Goal: Transaction & Acquisition: Purchase product/service

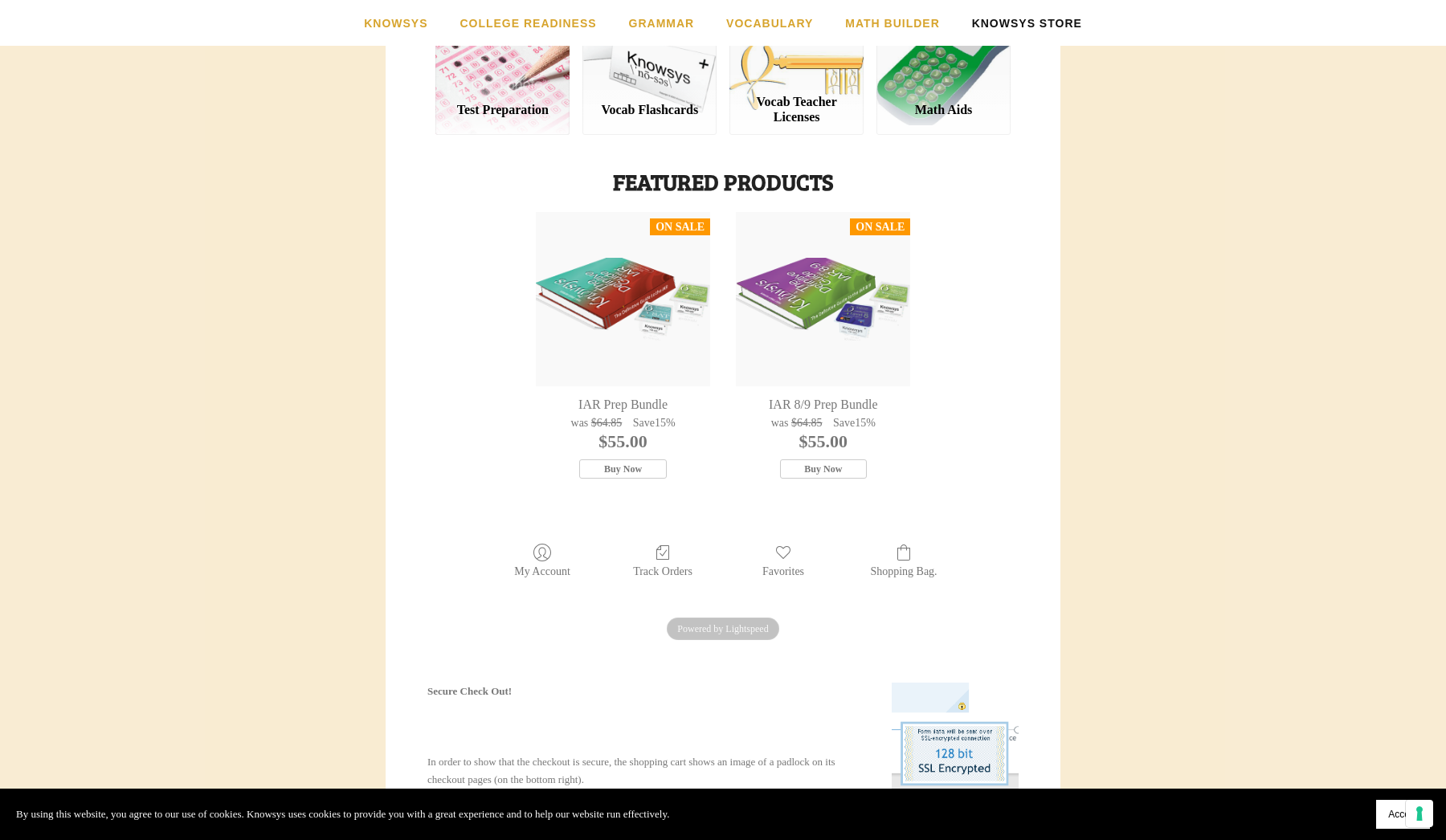
scroll to position [378, 0]
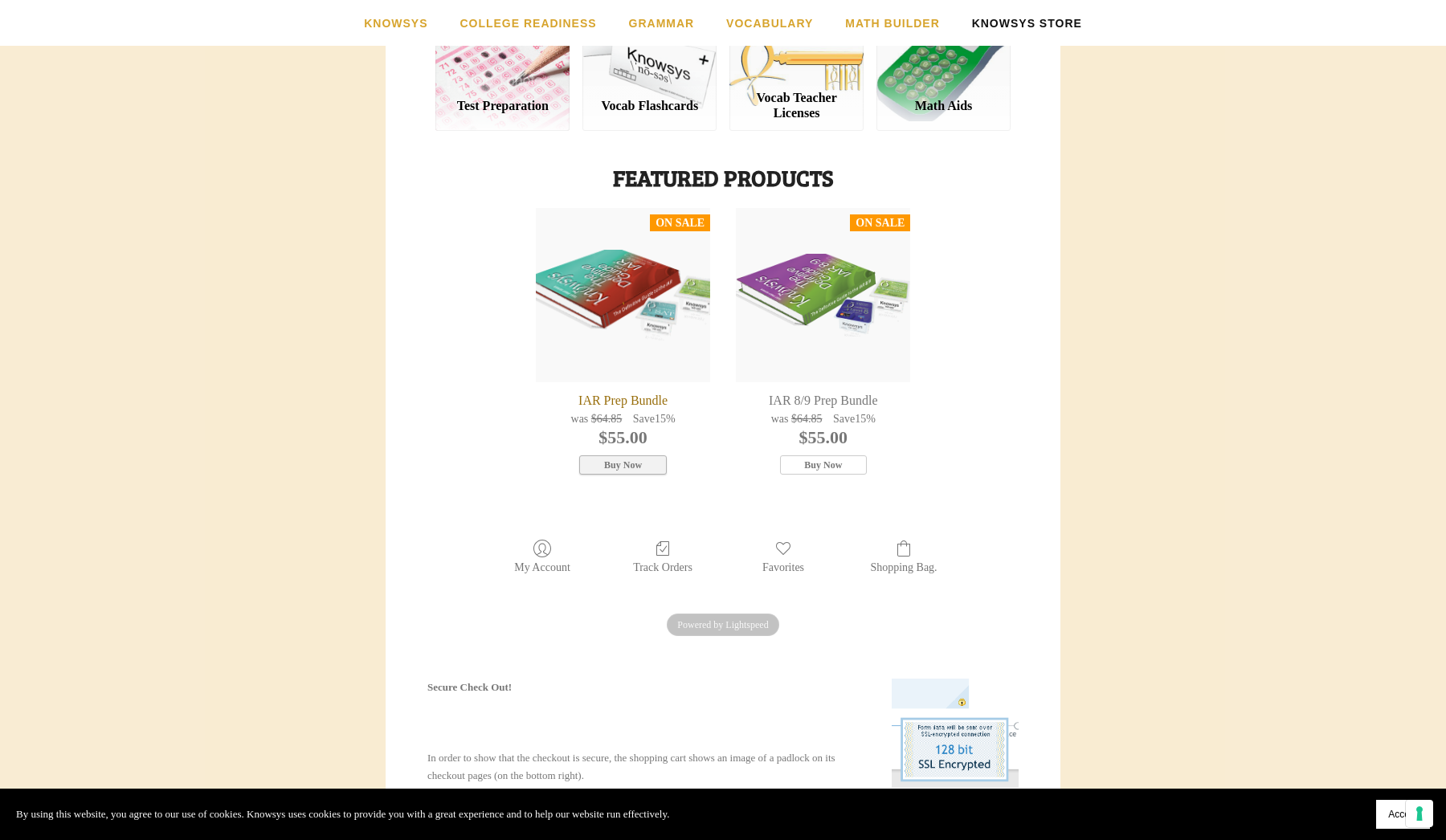
click at [629, 462] on icon "button" at bounding box center [623, 464] width 11 height 14
click at [639, 464] on span "Buy Now" at bounding box center [623, 465] width 38 height 12
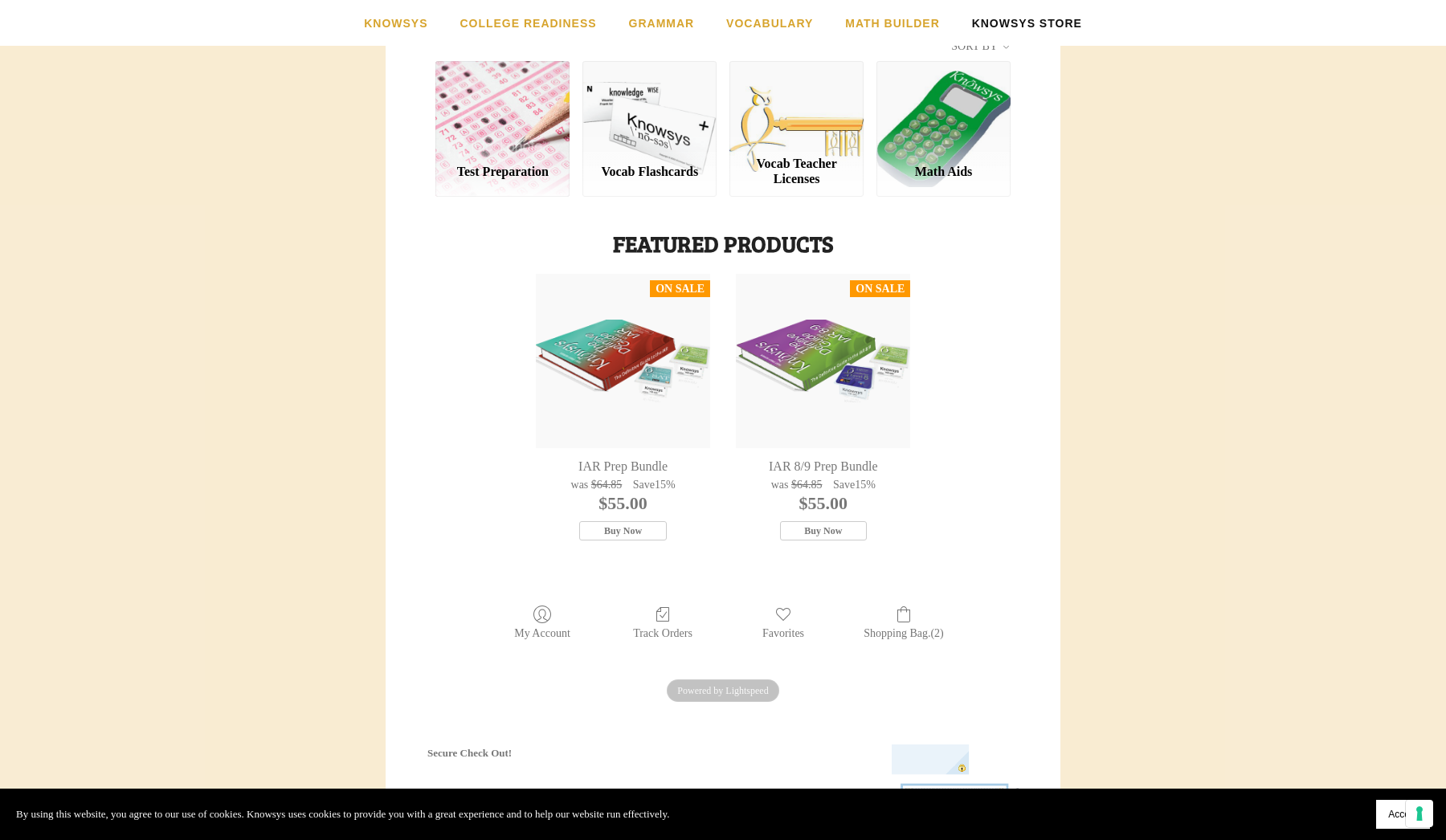
scroll to position [361, 0]
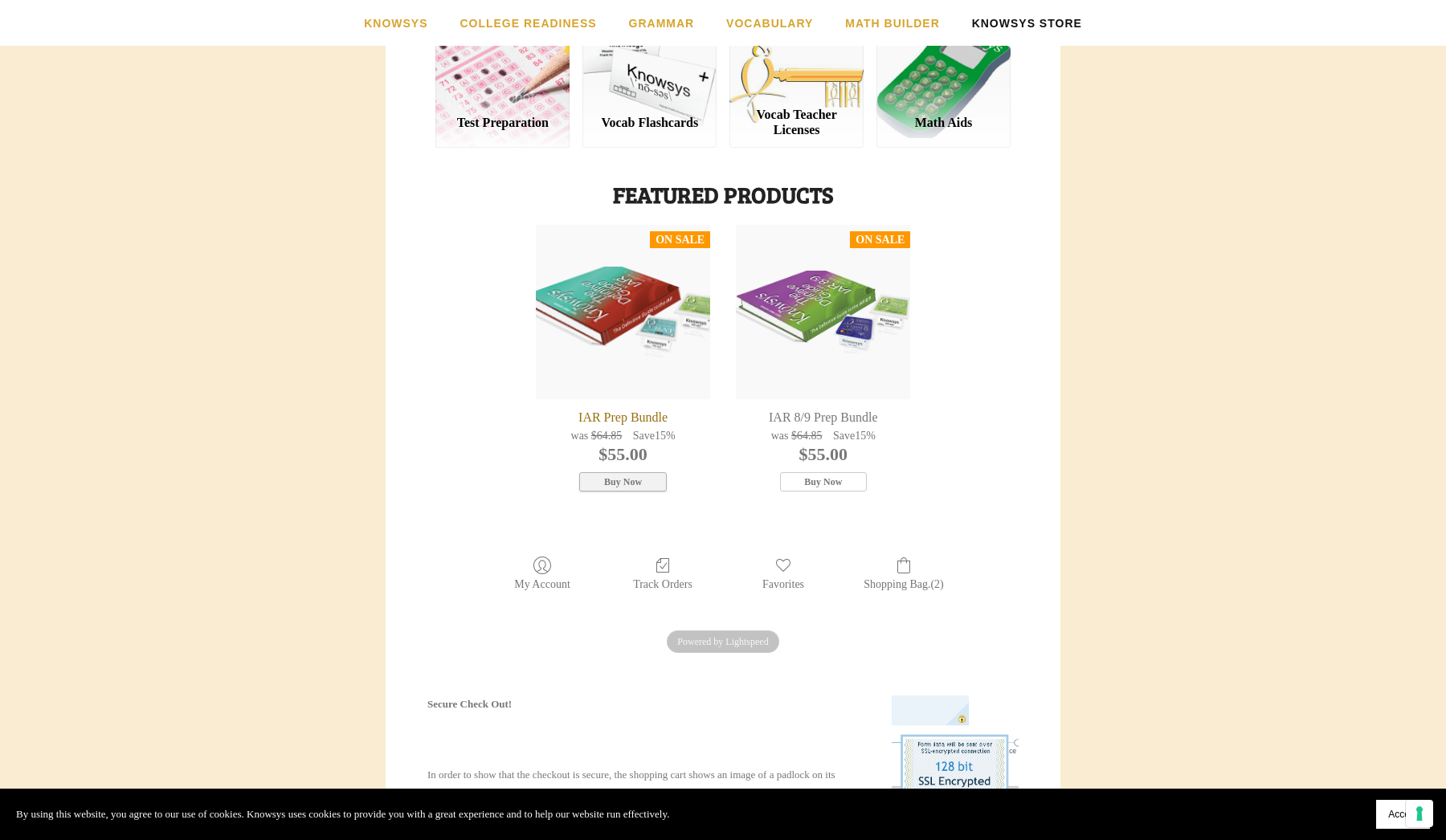
click at [635, 477] on span "Buy Now" at bounding box center [623, 482] width 38 height 12
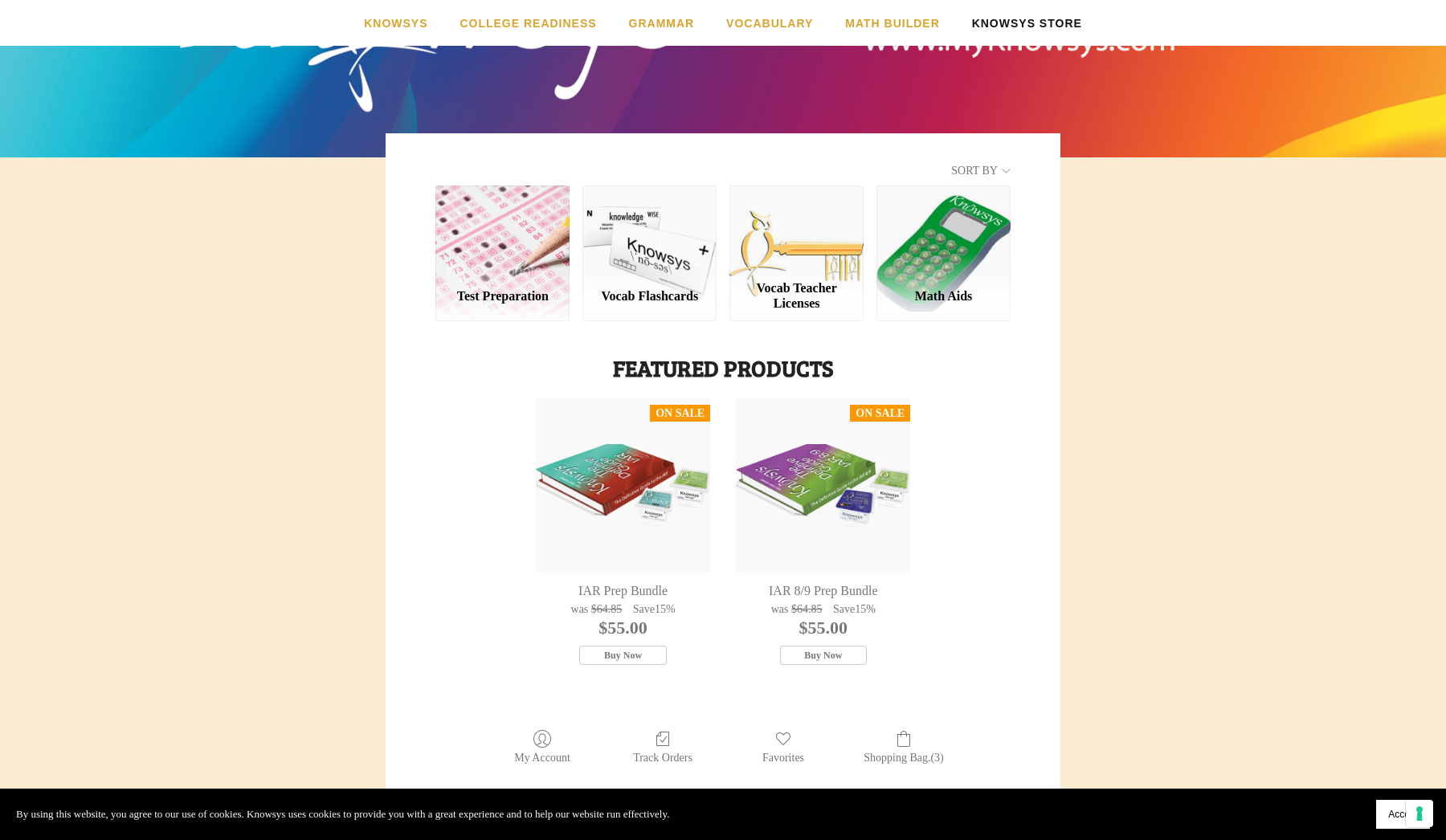
scroll to position [335, 0]
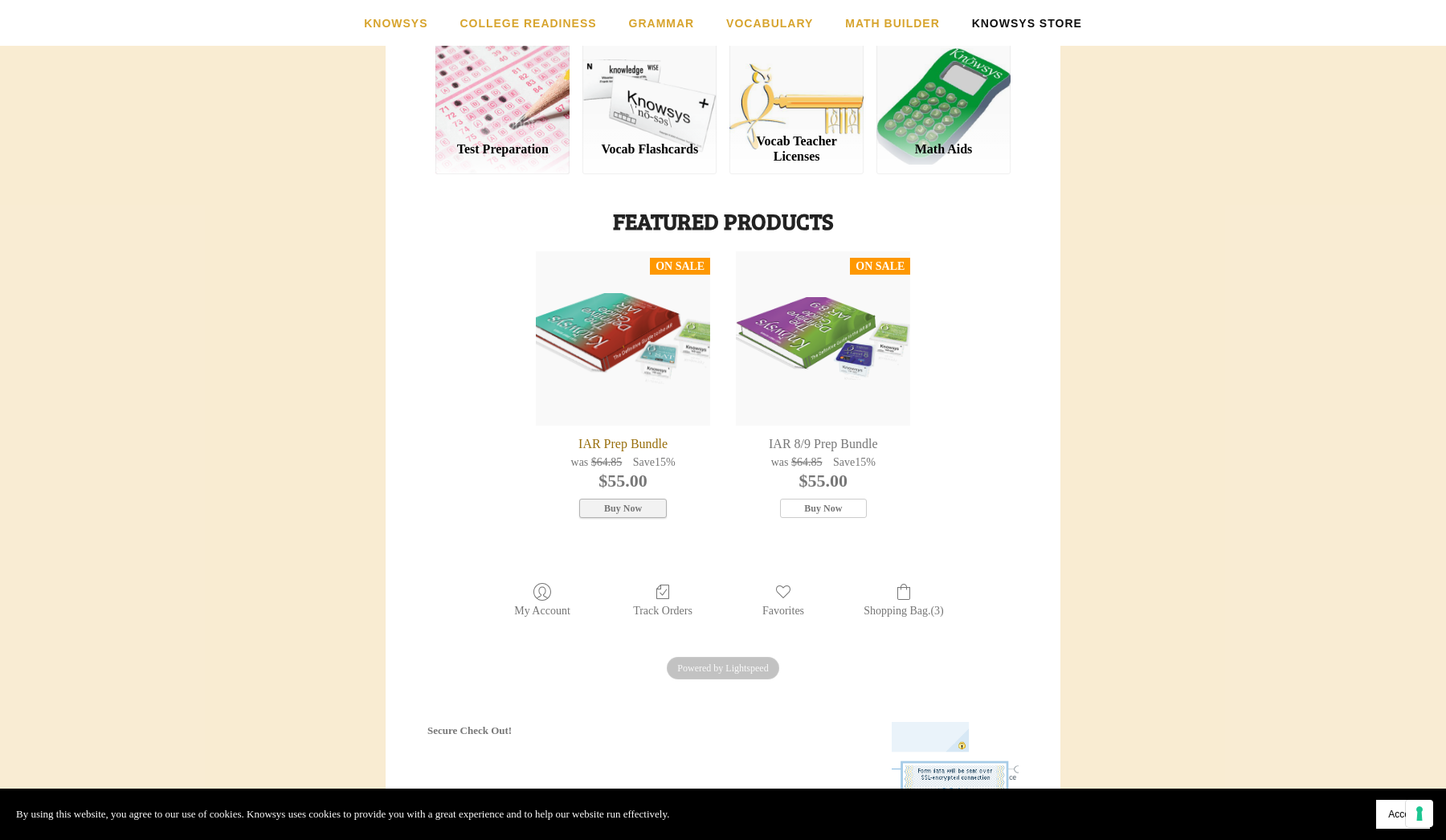
click at [647, 506] on button "Buy Now" at bounding box center [623, 509] width 88 height 19
click at [638, 417] on div "IAR Prep Bundle" at bounding box center [623, 338] width 175 height 175
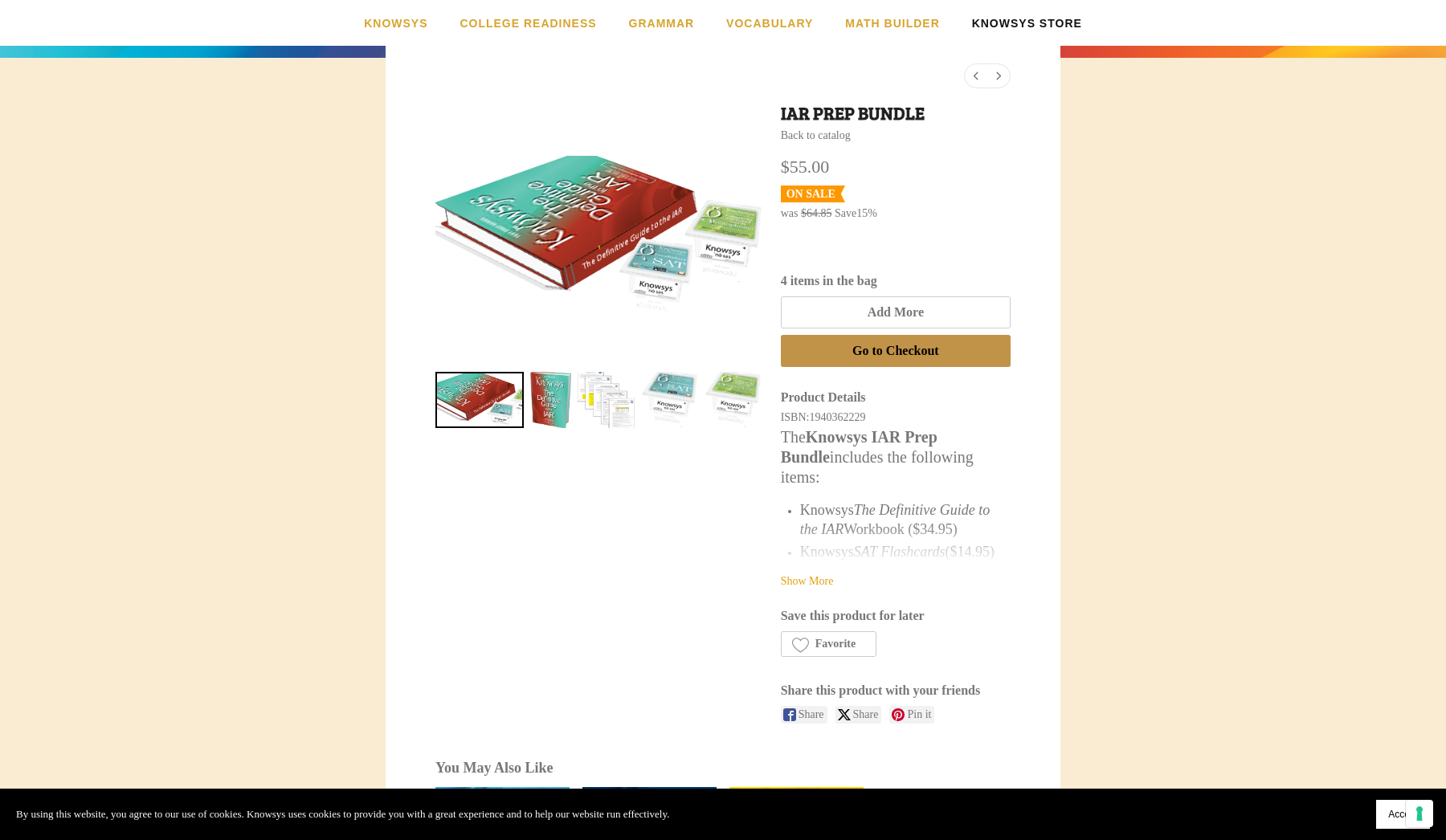
scroll to position [289, 0]
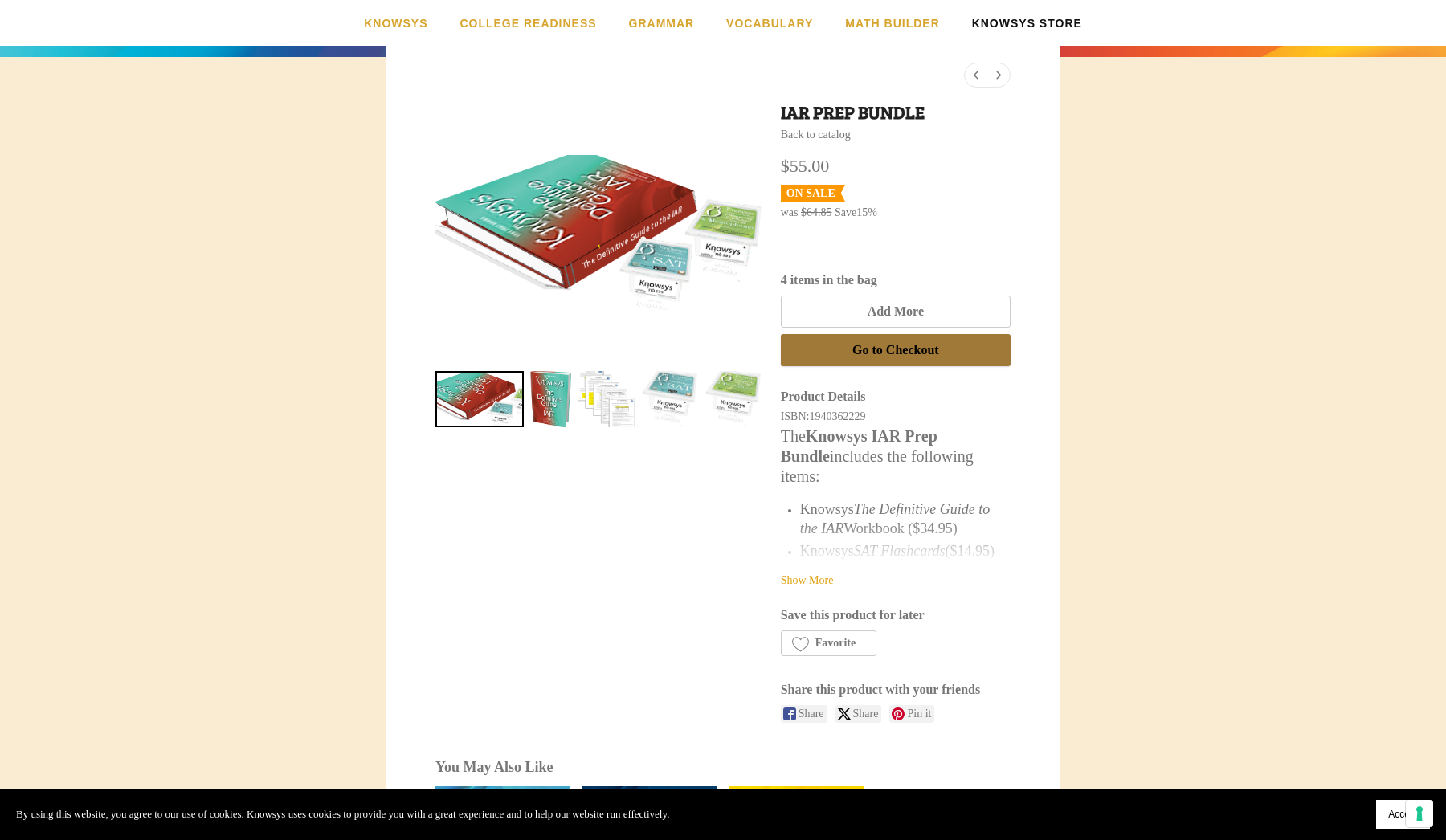
click at [900, 359] on button "Go to Checkout" at bounding box center [895, 350] width 229 height 32
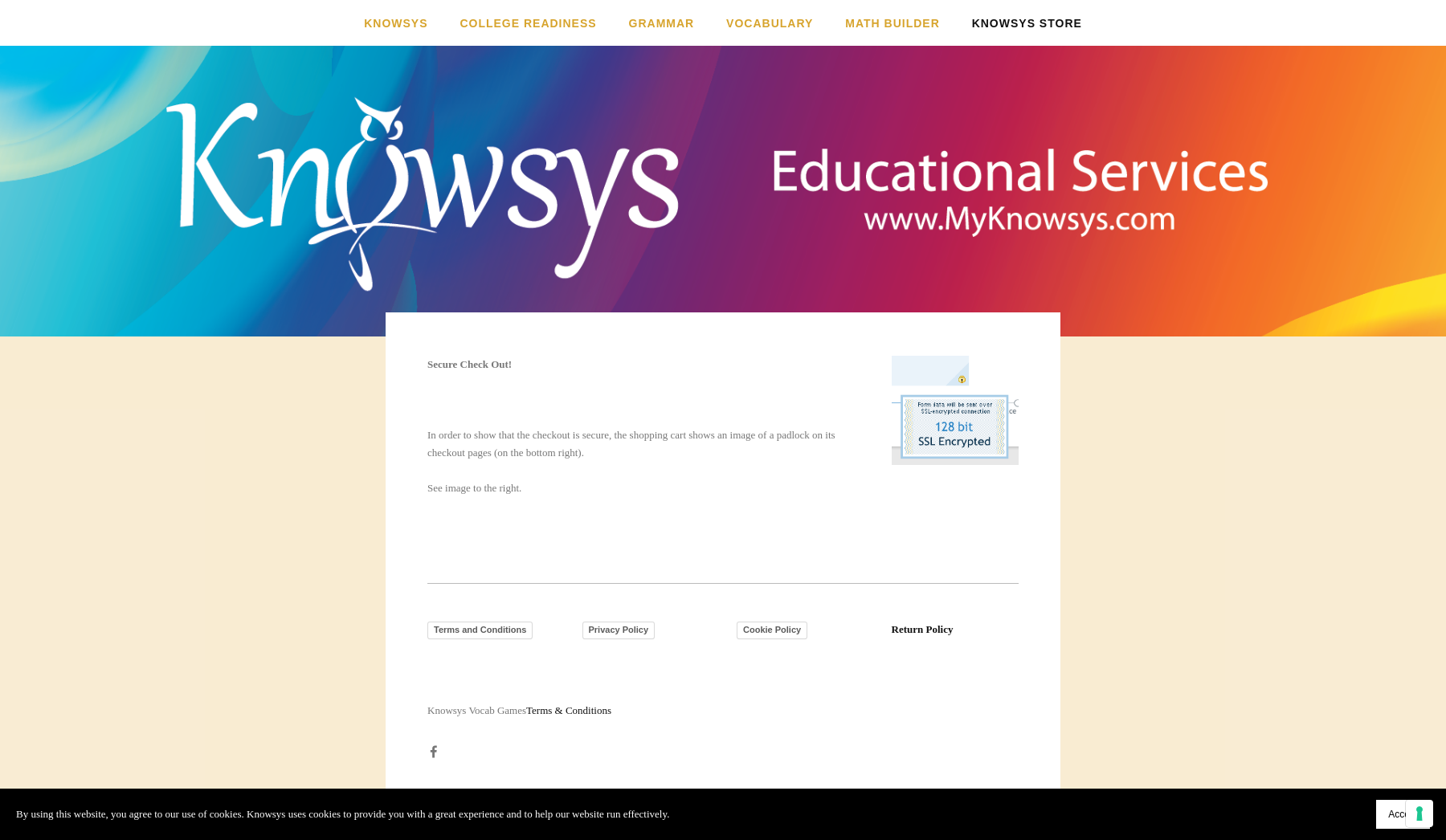
scroll to position [8, 0]
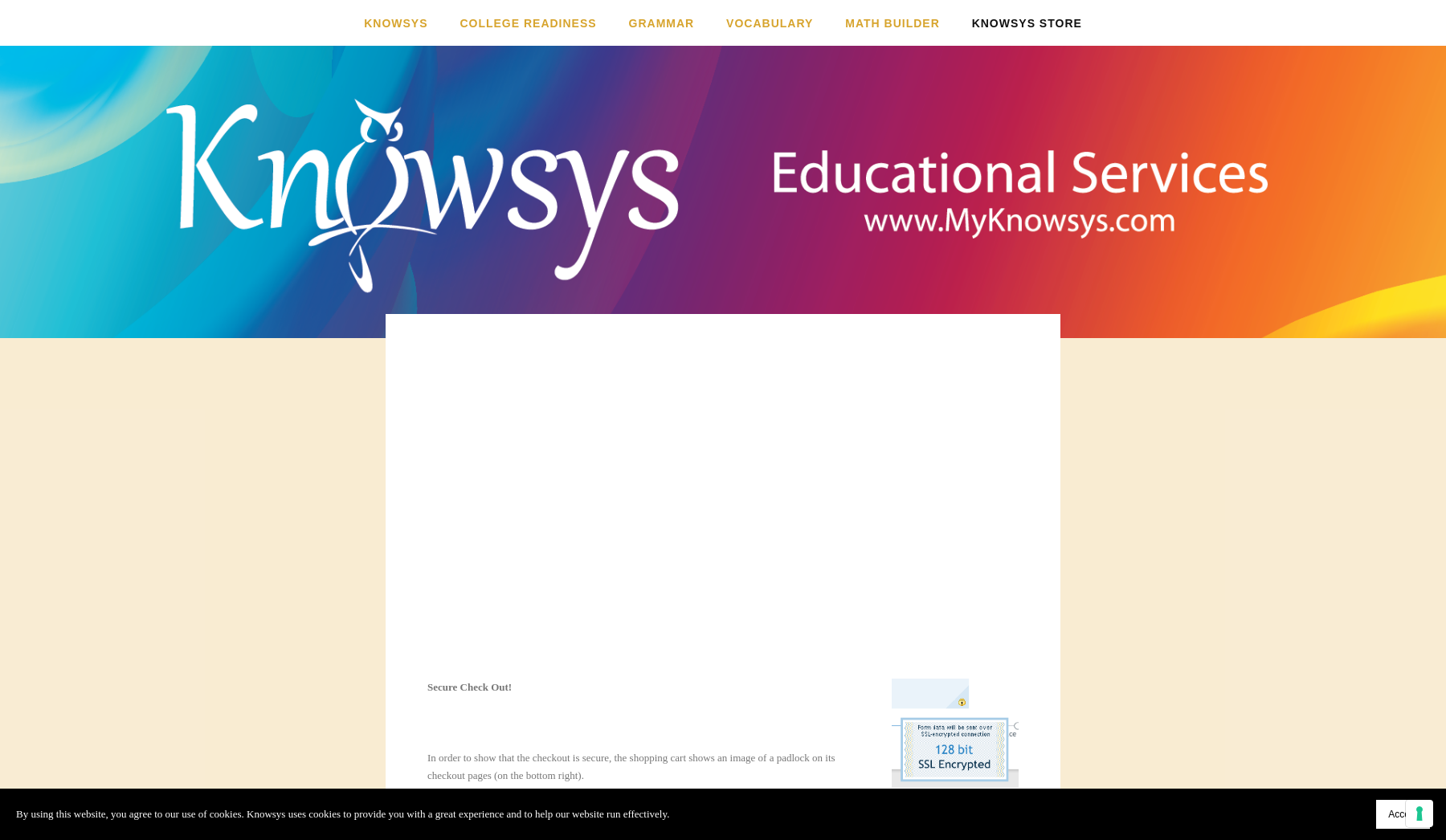
select select "*"
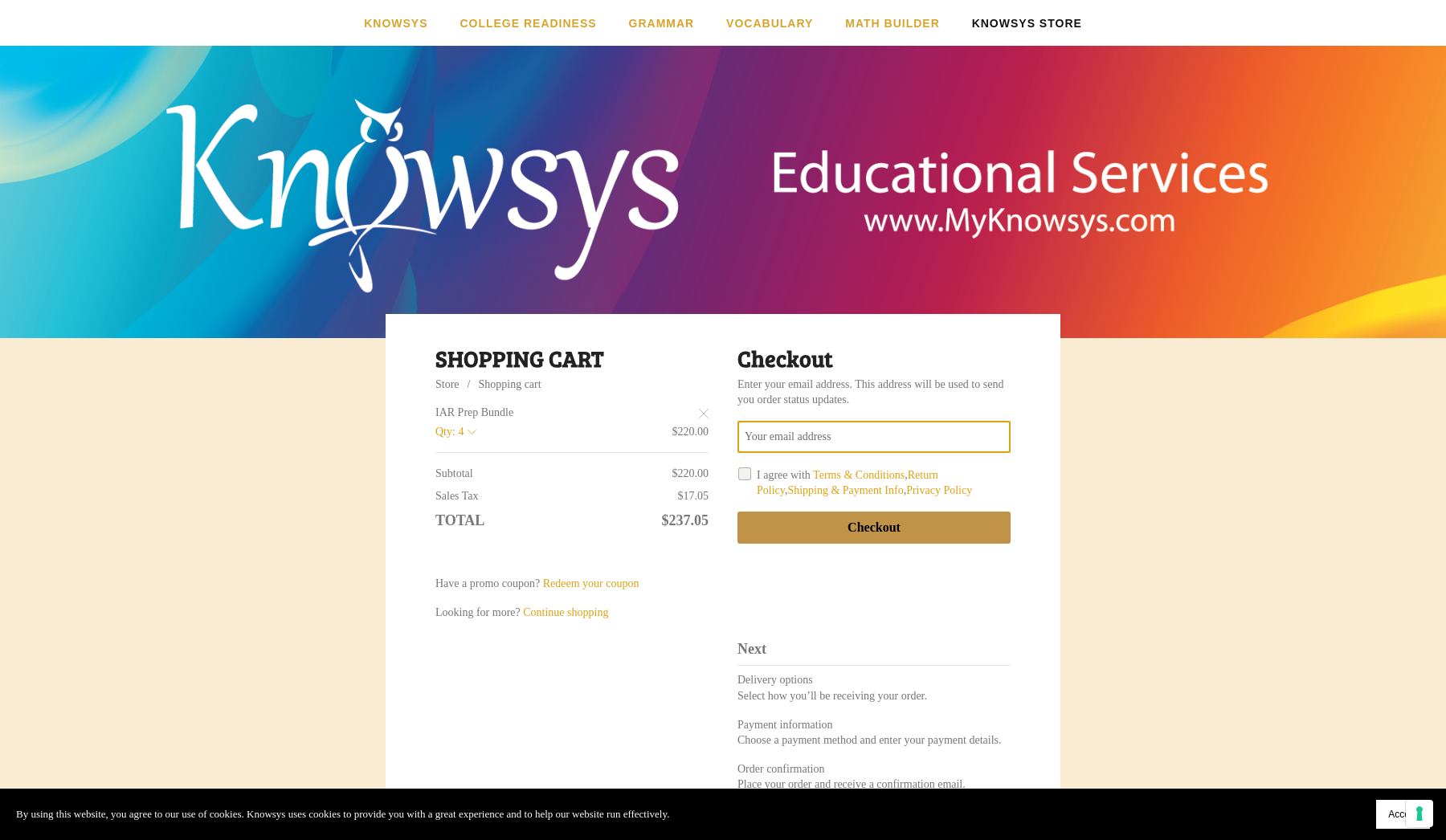
click at [887, 435] on input "Your email address" at bounding box center [873, 437] width 273 height 32
click at [800, 439] on input "Your email address" at bounding box center [873, 437] width 273 height 32
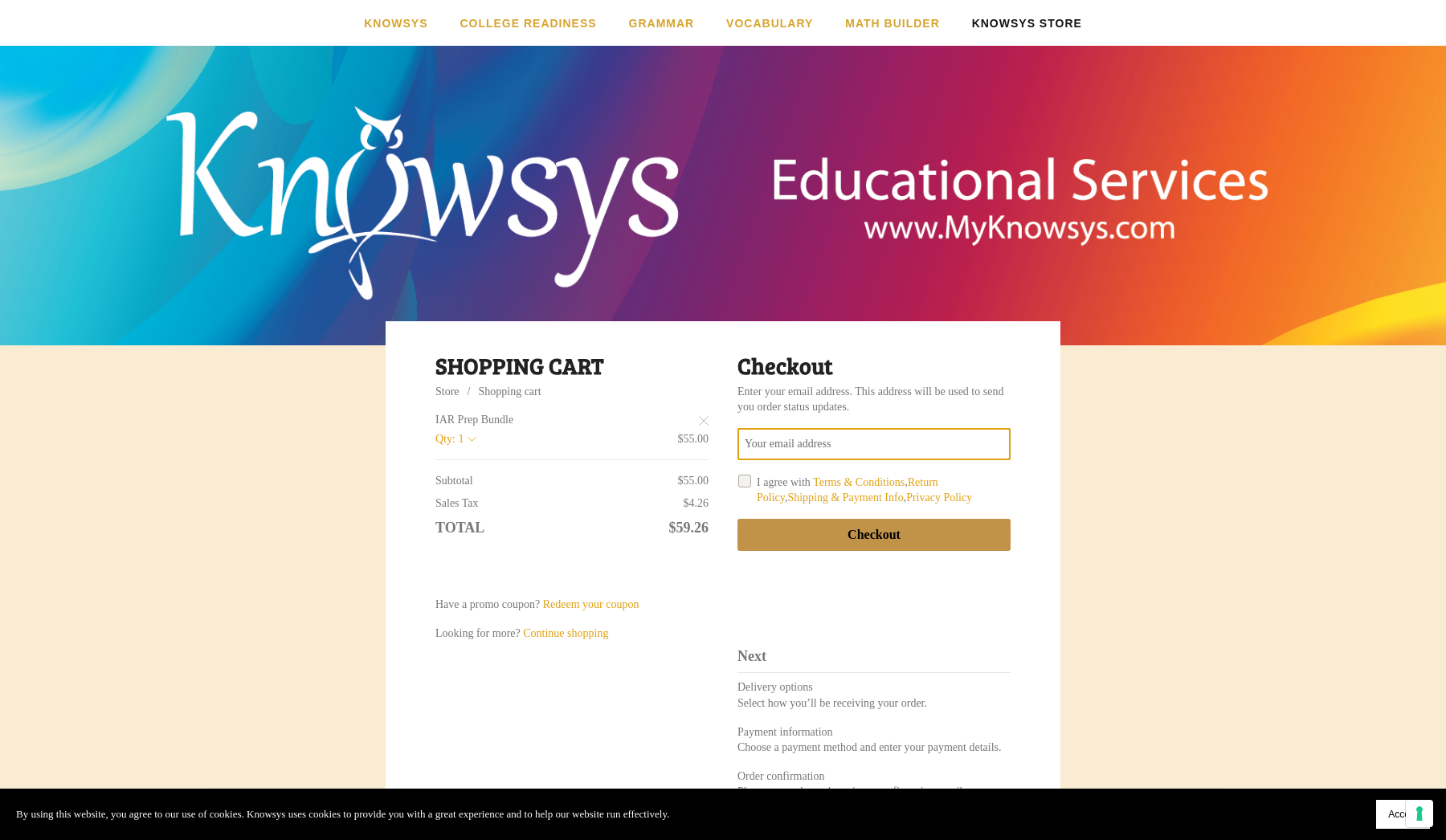
scroll to position [0, 0]
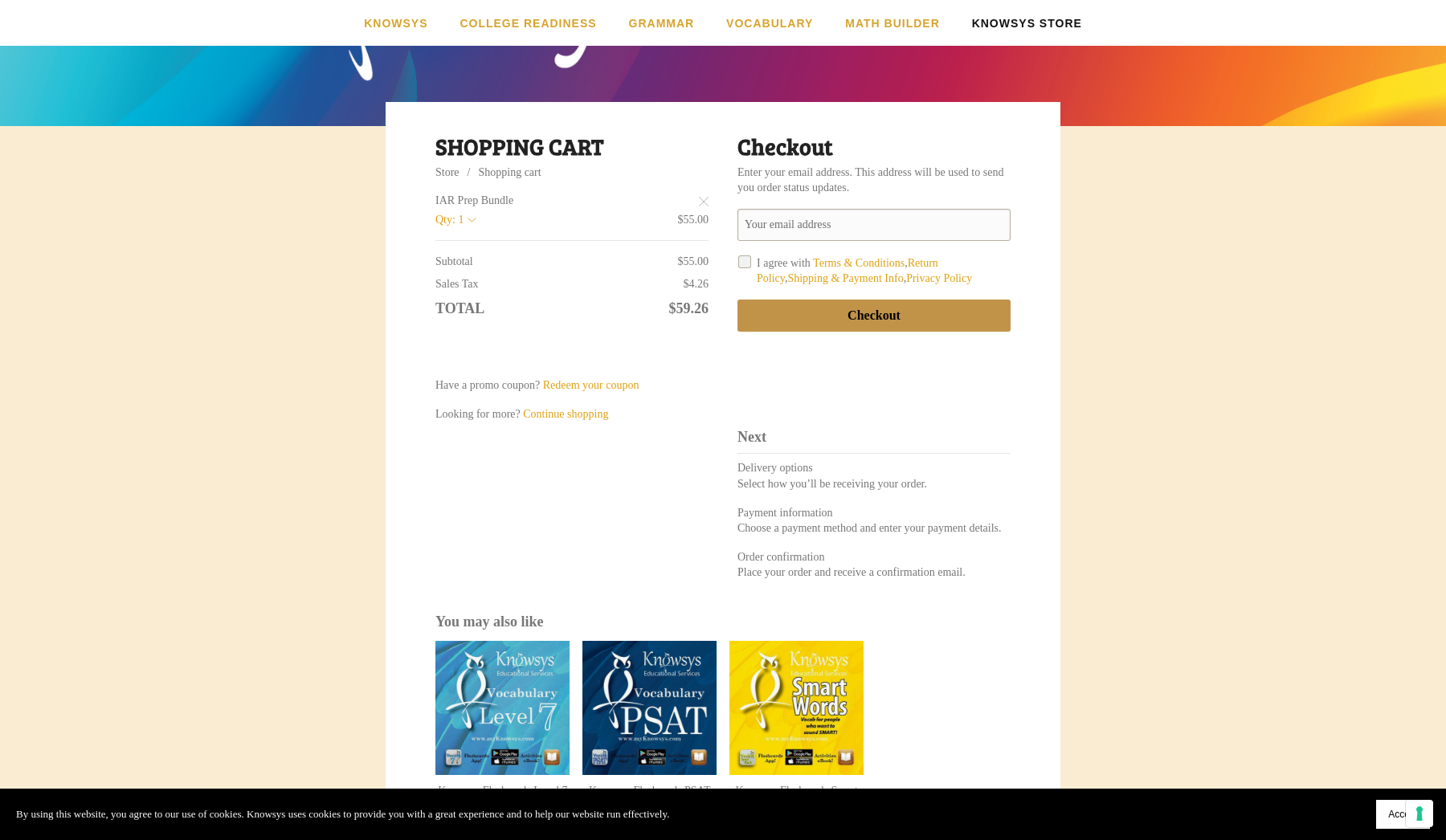
scroll to position [219, 0]
click at [855, 227] on input "Your email address" at bounding box center [873, 225] width 273 height 32
type input "**********"
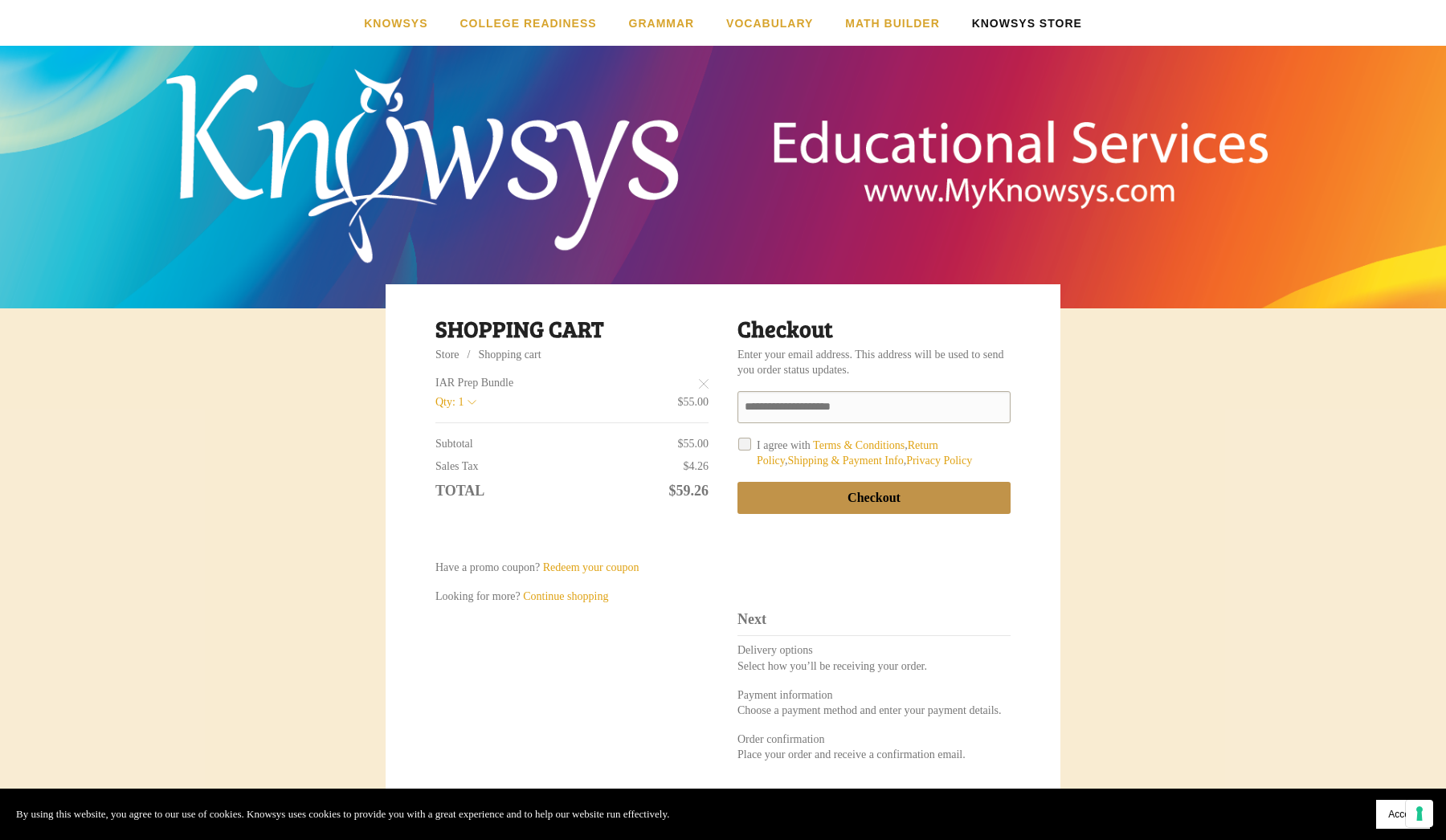
scroll to position [32, 0]
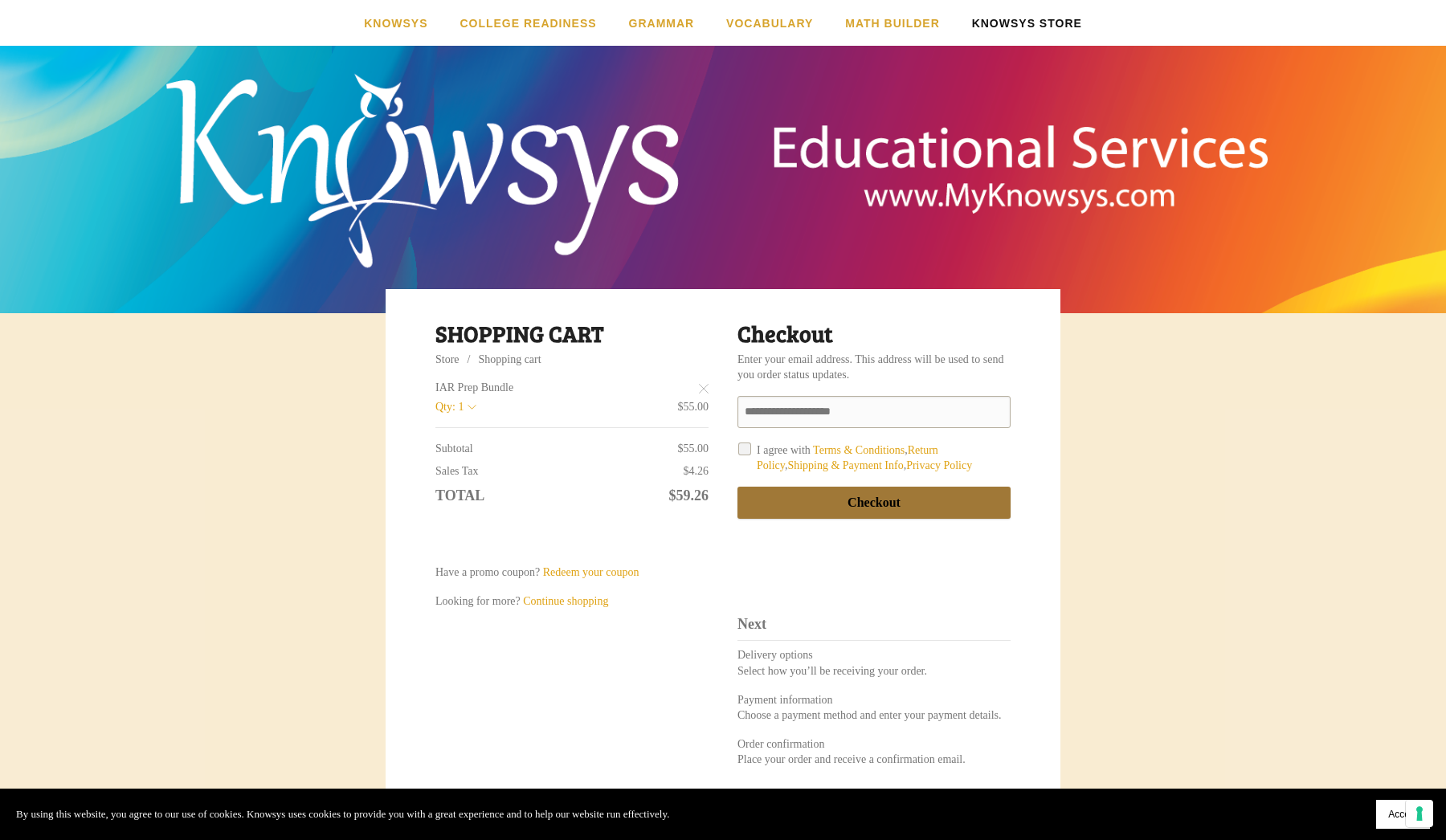
click at [884, 498] on div "button" at bounding box center [874, 503] width 272 height 30
select select "**"
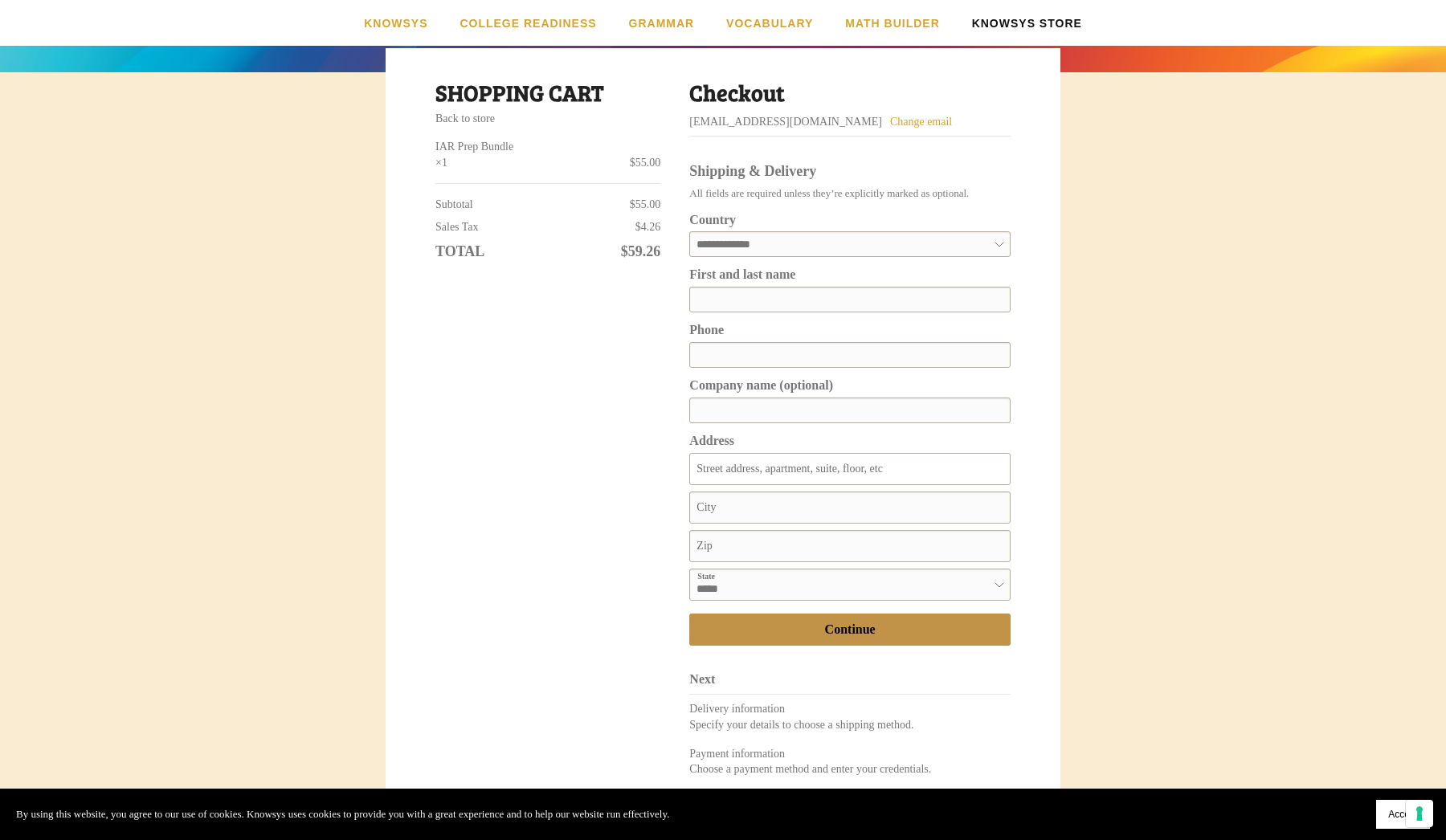
scroll to position [272, 0]
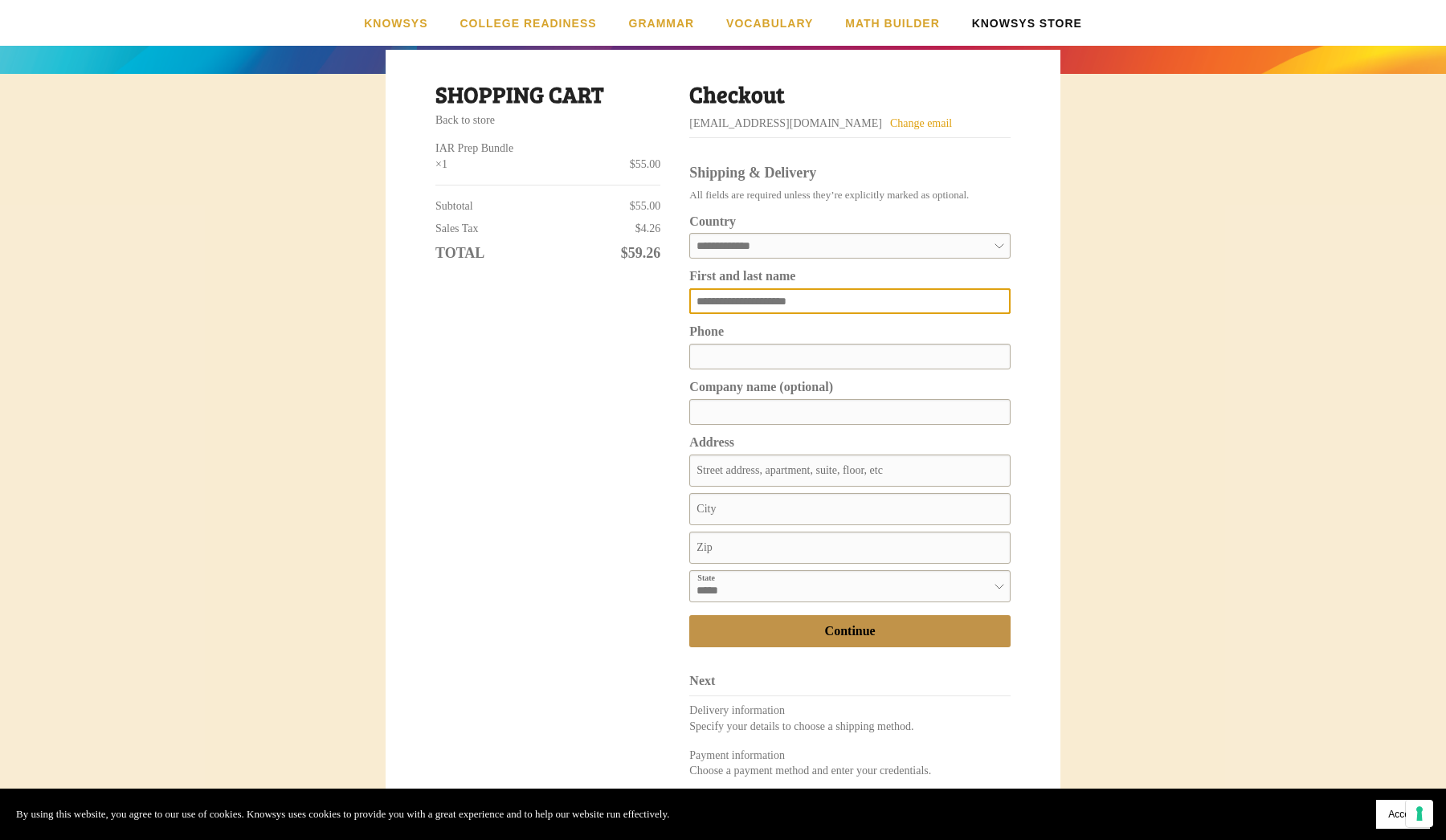
type input "**********"
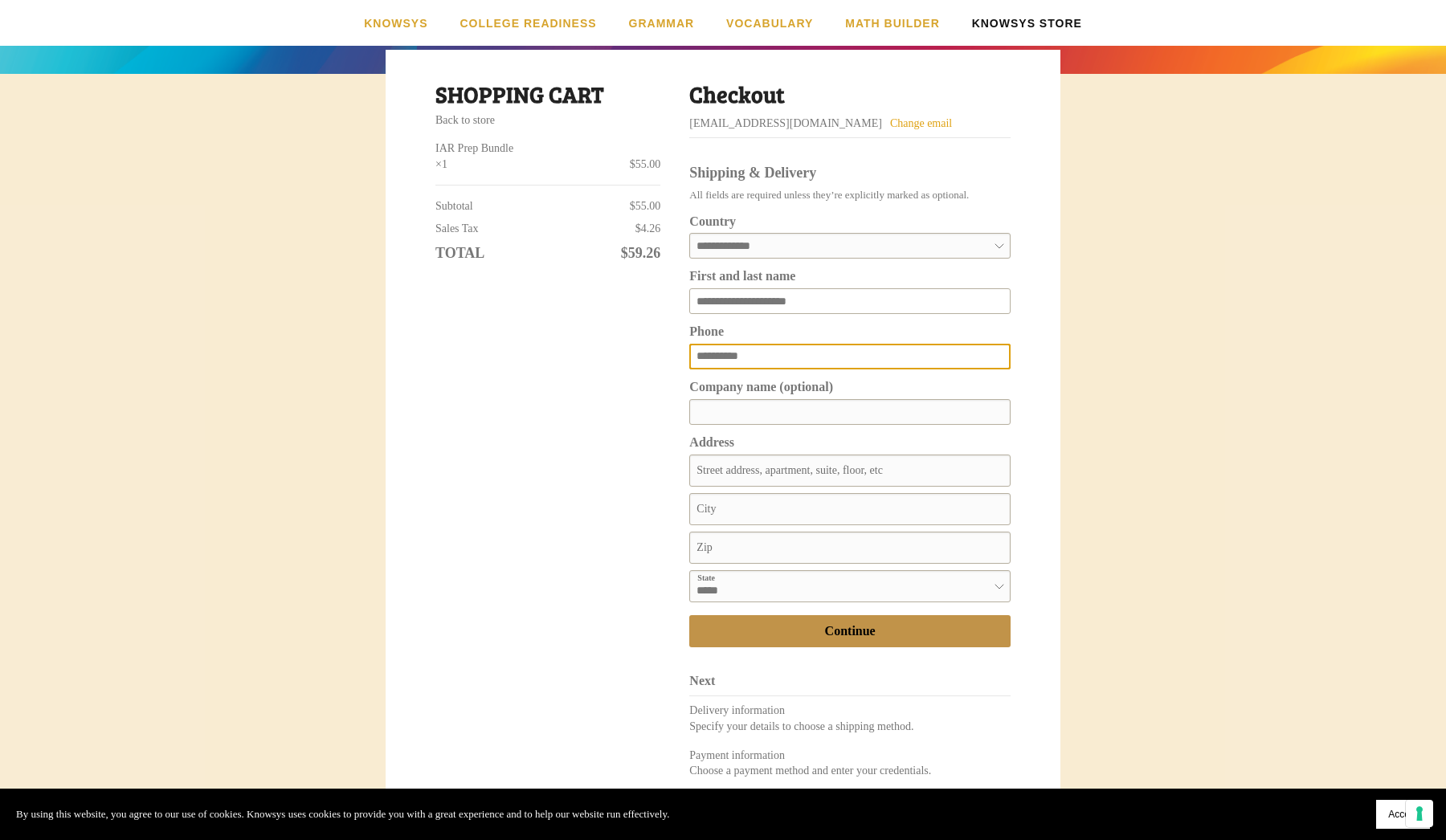
type input "**********"
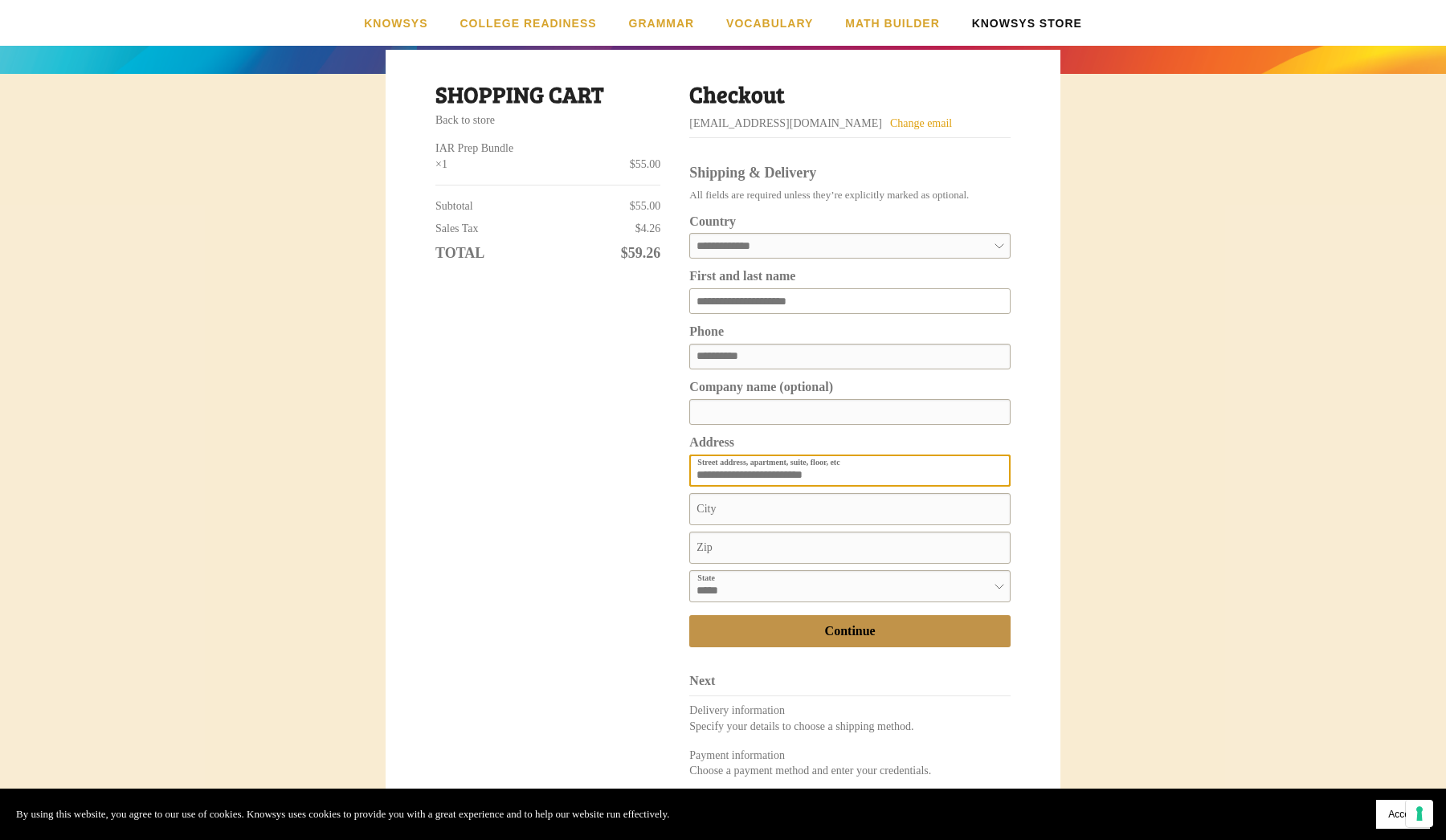
type input "**********"
type input "*******"
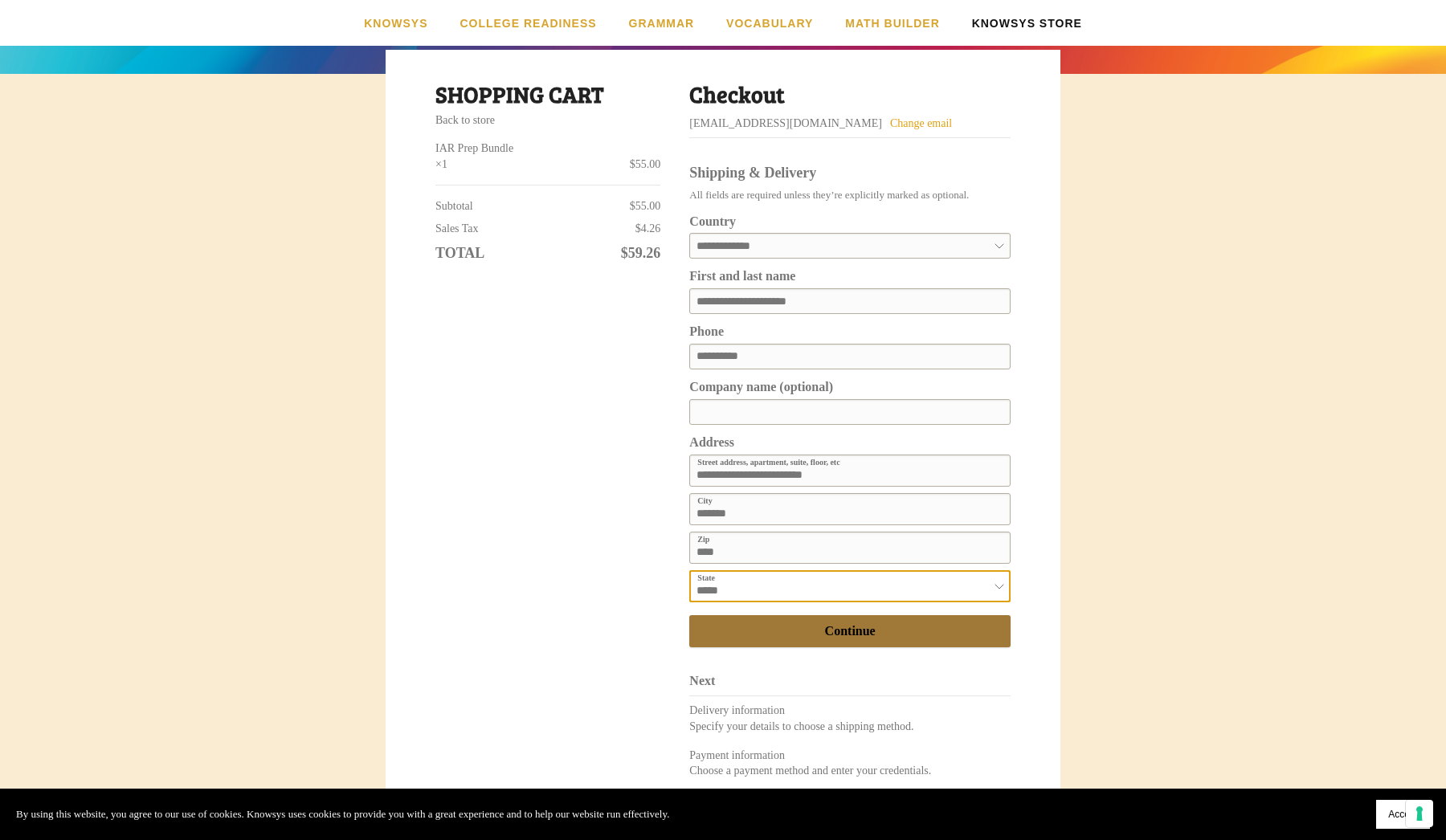
click at [849, 634] on div "button" at bounding box center [849, 631] width 320 height 30
type input "*****"
click at [866, 624] on span "Continue" at bounding box center [850, 630] width 51 height 14
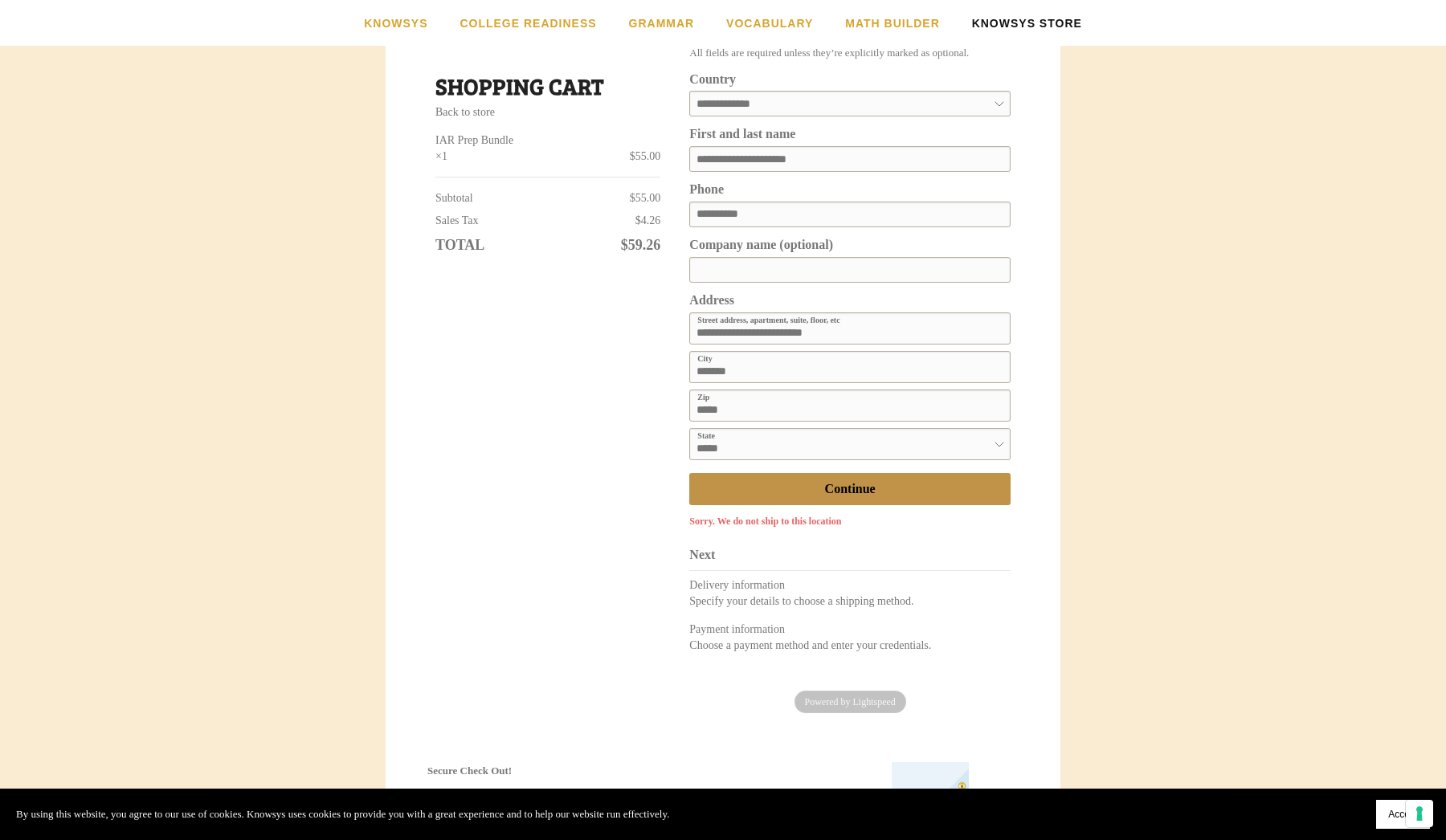
scroll to position [412, 0]
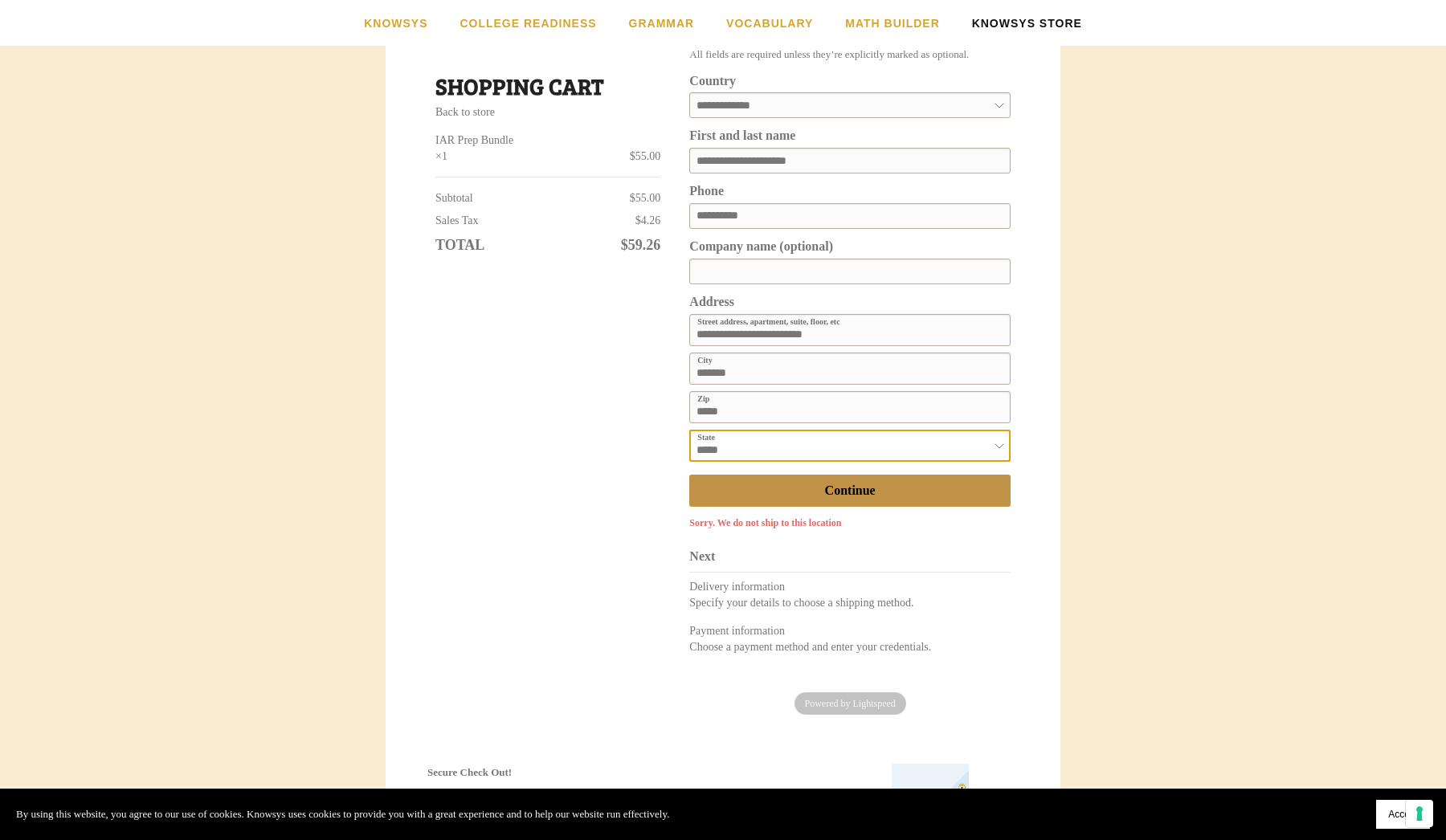
select select "**"
type input "****"
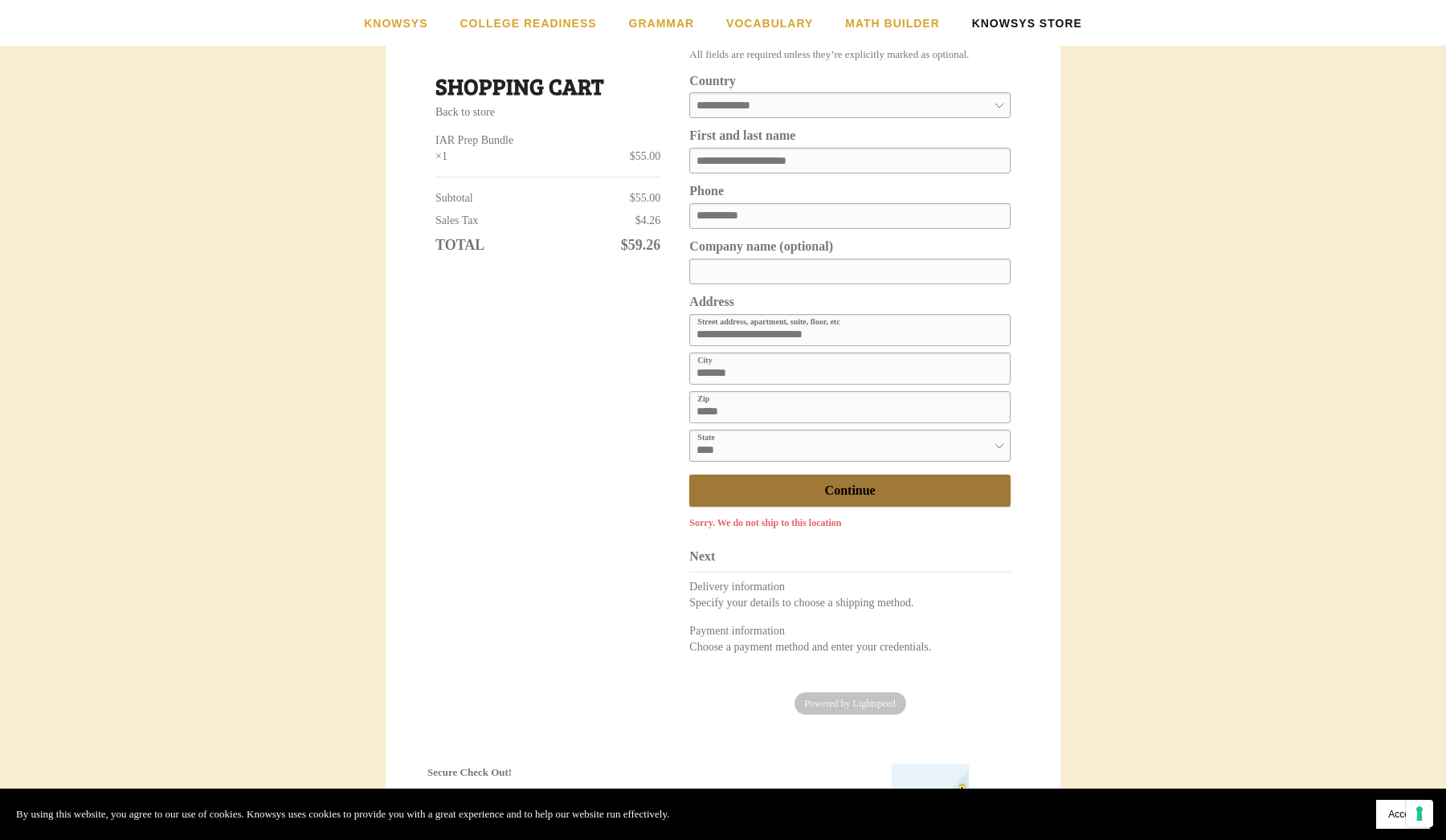
click at [889, 486] on div "button" at bounding box center [849, 491] width 320 height 30
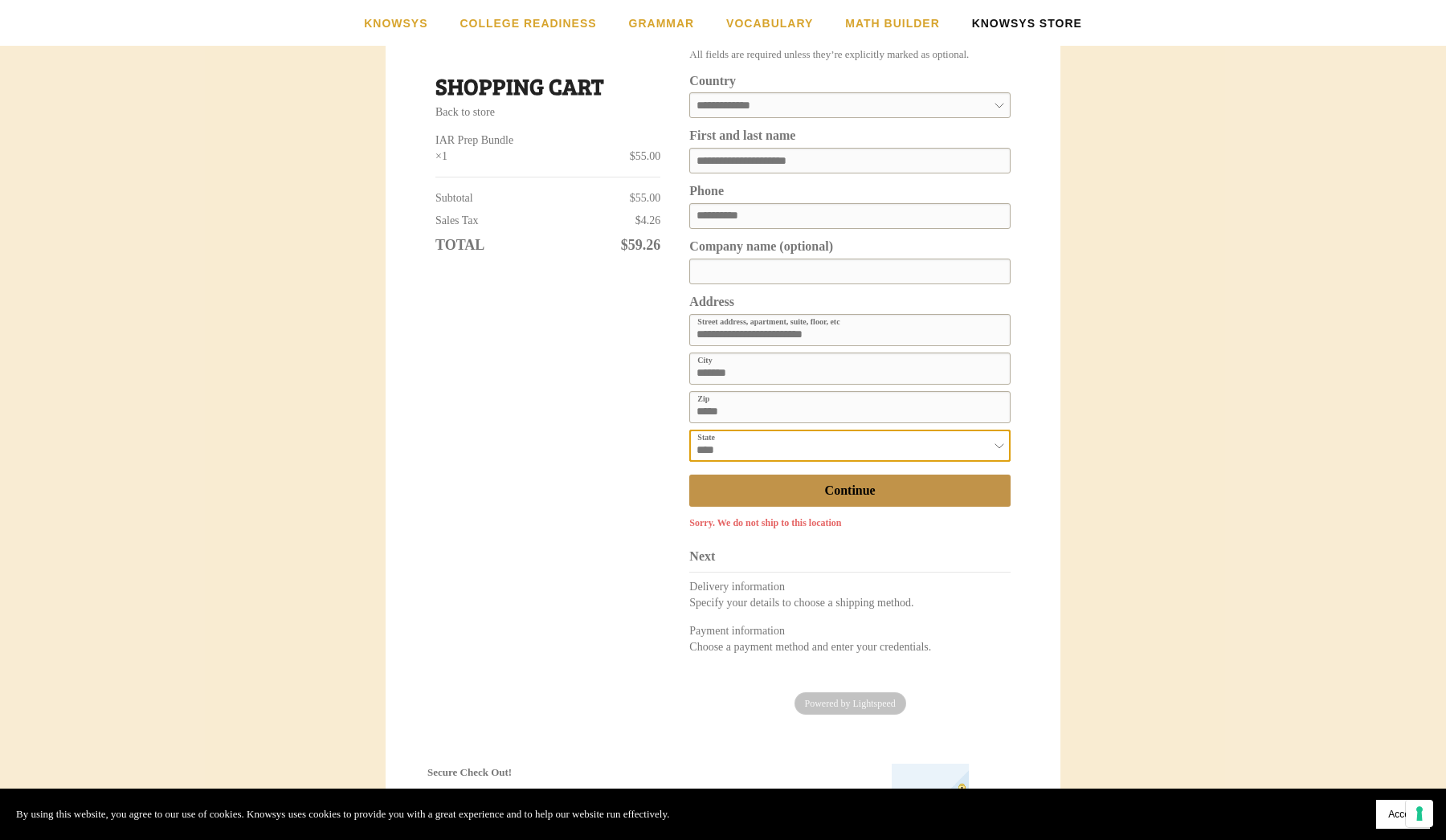
select select "**"
type input "********"
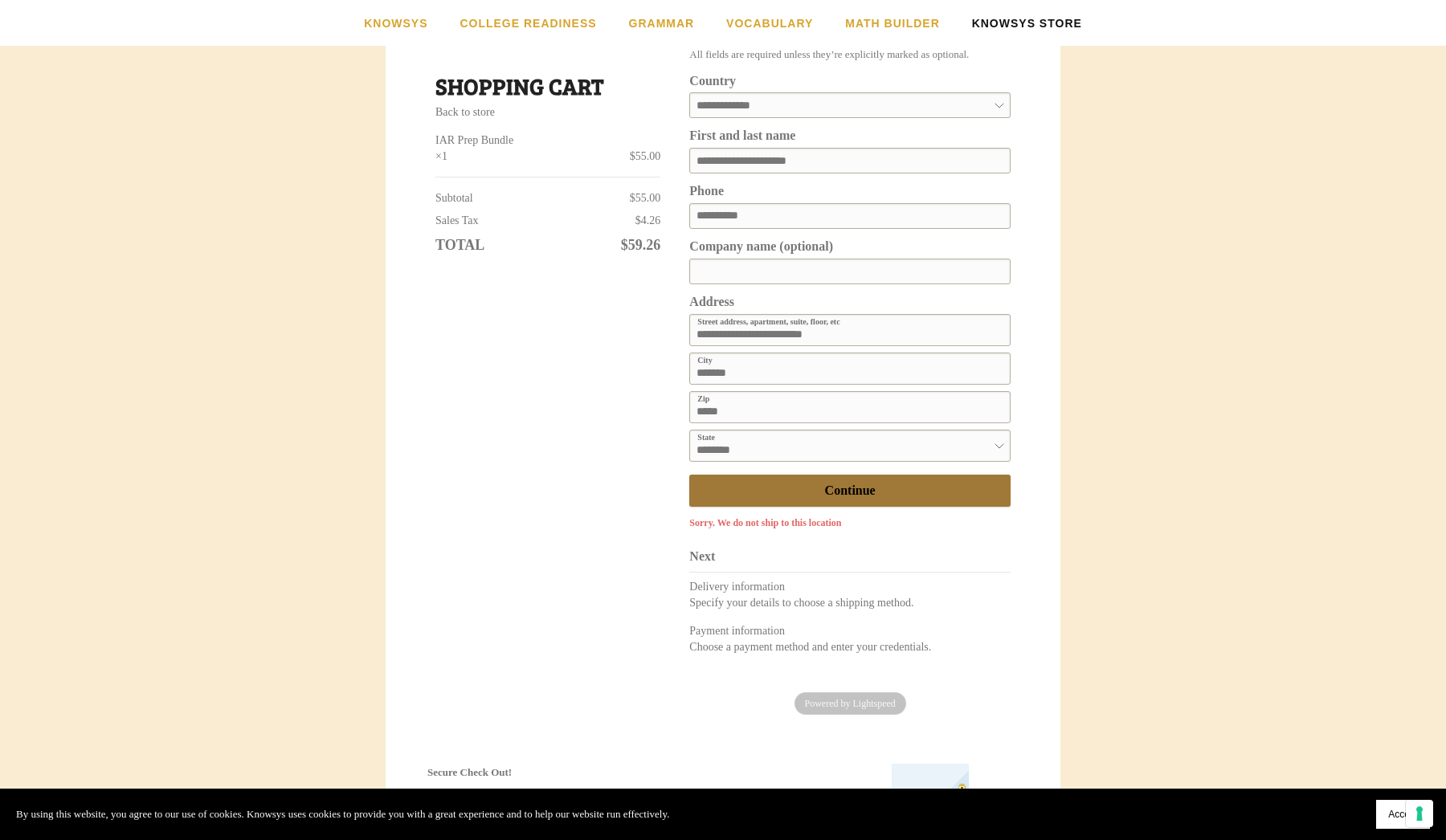
click at [870, 483] on span "Continue" at bounding box center [850, 490] width 51 height 14
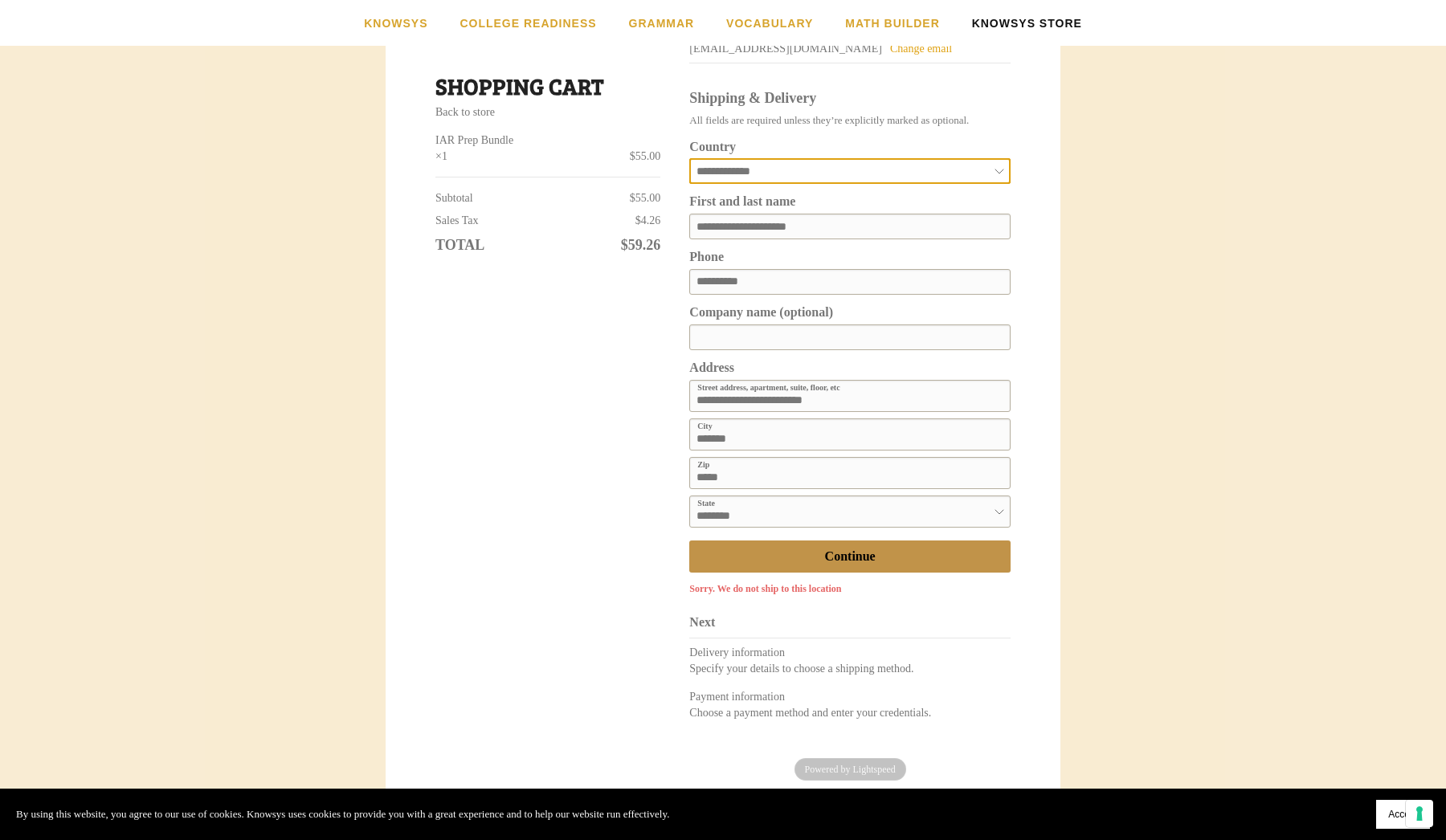
scroll to position [369, 0]
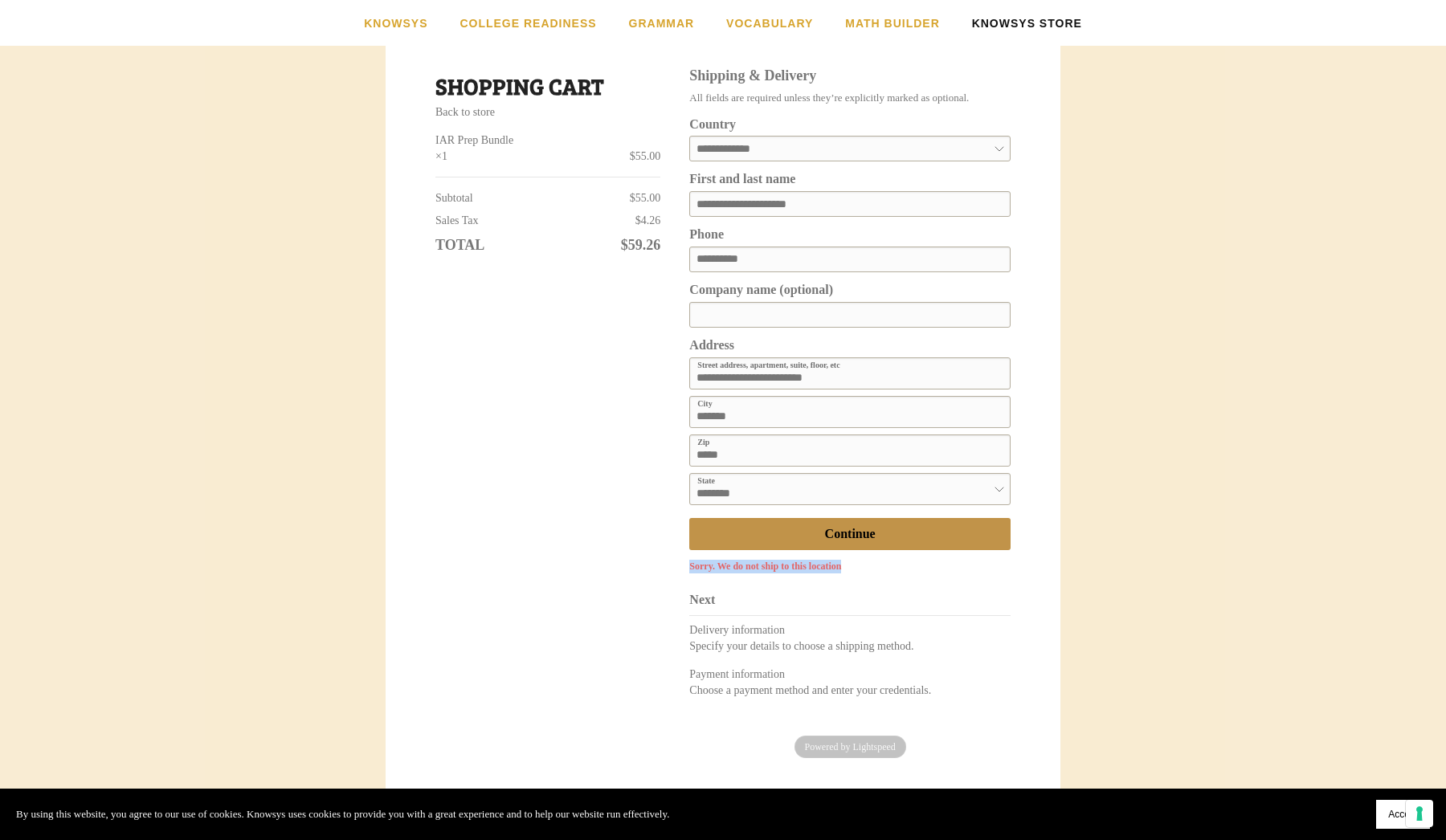
drag, startPoint x: 876, startPoint y: 563, endPoint x: 682, endPoint y: 563, distance: 194.0
click at [682, 563] on div "**********" at bounding box center [843, 369] width 336 height 775
copy div "Sorry. We do not ship to this location"
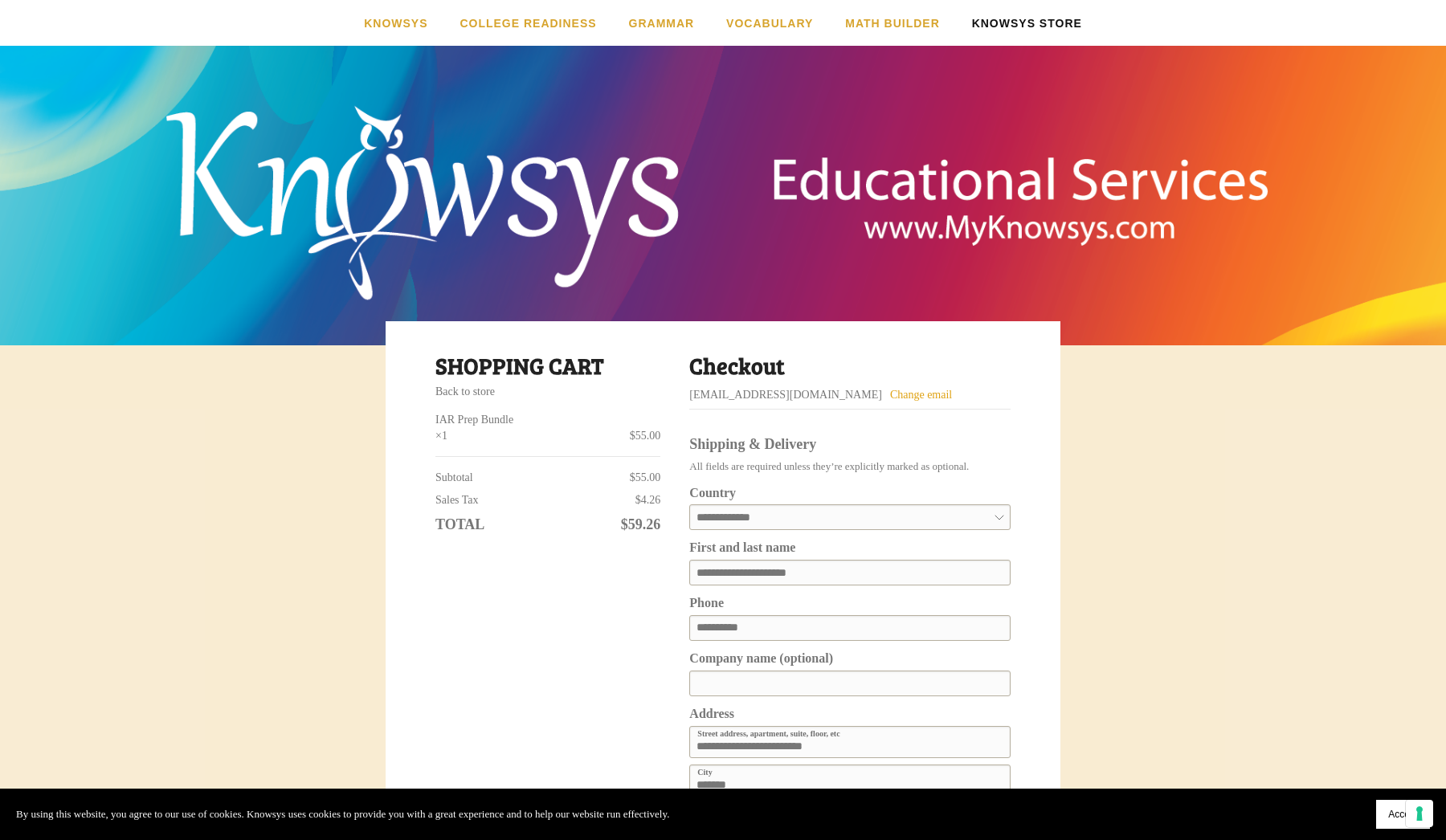
scroll to position [0, 0]
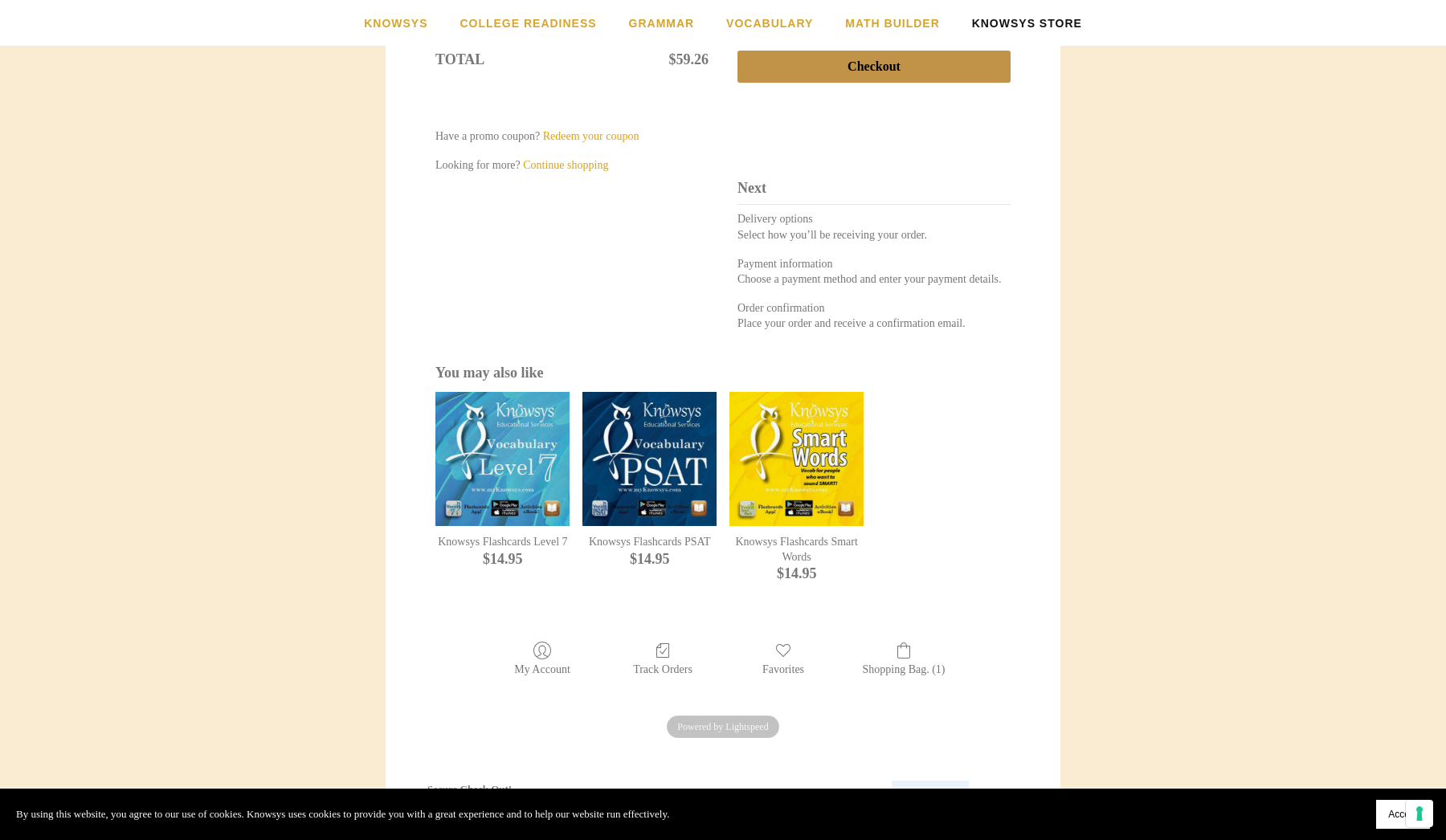
scroll to position [568, 0]
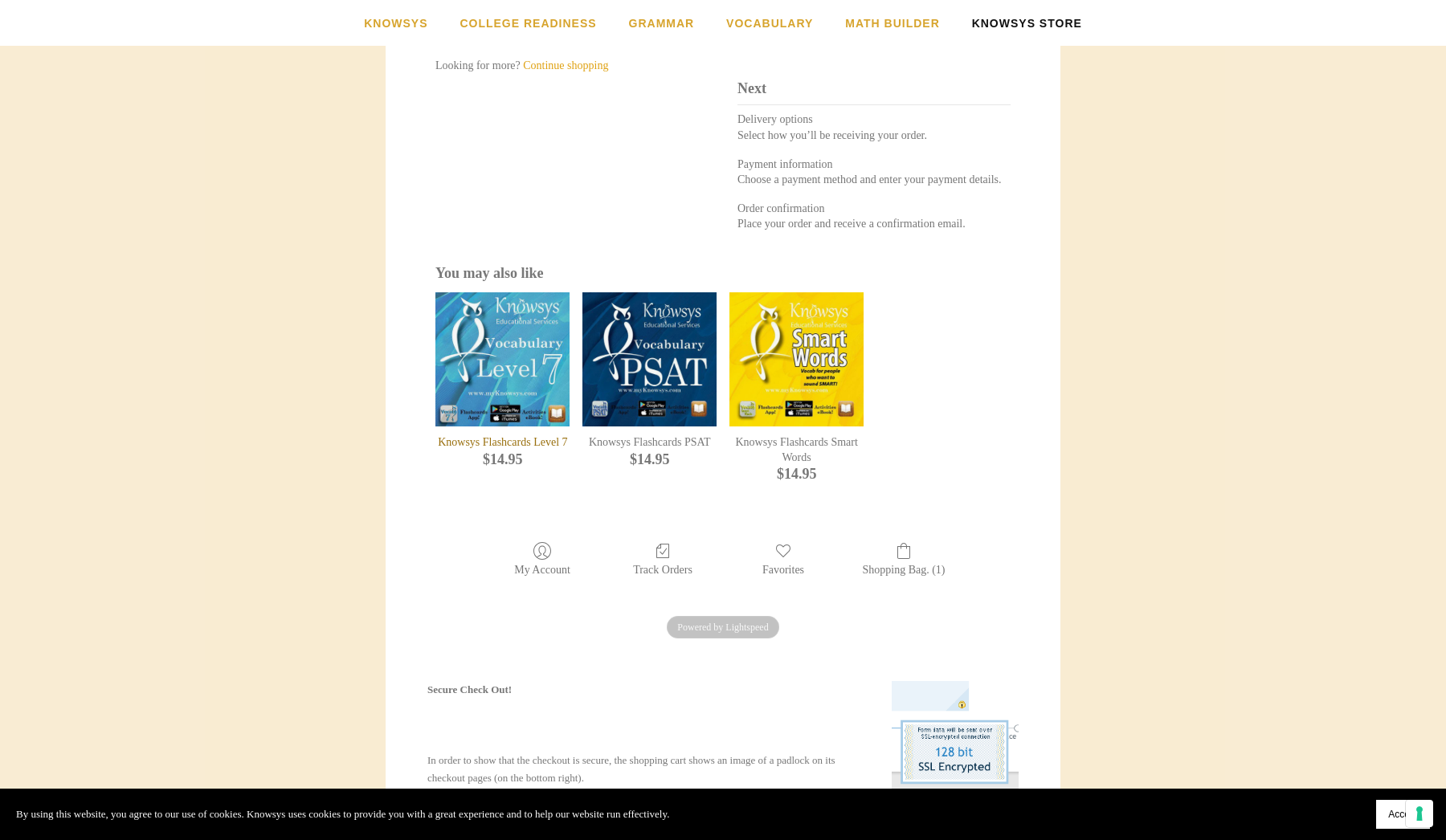
click at [455, 368] on div "Knowsys Flashcards Level 7" at bounding box center [502, 360] width 134 height 134
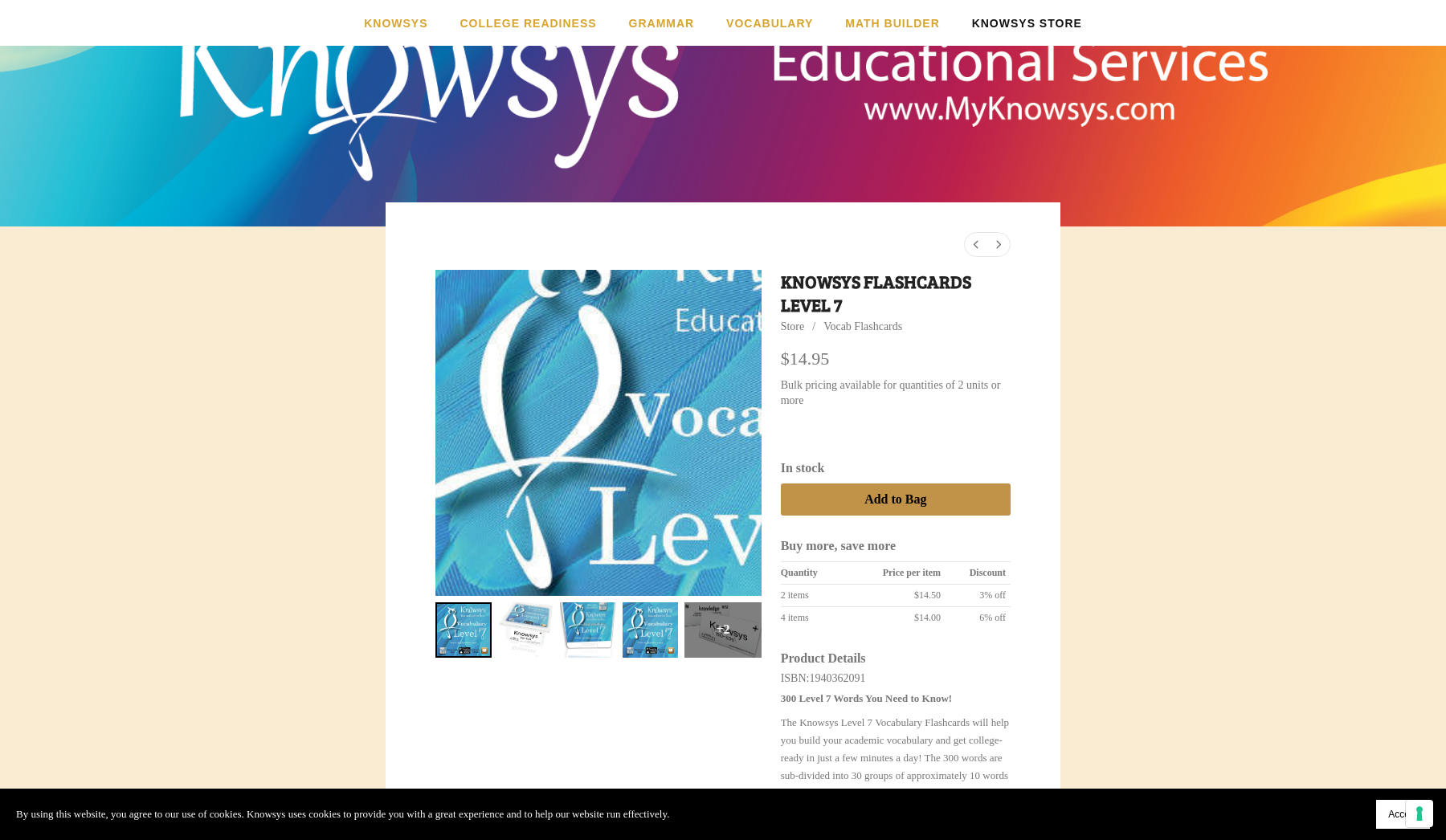
scroll to position [125, 0]
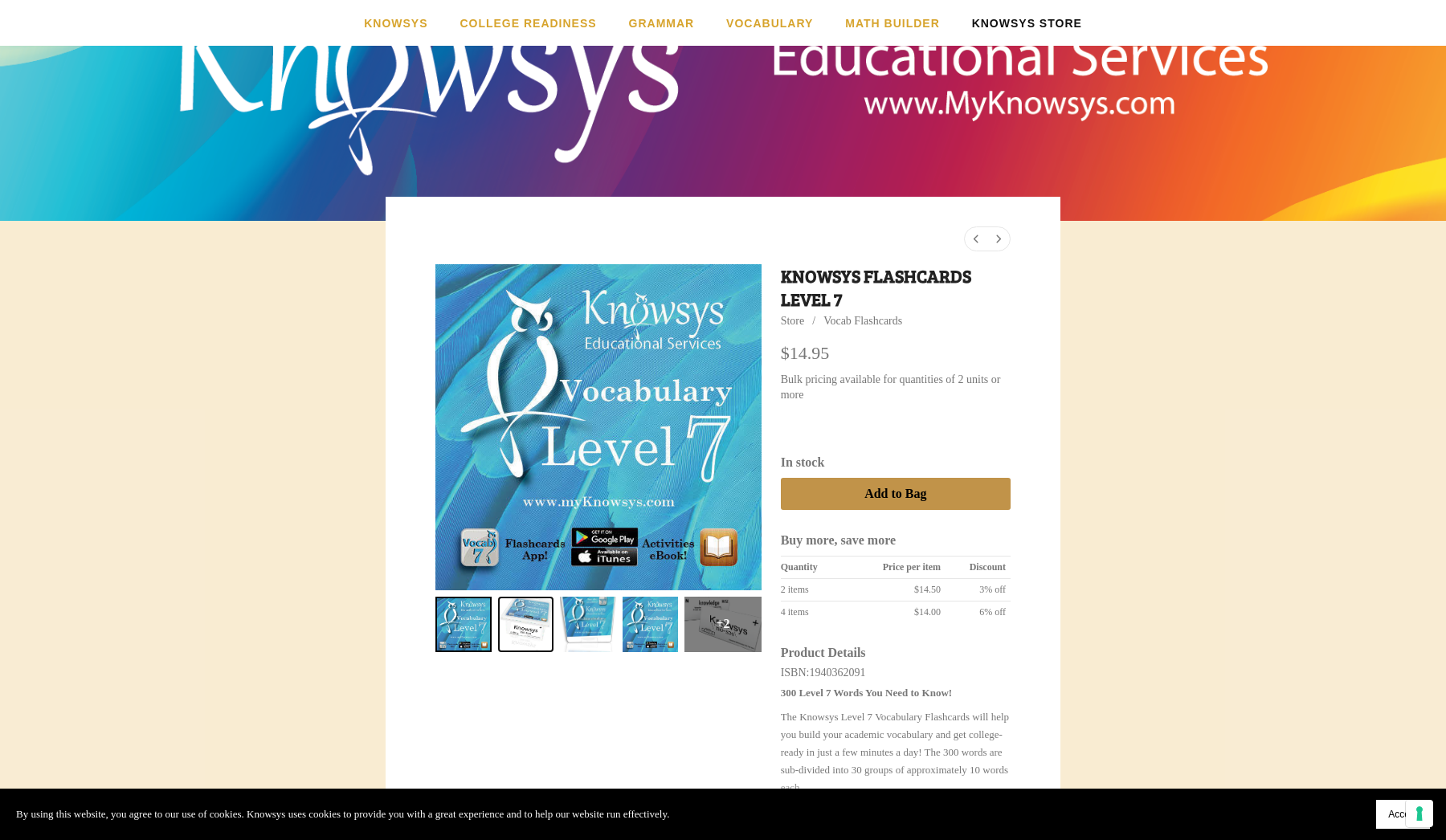
click at [507, 640] on link "Knowsys Flashcards Level 7 1" at bounding box center [527, 625] width 57 height 57
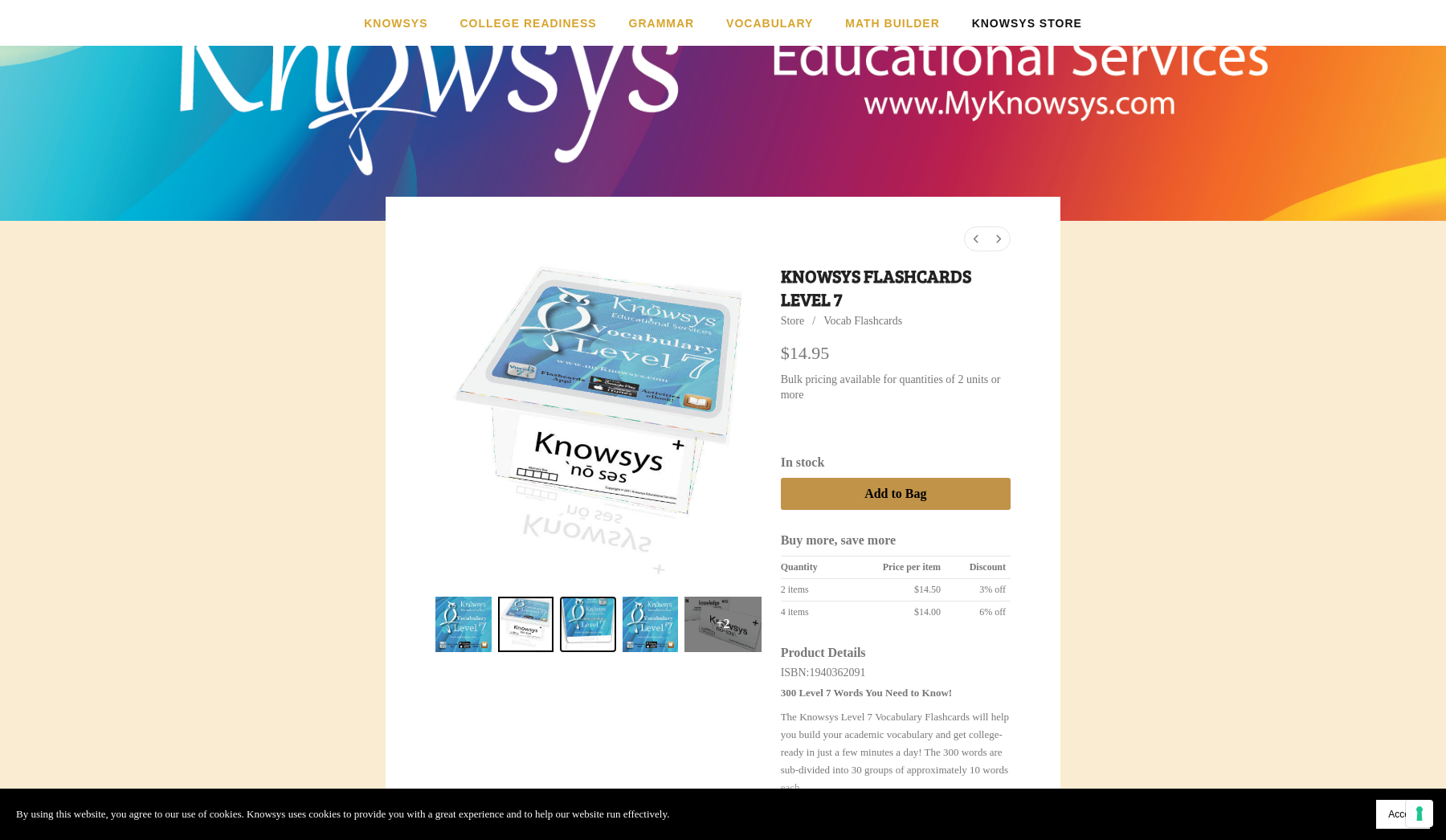
click at [594, 627] on link "Knowsys Flashcards Level 7 2" at bounding box center [588, 625] width 57 height 57
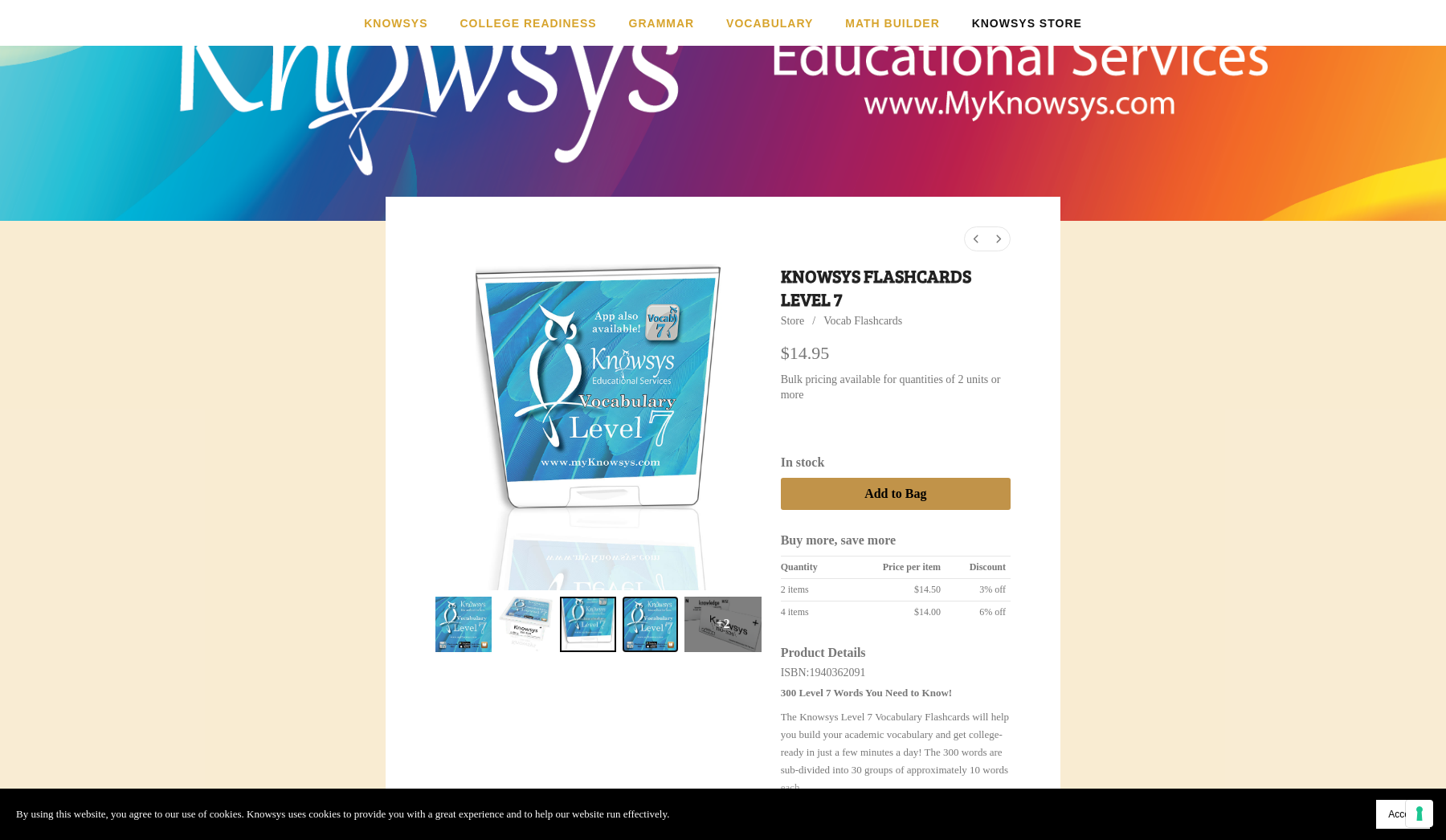
click at [645, 630] on link "Knowsys Flashcards Level 7 3" at bounding box center [651, 625] width 57 height 57
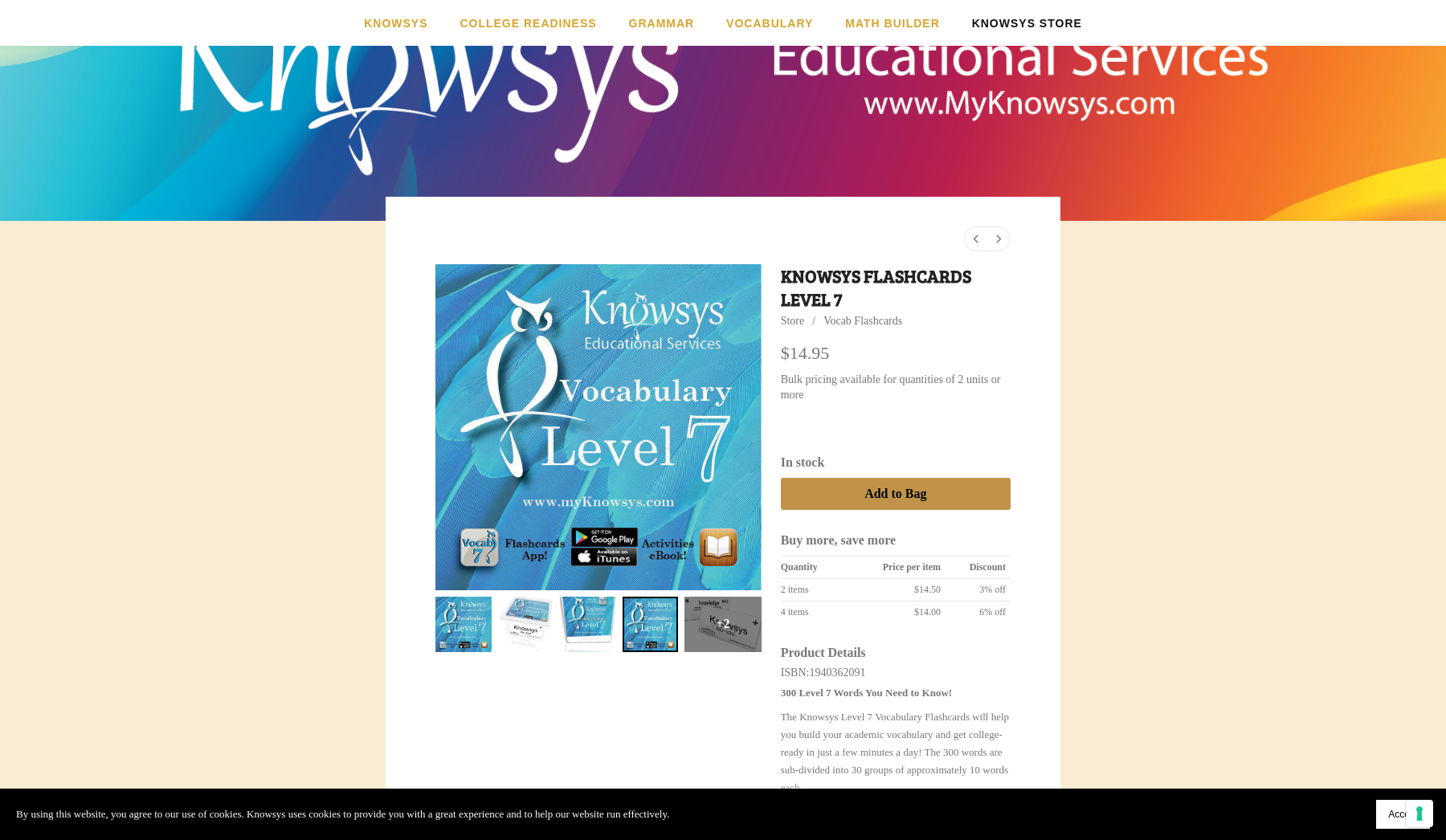
click at [718, 629] on div "+2" at bounding box center [722, 625] width 76 height 57
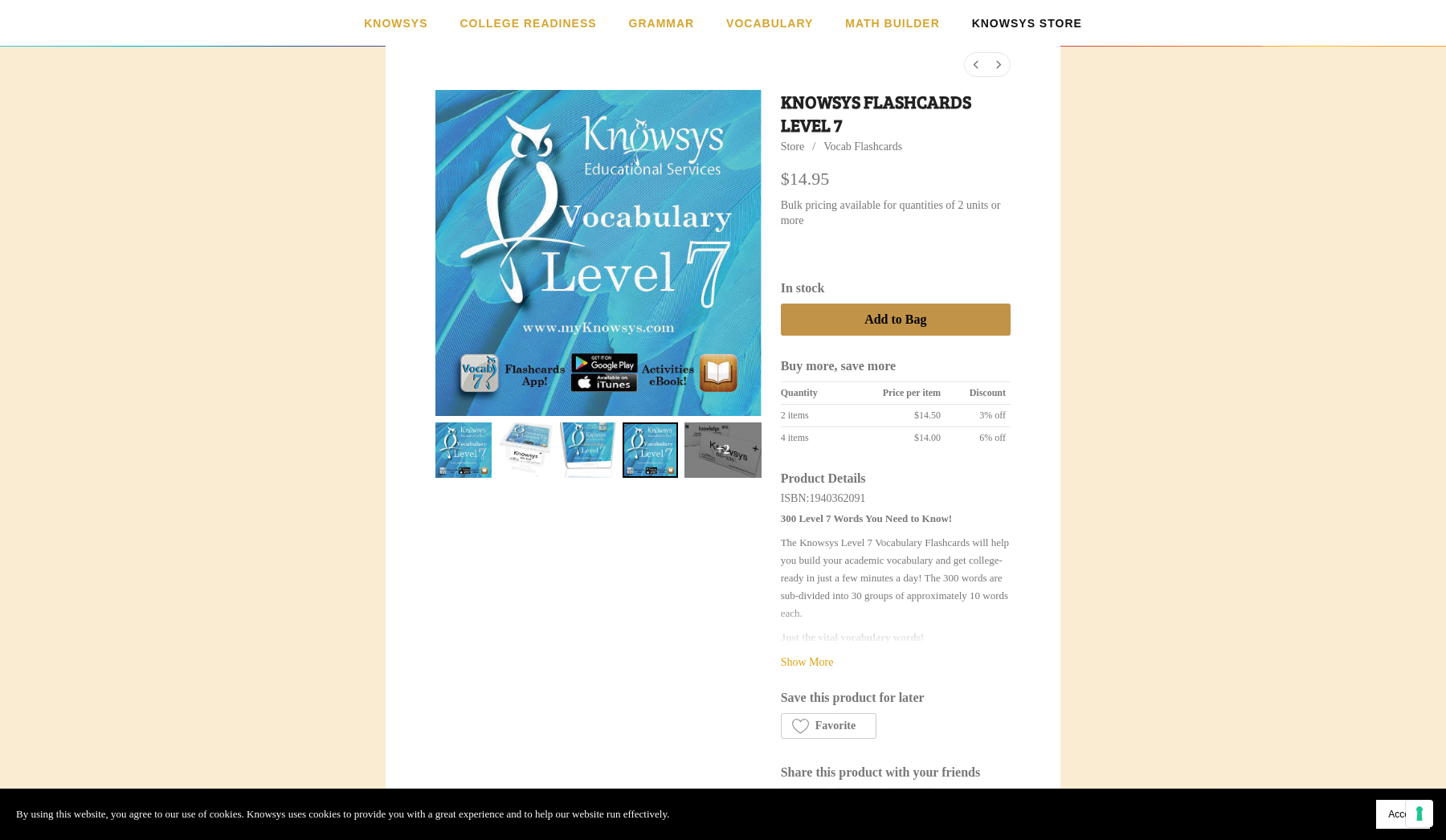
scroll to position [308, 0]
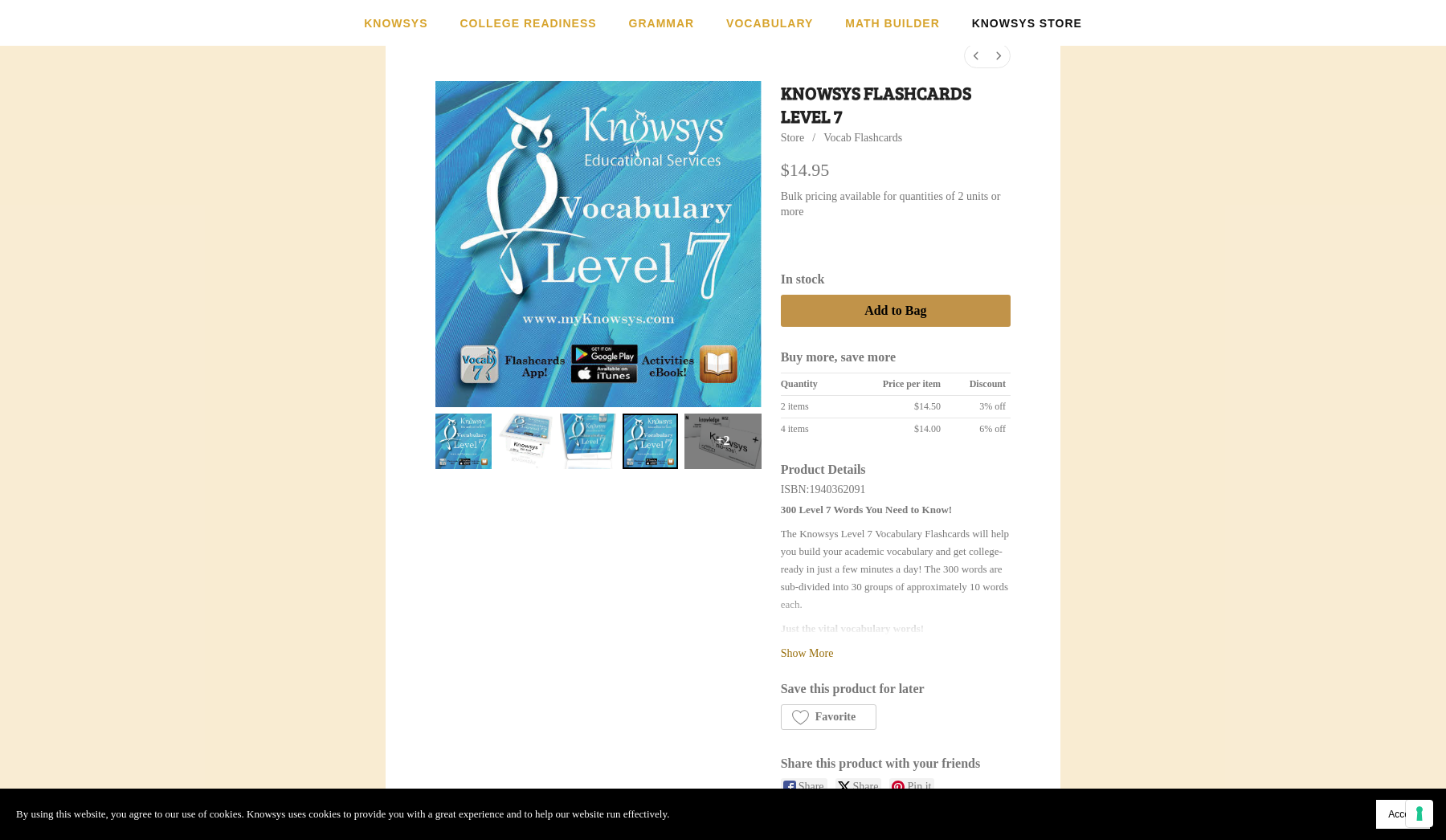
click at [810, 647] on link "Show More" at bounding box center [807, 653] width 53 height 12
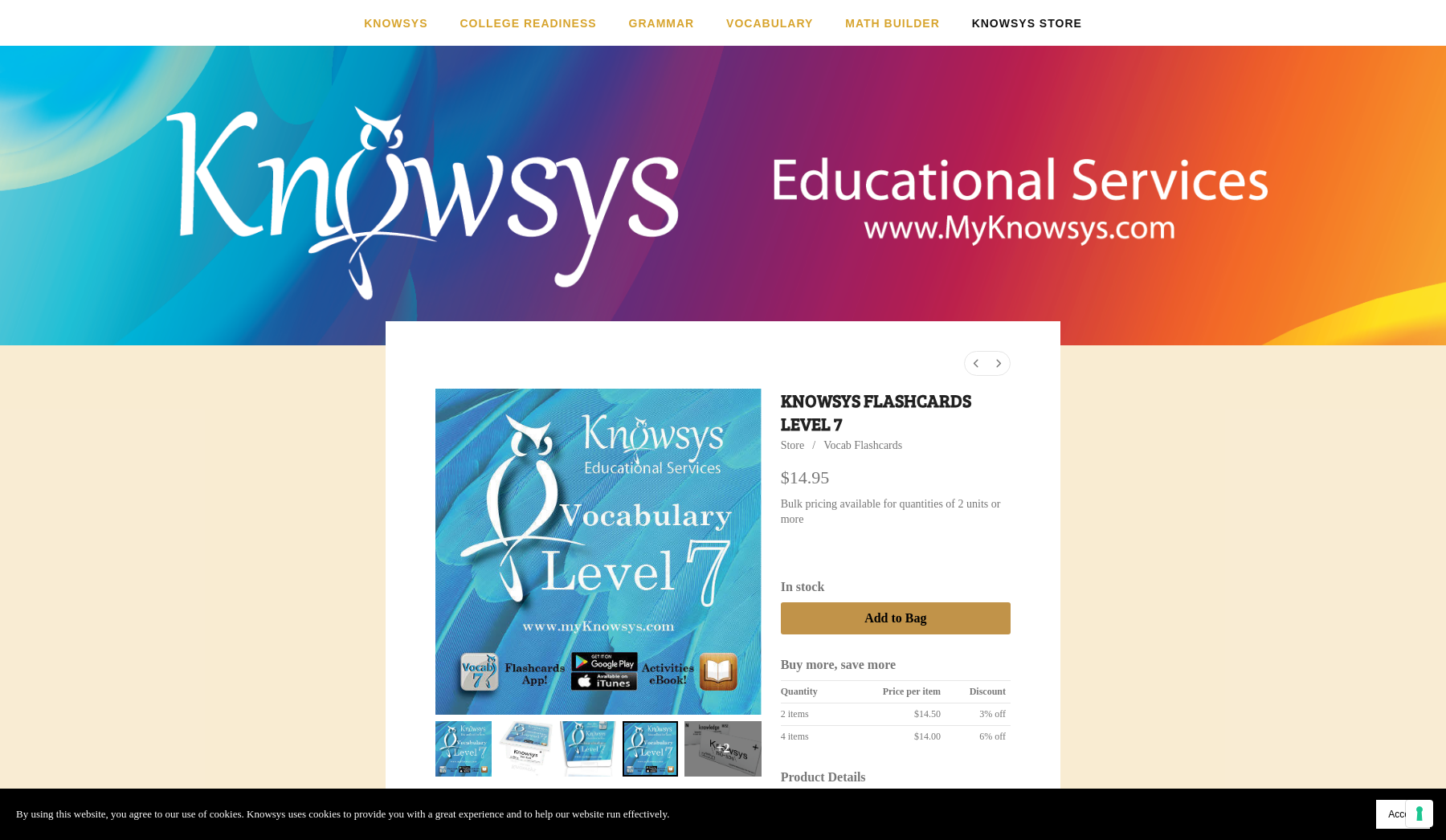
scroll to position [0, 0]
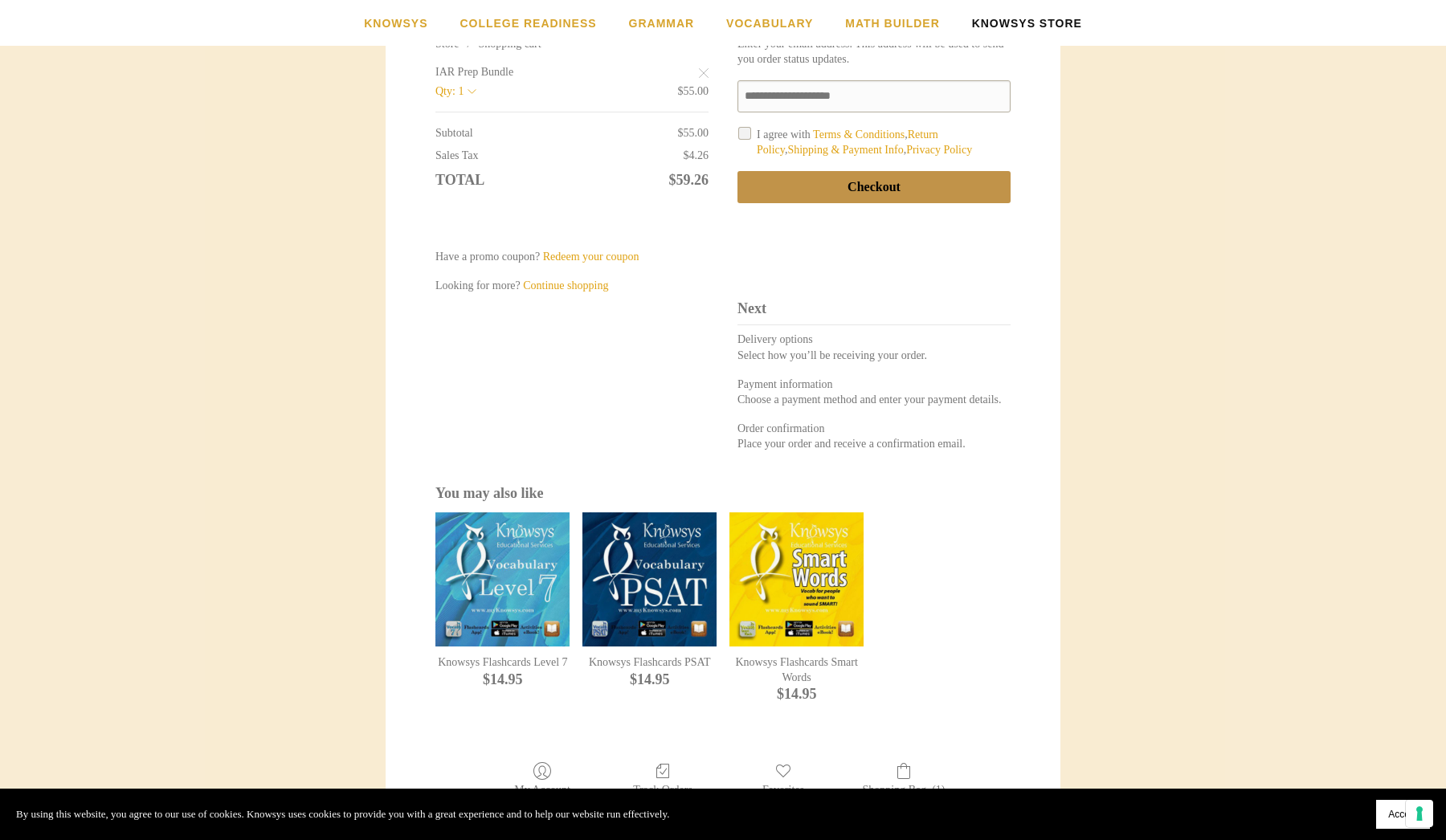
scroll to position [544, 0]
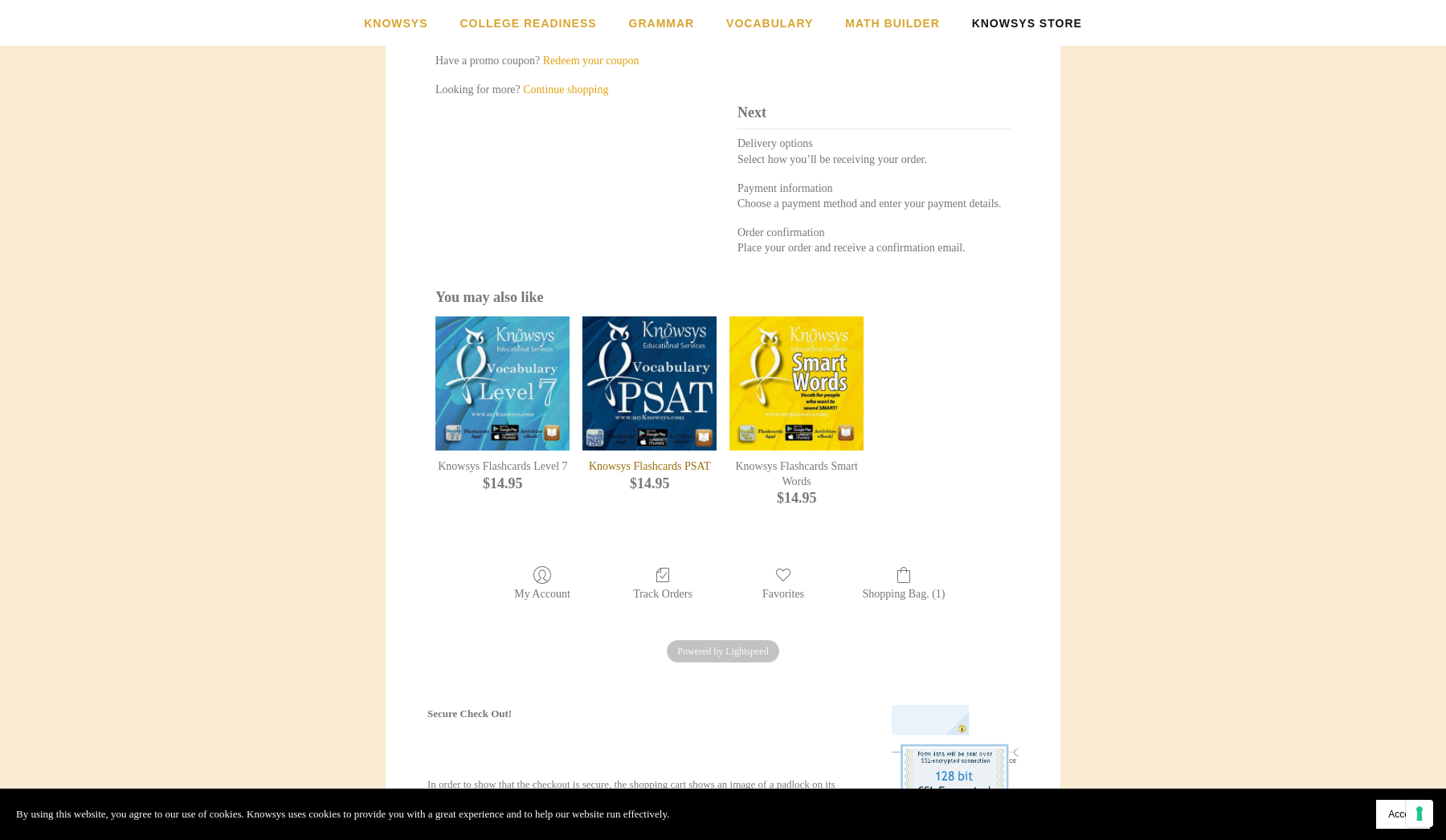
click at [639, 402] on div "Knowsys Flashcards PSAT" at bounding box center [649, 383] width 134 height 134
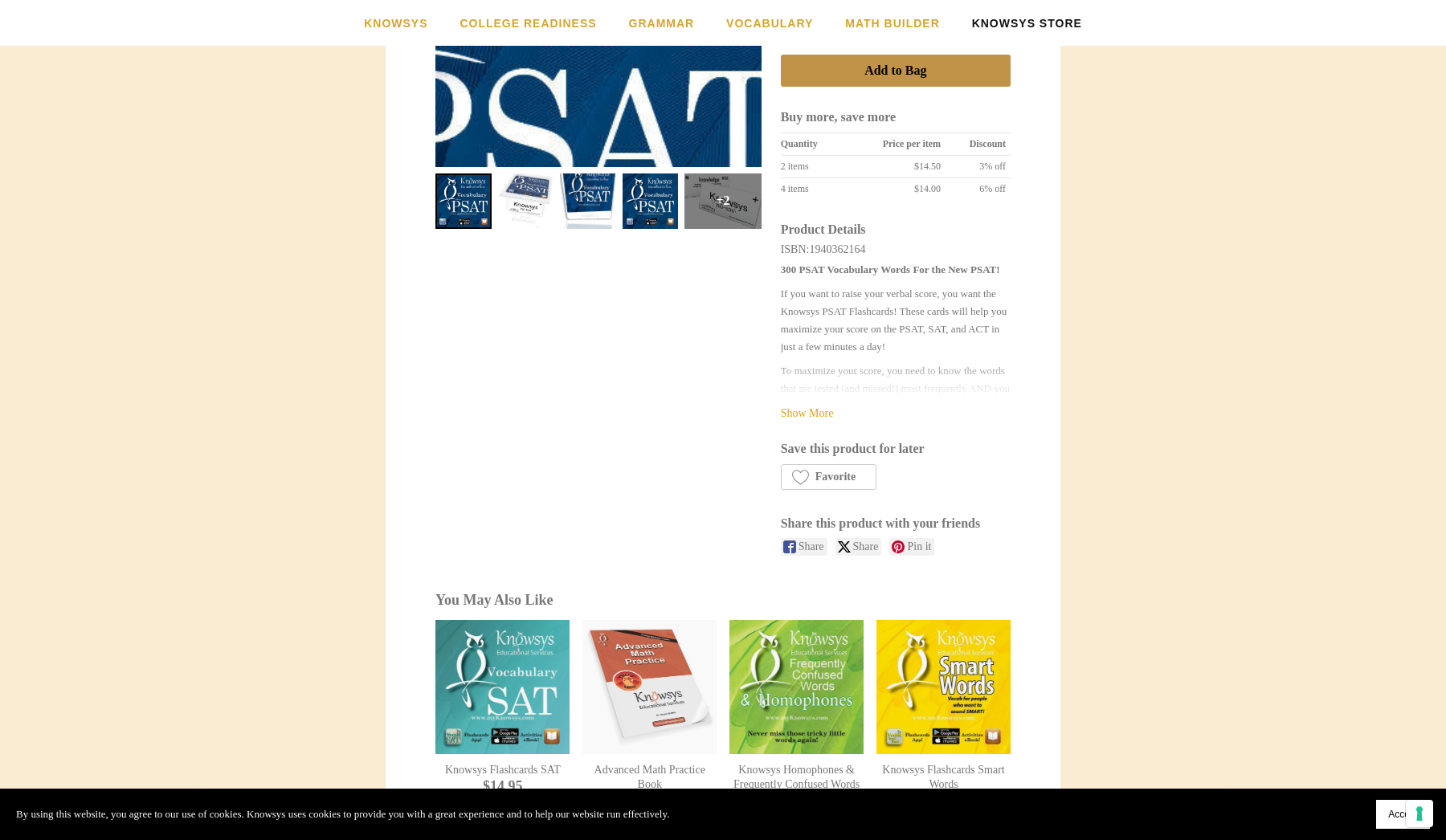
scroll to position [553, 0]
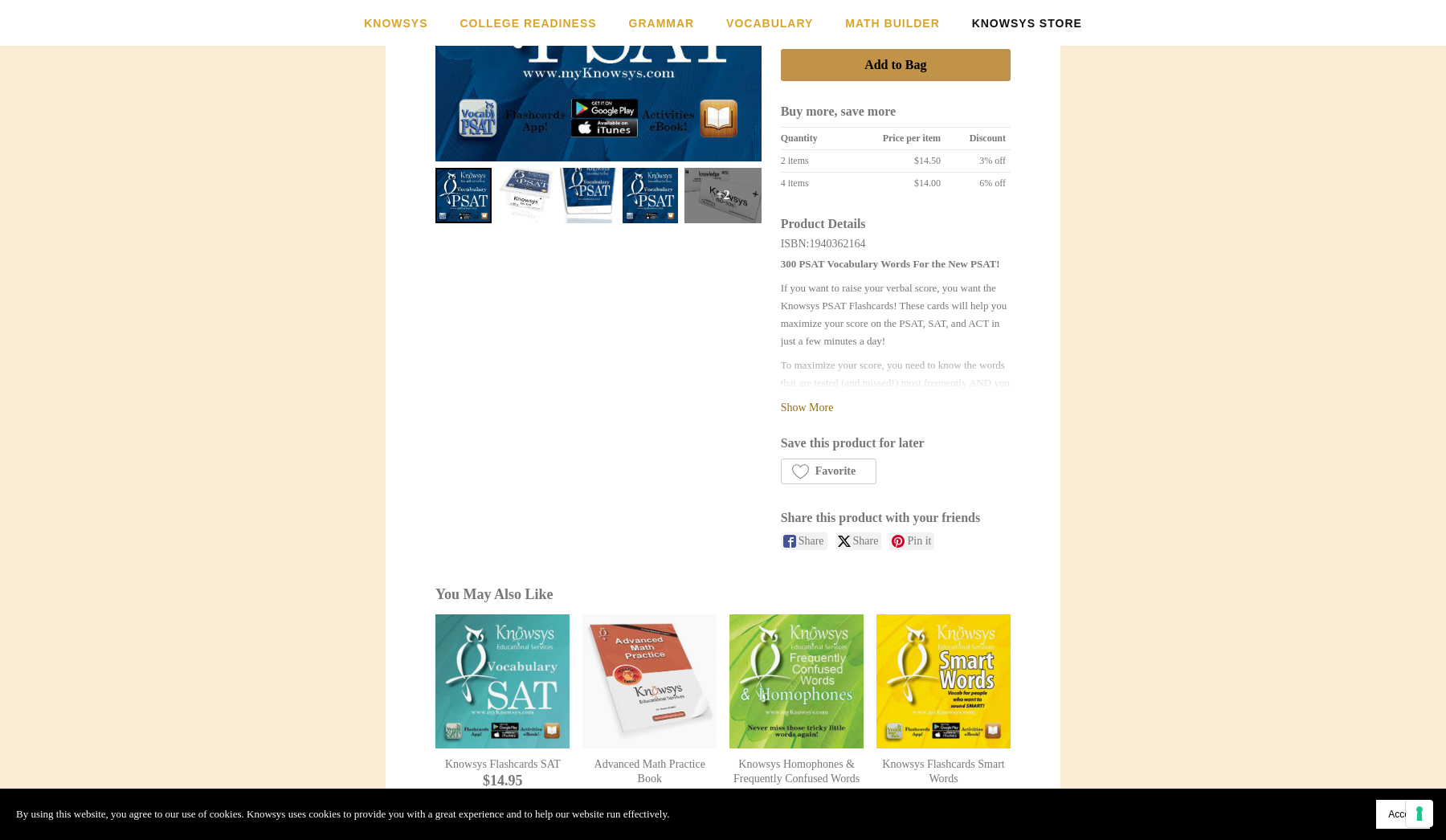
click at [823, 402] on link "Show More" at bounding box center [807, 408] width 53 height 12
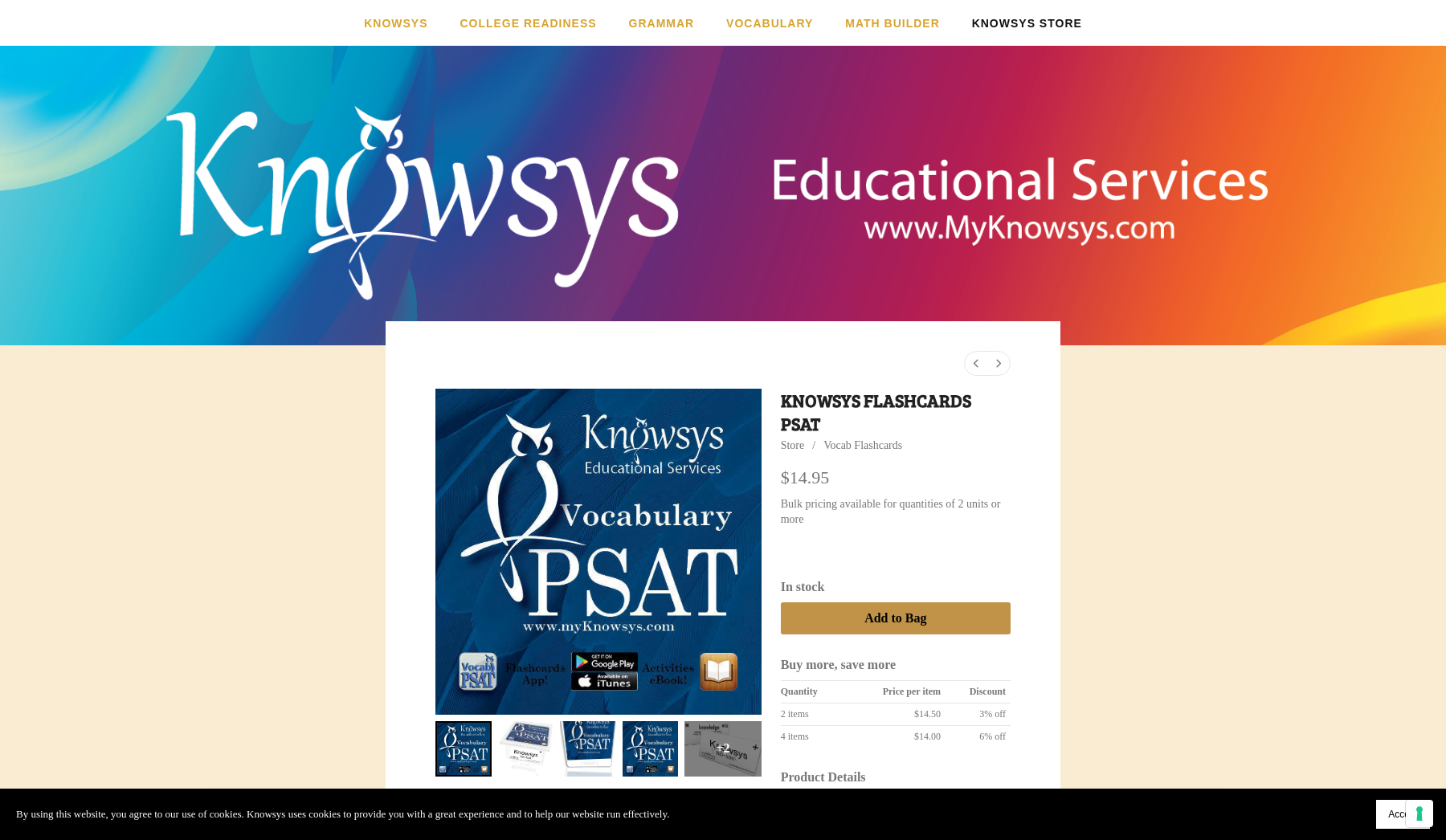
scroll to position [0, 0]
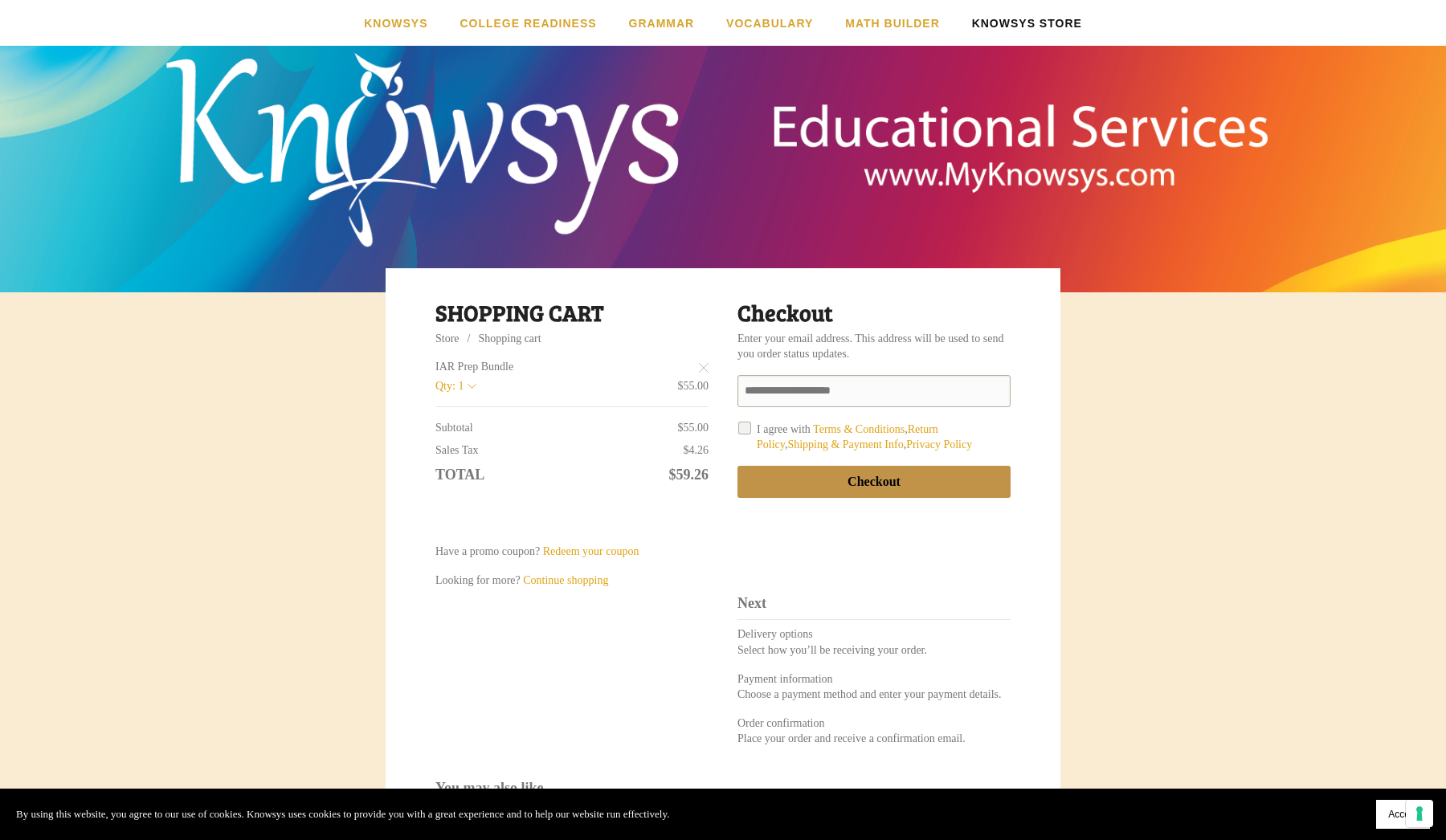
scroll to position [58, 0]
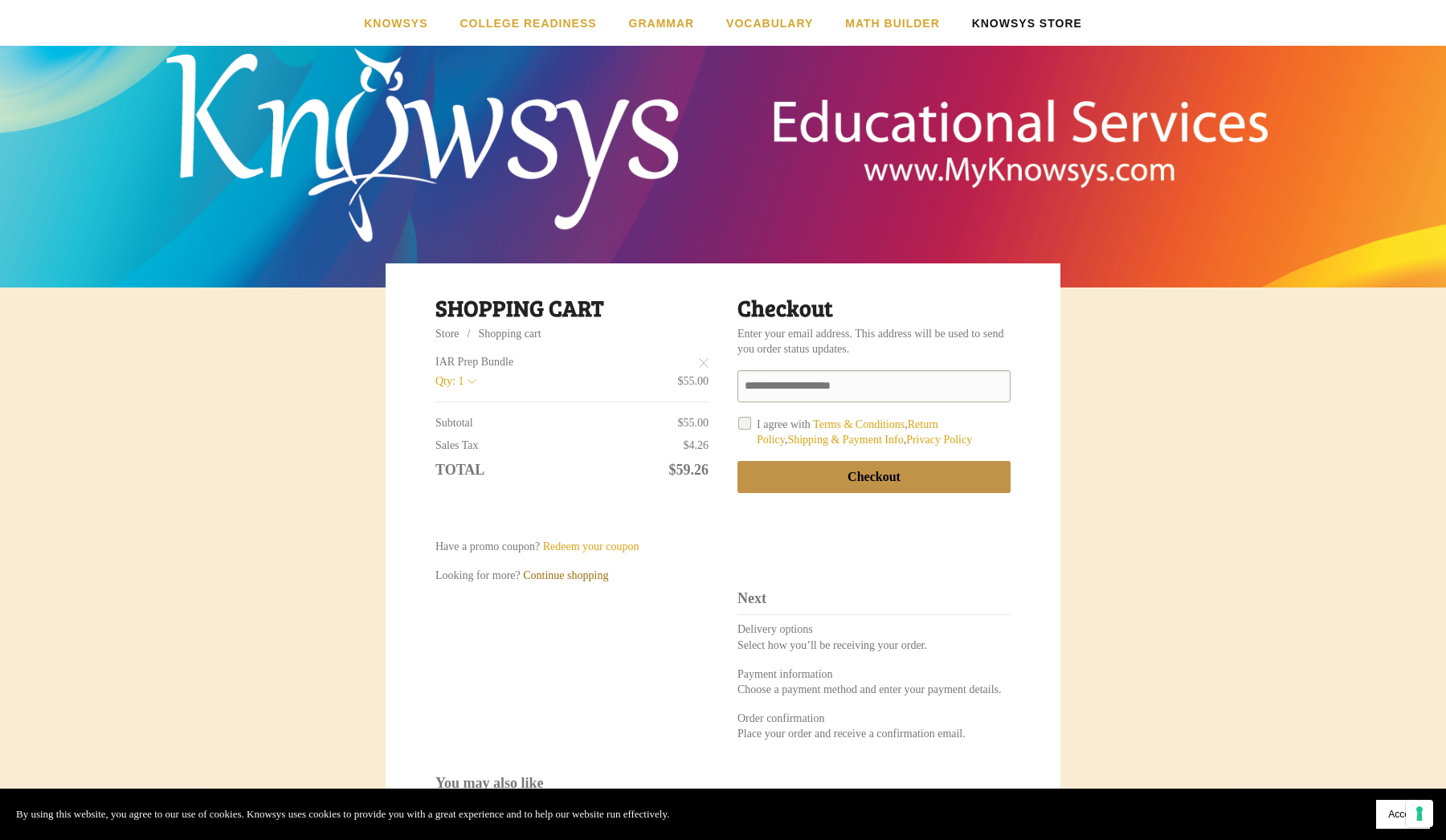
click at [581, 568] on link "Continue shopping" at bounding box center [565, 576] width 85 height 16
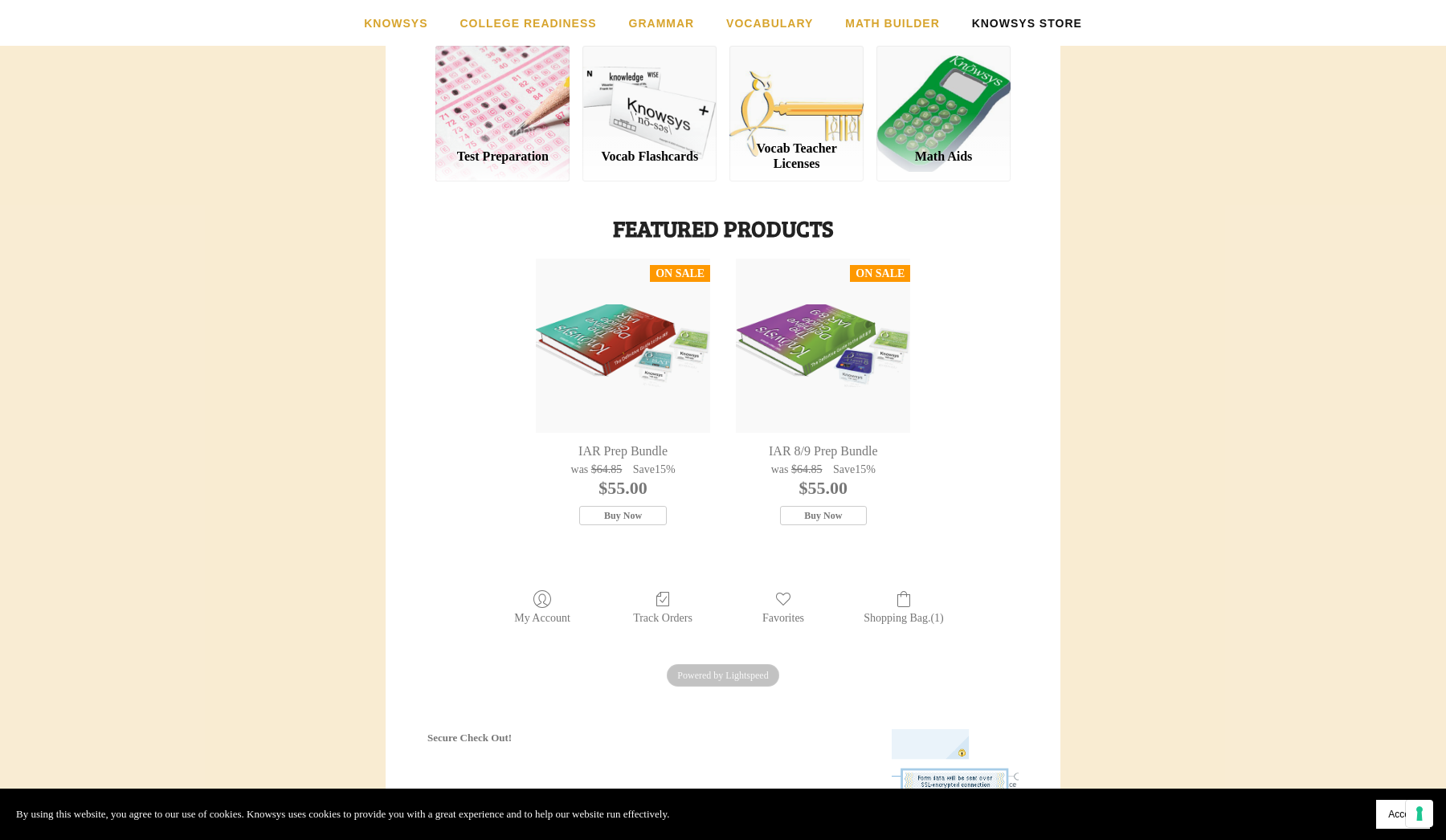
scroll to position [329, 0]
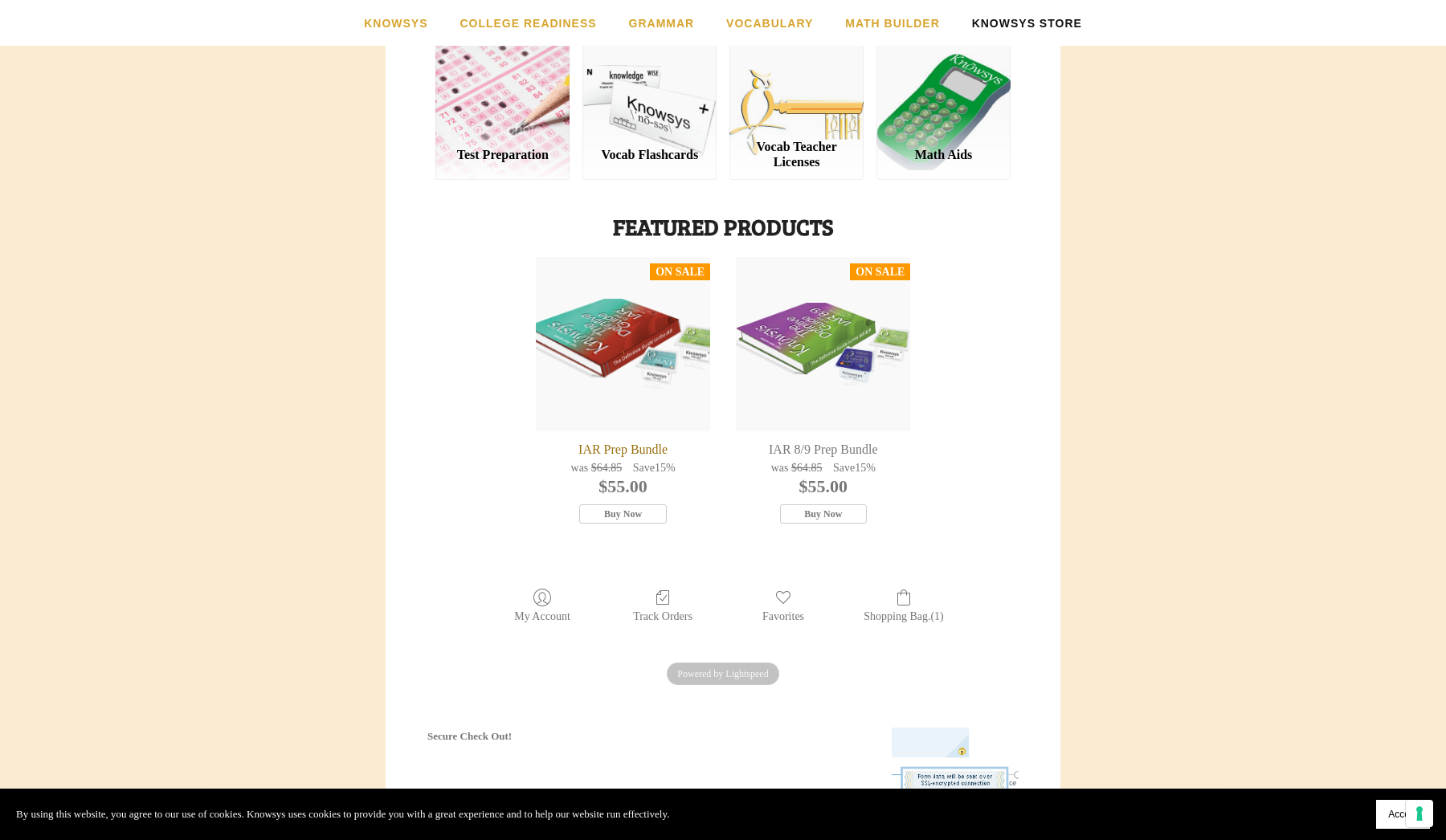
click at [629, 384] on div "IAR Prep Bundle" at bounding box center [623, 344] width 175 height 175
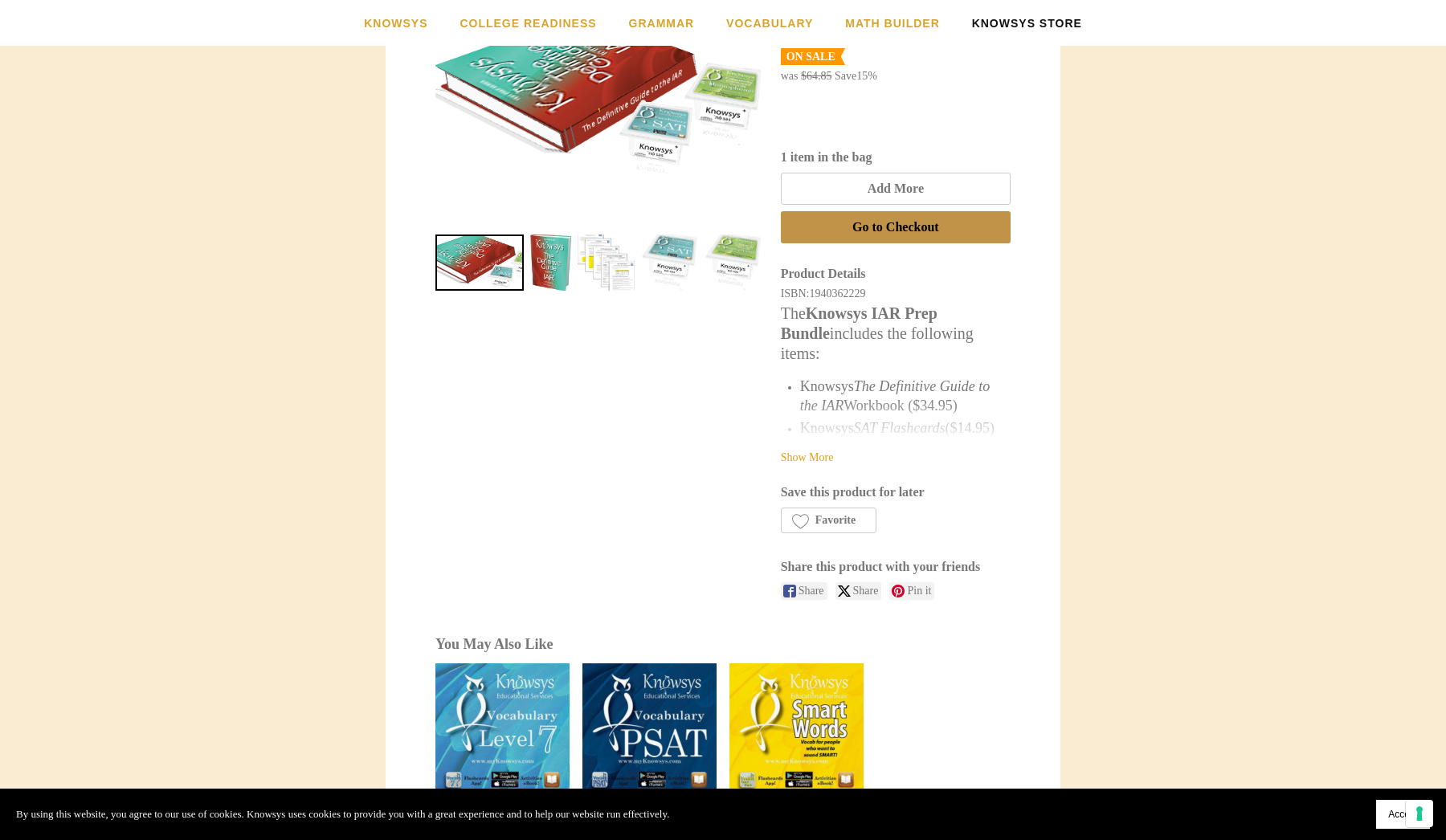
scroll to position [428, 0]
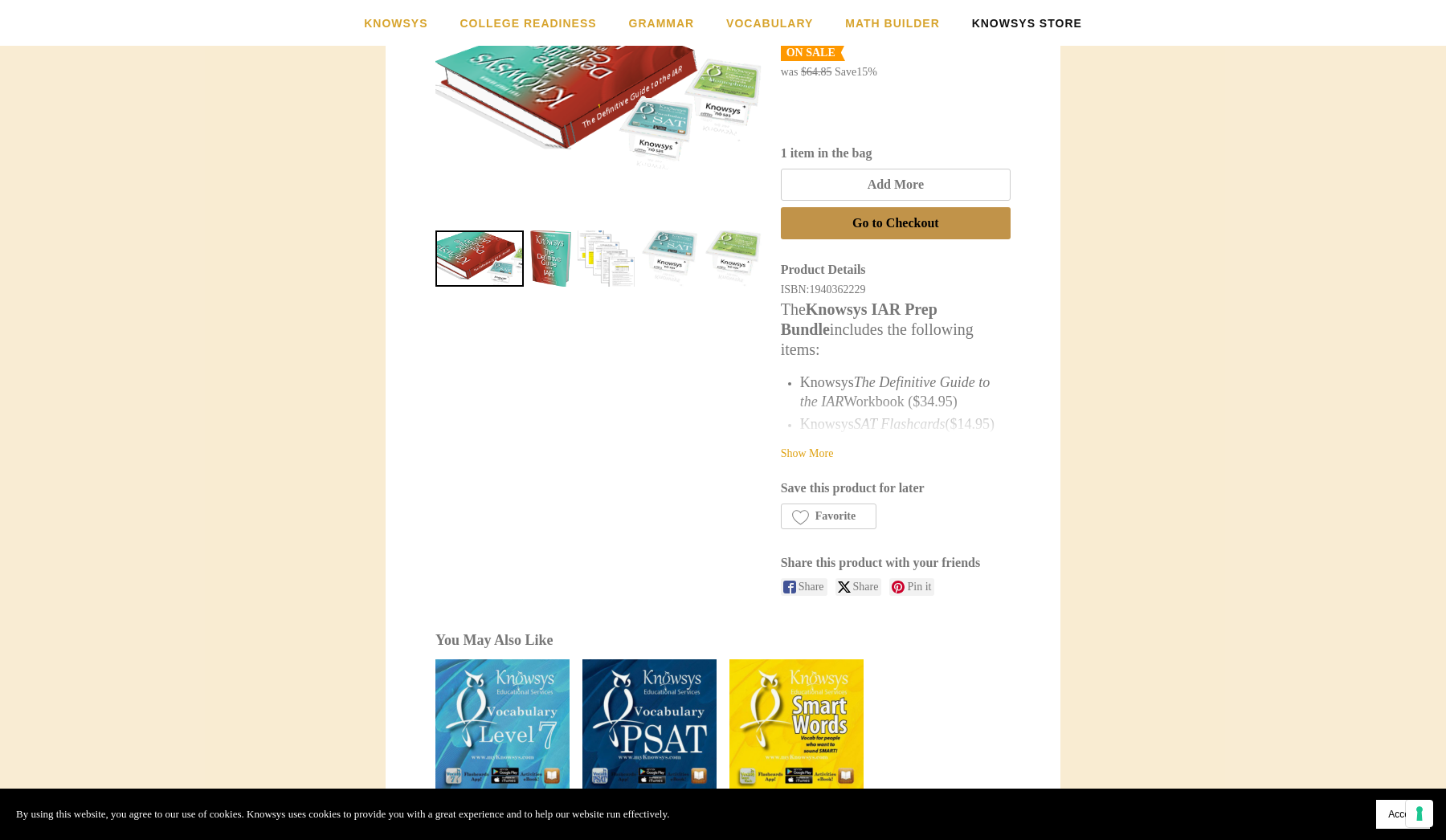
click at [822, 456] on div "Show More" at bounding box center [895, 437] width 229 height 50
click at [822, 450] on link "Show More" at bounding box center [807, 453] width 53 height 12
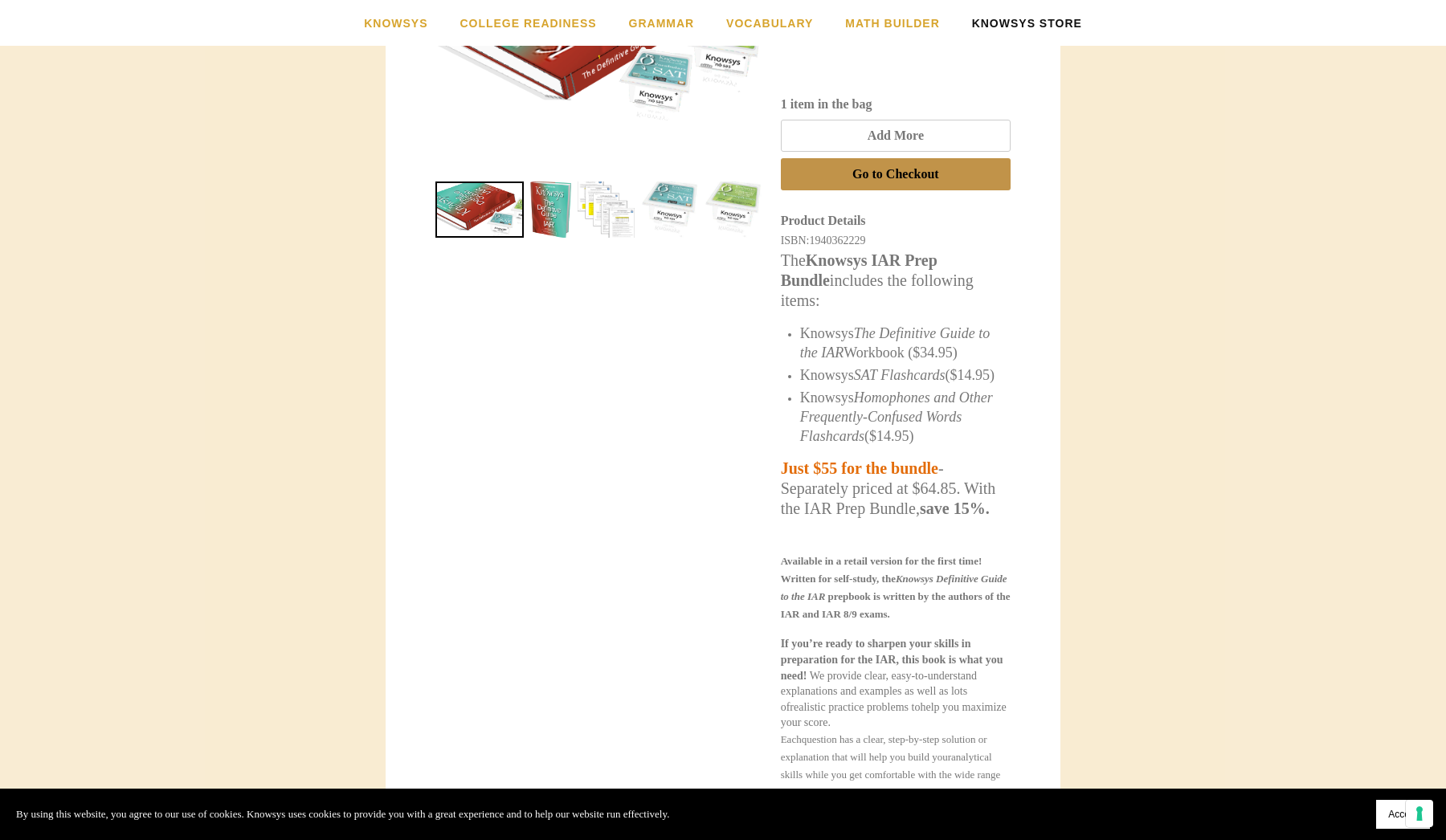
scroll to position [485, 0]
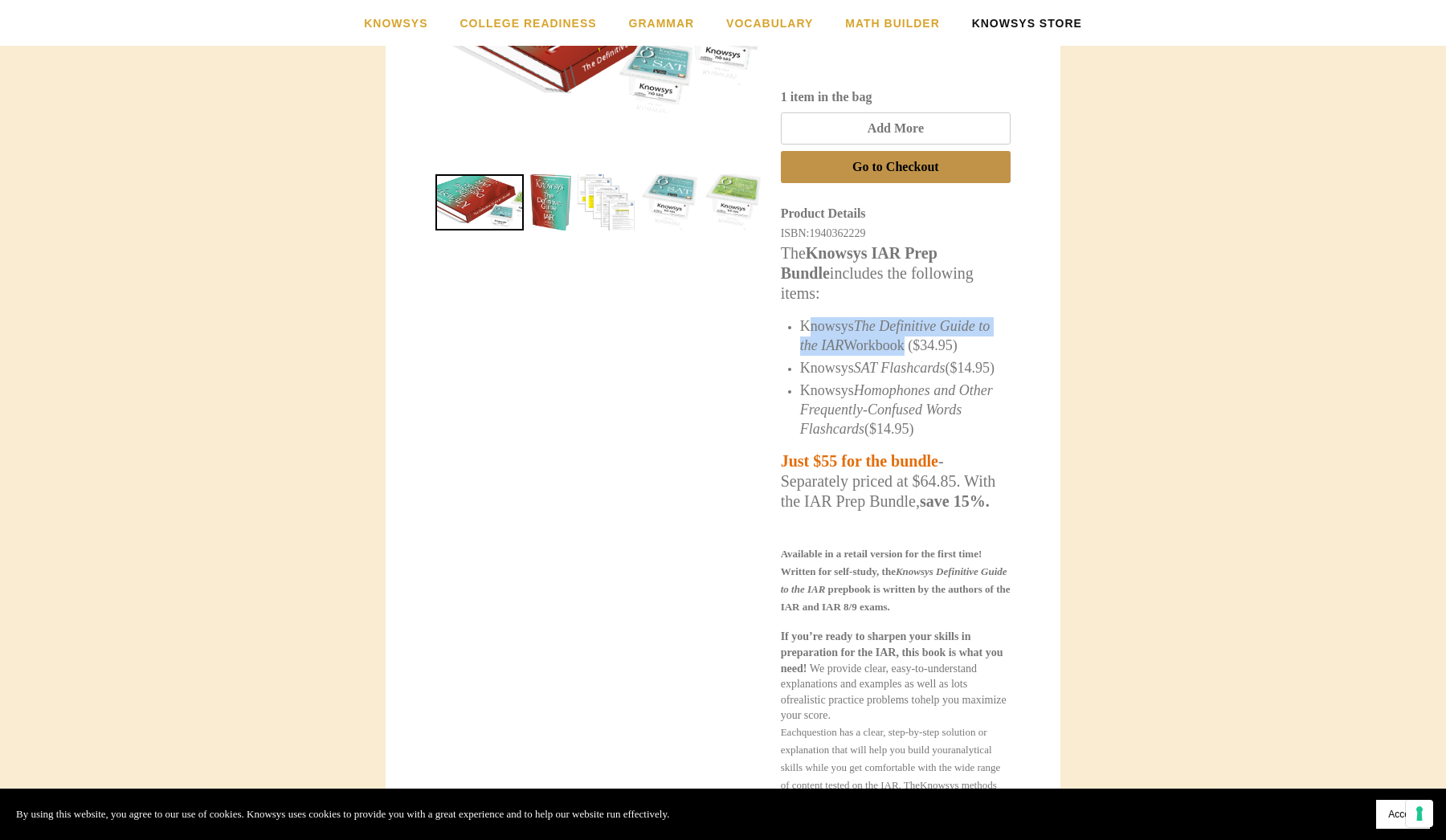
drag, startPoint x: 806, startPoint y: 323, endPoint x: 920, endPoint y: 343, distance: 115.7
click at [920, 343] on span "Knowsys The Definitive Guide to the IAR Workbook ($34.95)" at bounding box center [895, 335] width 190 height 35
copy span "nowsys The Definitive Guide to the IAR Workbook"
click at [859, 325] on span "Knowsys The Definitive Guide to the IAR Workbook ($34.95)" at bounding box center [895, 335] width 190 height 35
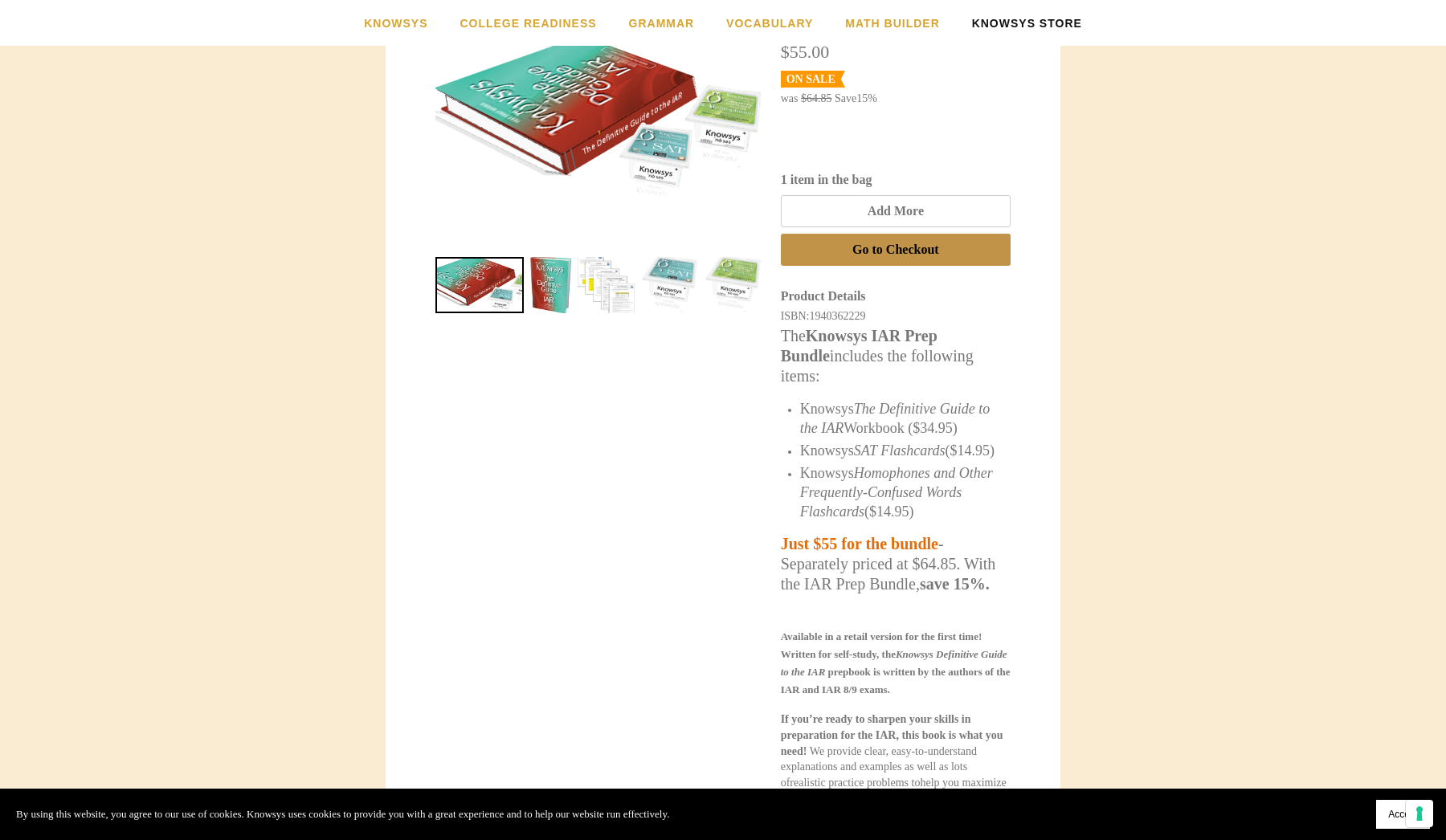
scroll to position [416, 0]
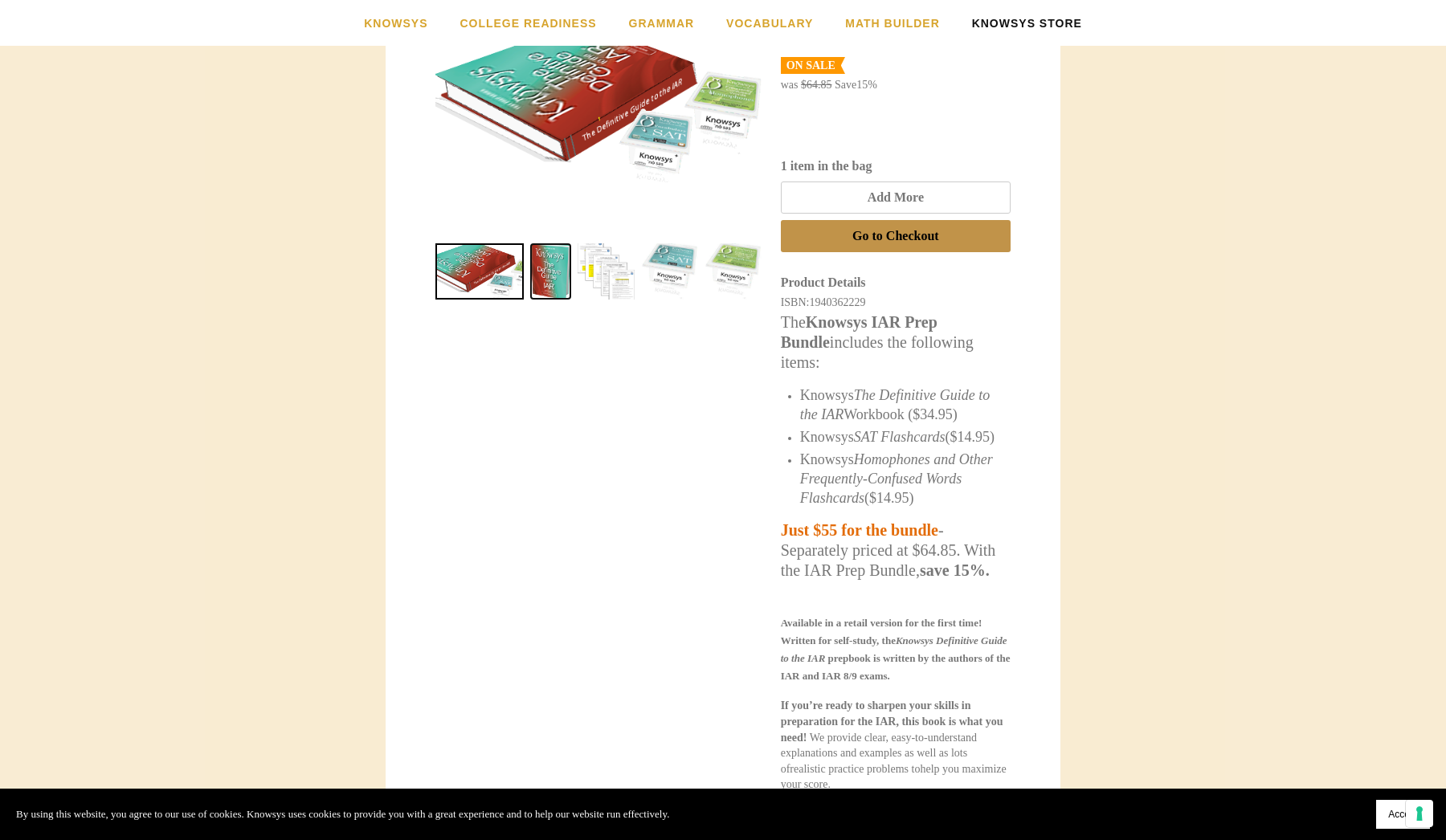
click at [557, 278] on link "IAR Prep Bundle 1" at bounding box center [550, 272] width 41 height 57
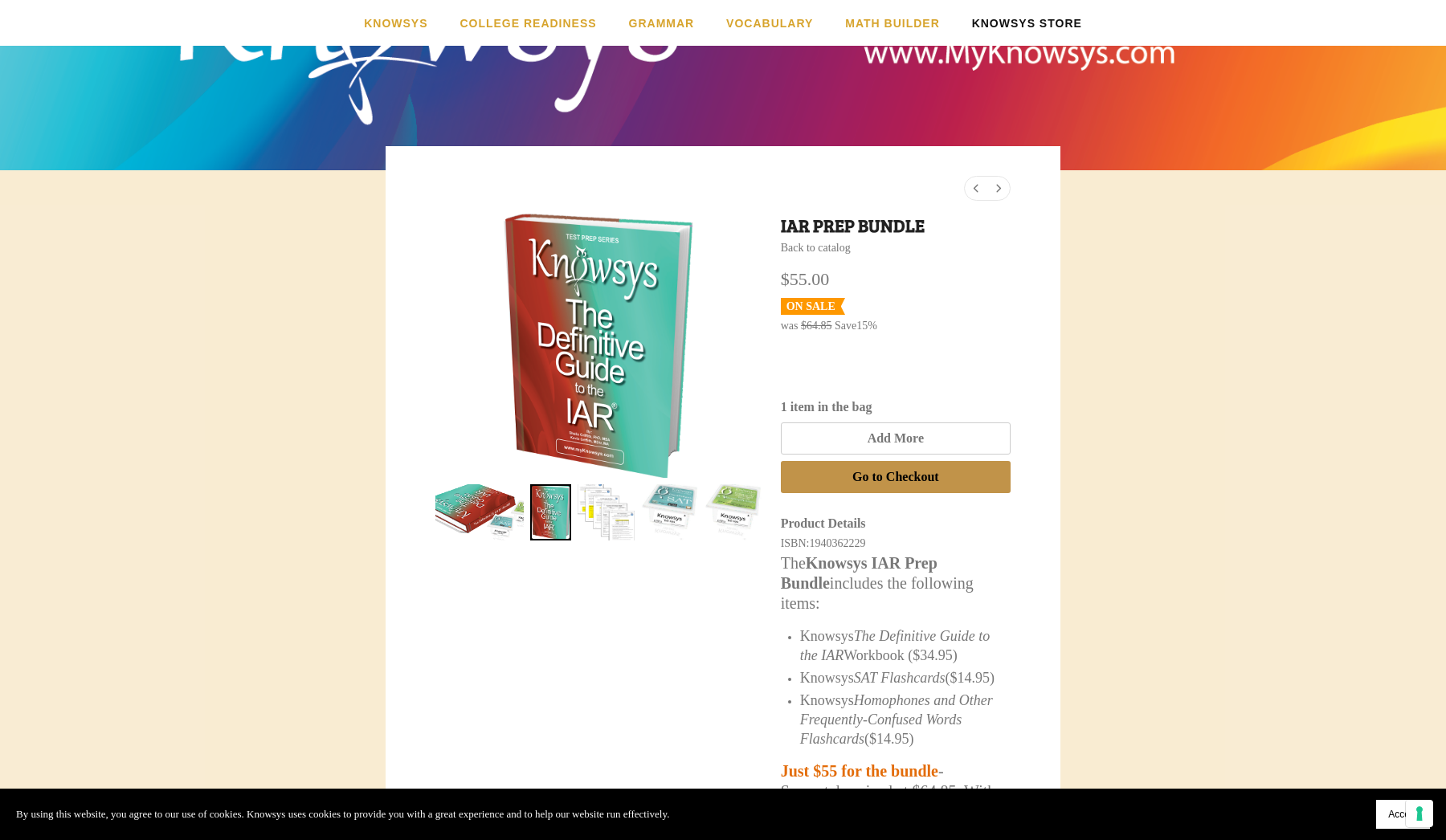
scroll to position [173, 0]
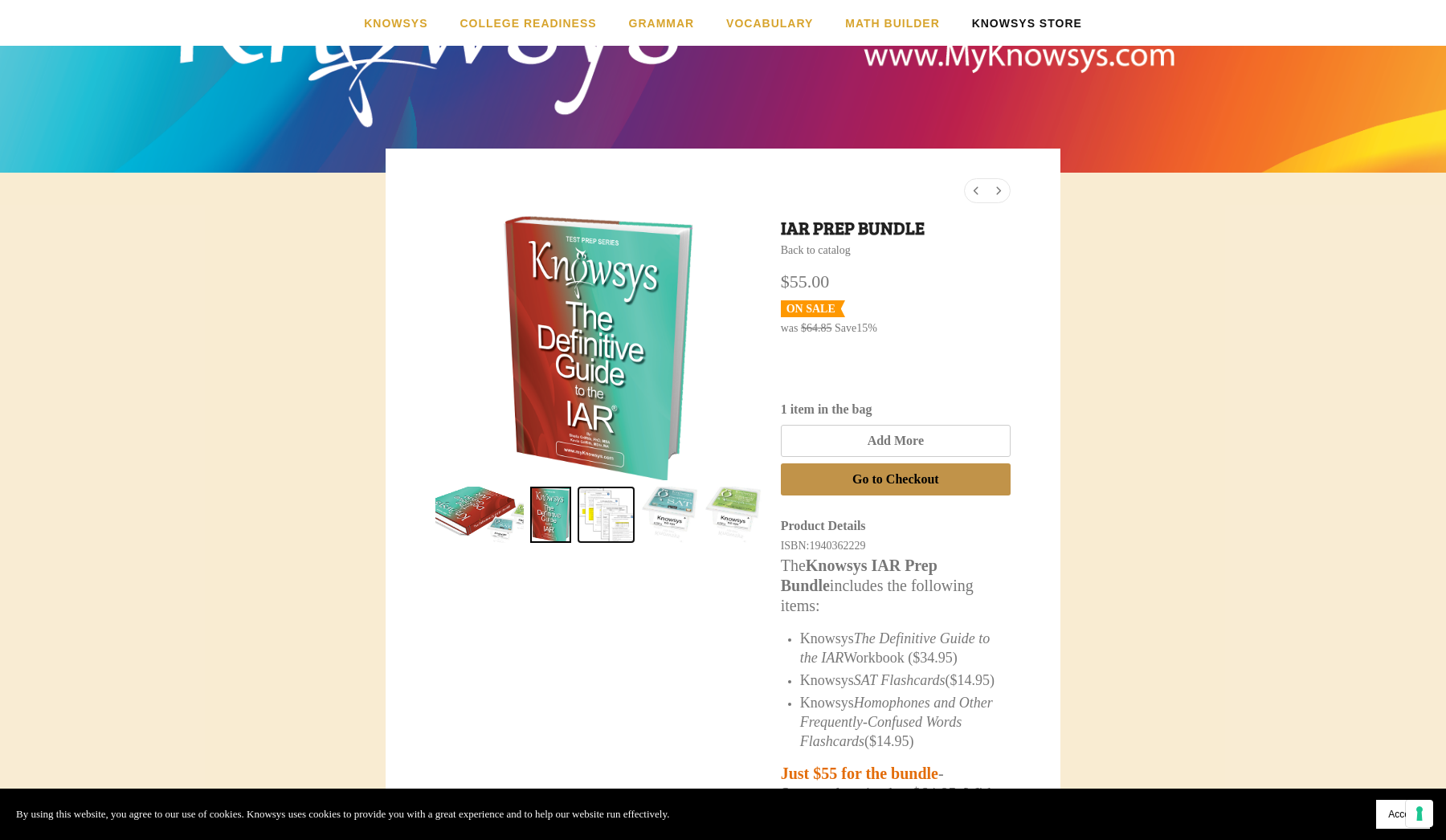
click at [616, 520] on link "IAR Prep Bundle 2" at bounding box center [606, 515] width 57 height 57
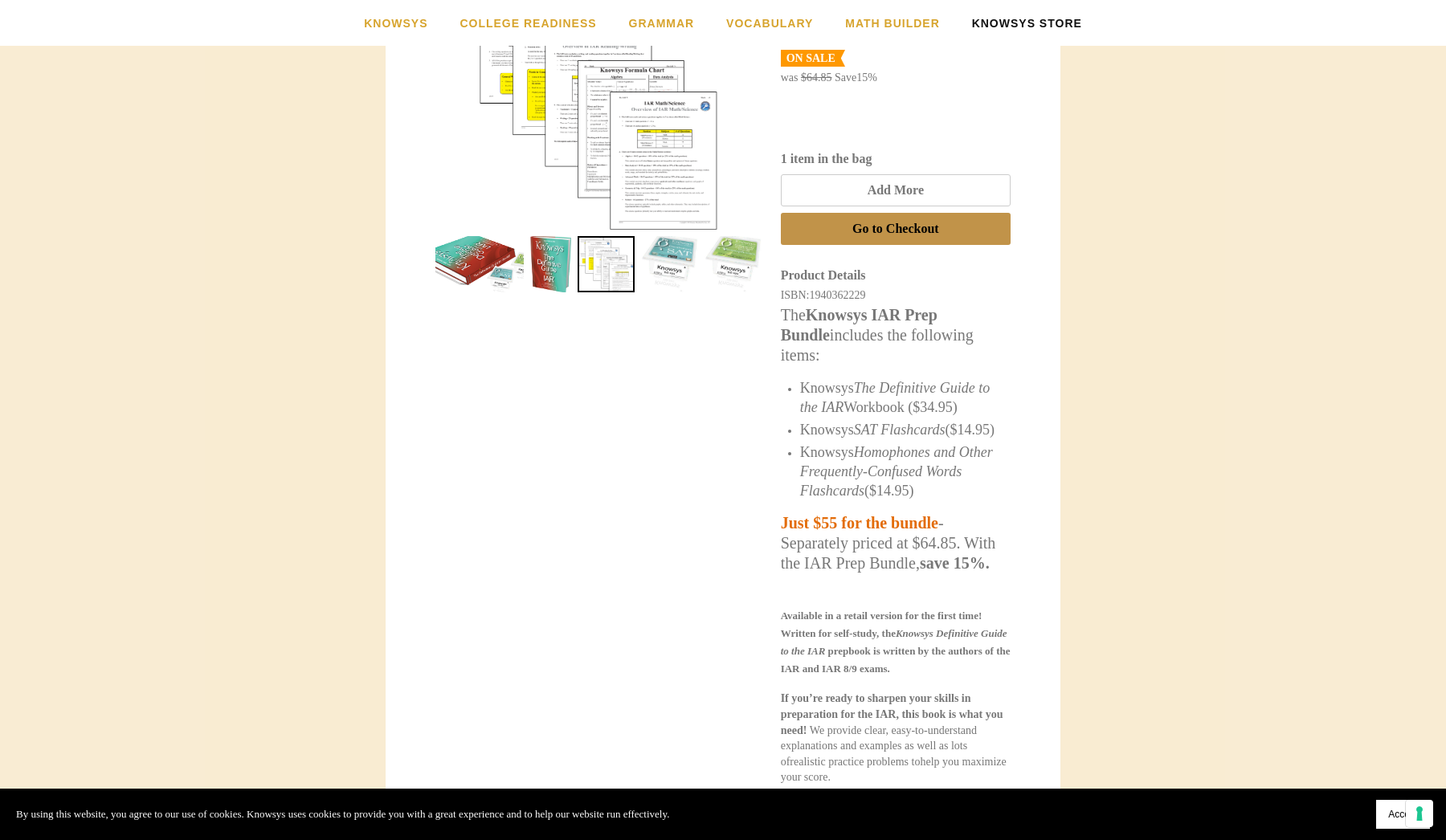
scroll to position [465, 0]
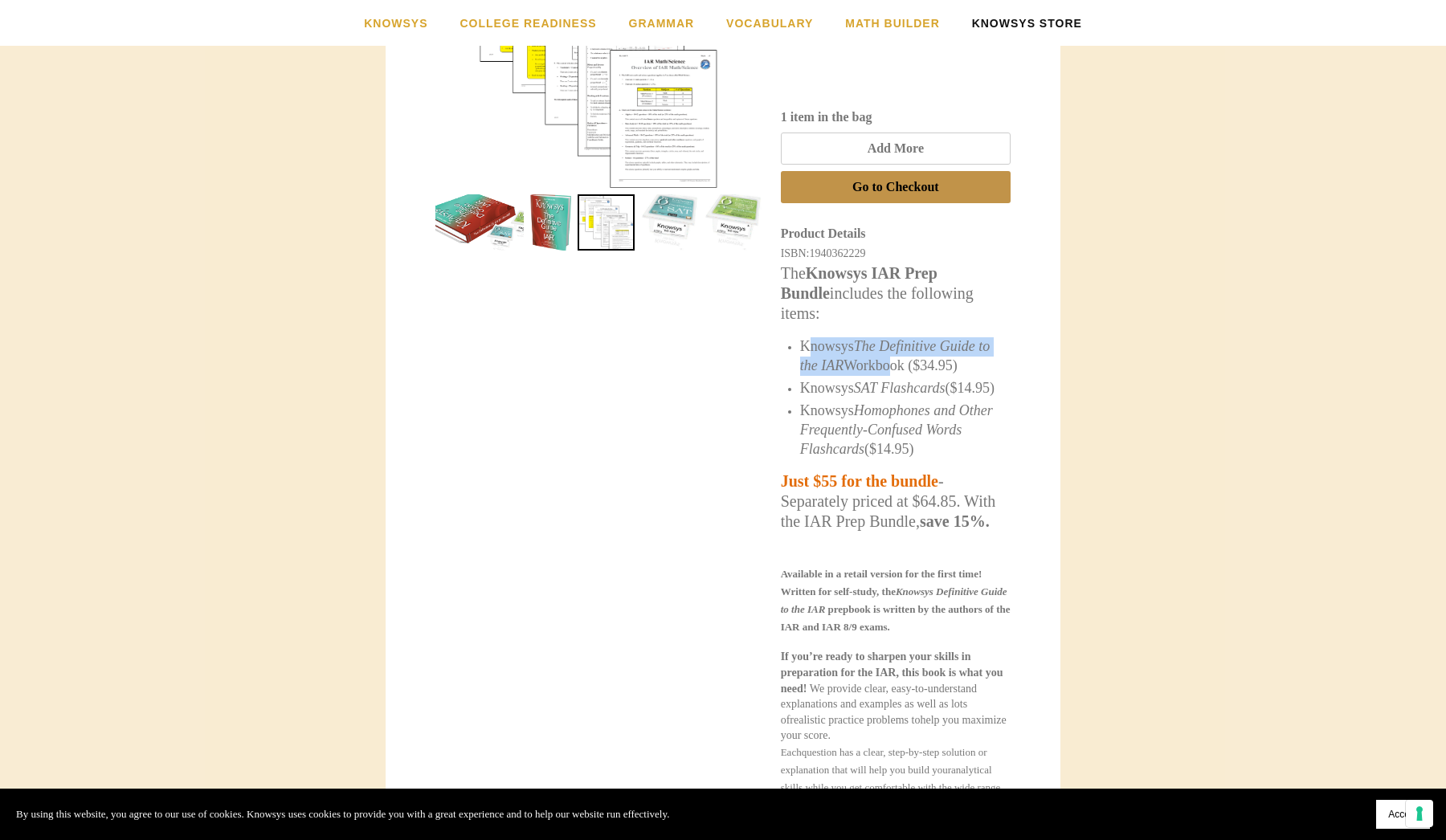
drag, startPoint x: 805, startPoint y: 343, endPoint x: 907, endPoint y: 361, distance: 103.6
click at [907, 361] on span "Knowsys The Definitive Guide to the IAR Workbook ($34.95)" at bounding box center [895, 355] width 190 height 35
click at [911, 361] on span "Knowsys The Definitive Guide to the IAR Workbook ($34.95)" at bounding box center [895, 355] width 190 height 35
drag, startPoint x: 921, startPoint y: 361, endPoint x: 782, endPoint y: 339, distance: 140.7
click at [782, 339] on ul "Knowsys The Definitive Guide to the IAR Workbook ($34.95) Knowsys SAT Flashcard…" at bounding box center [895, 397] width 229 height 122
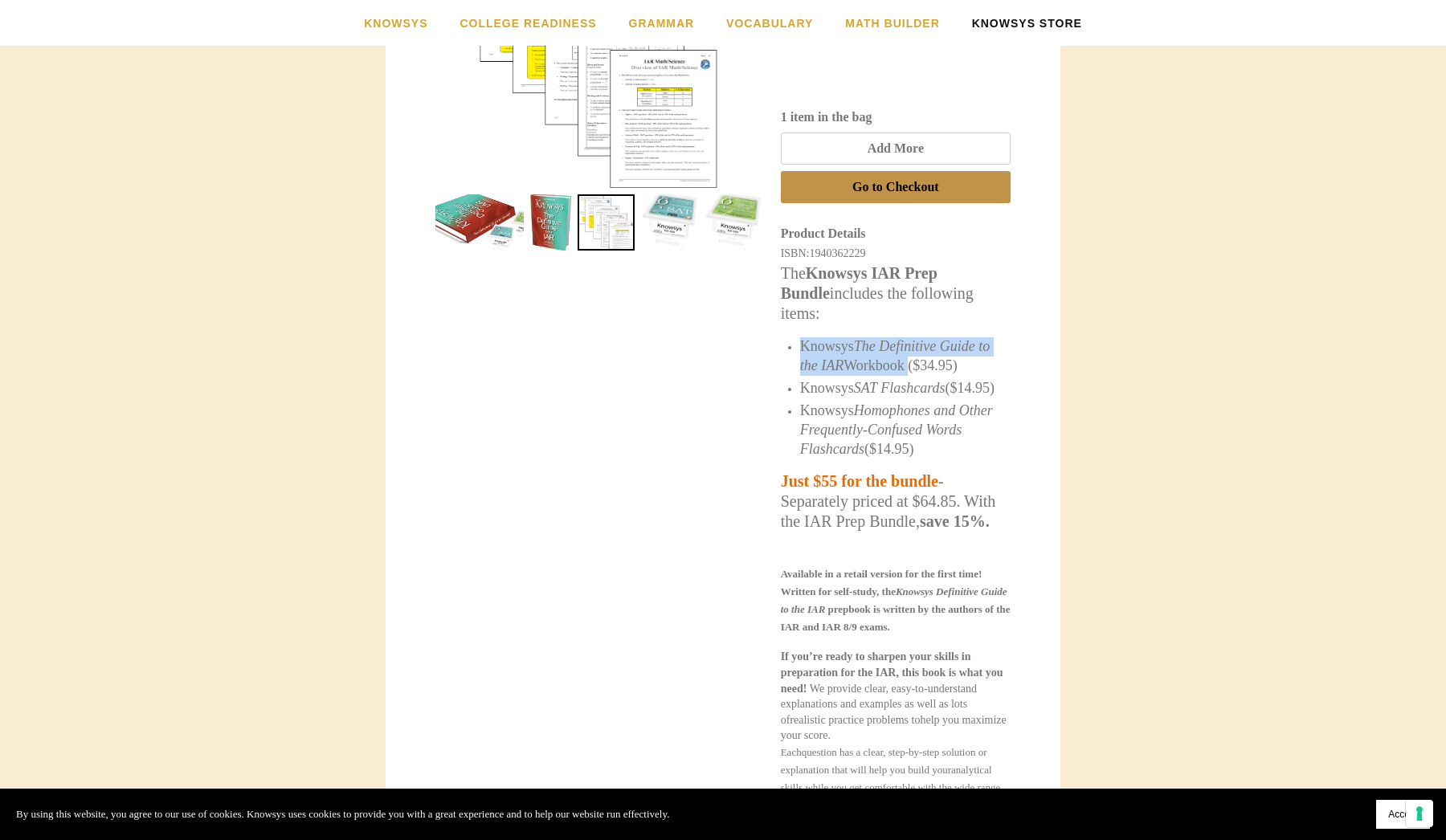
copy span "Knowsys The Definitive Guide to the IAR Workbook"
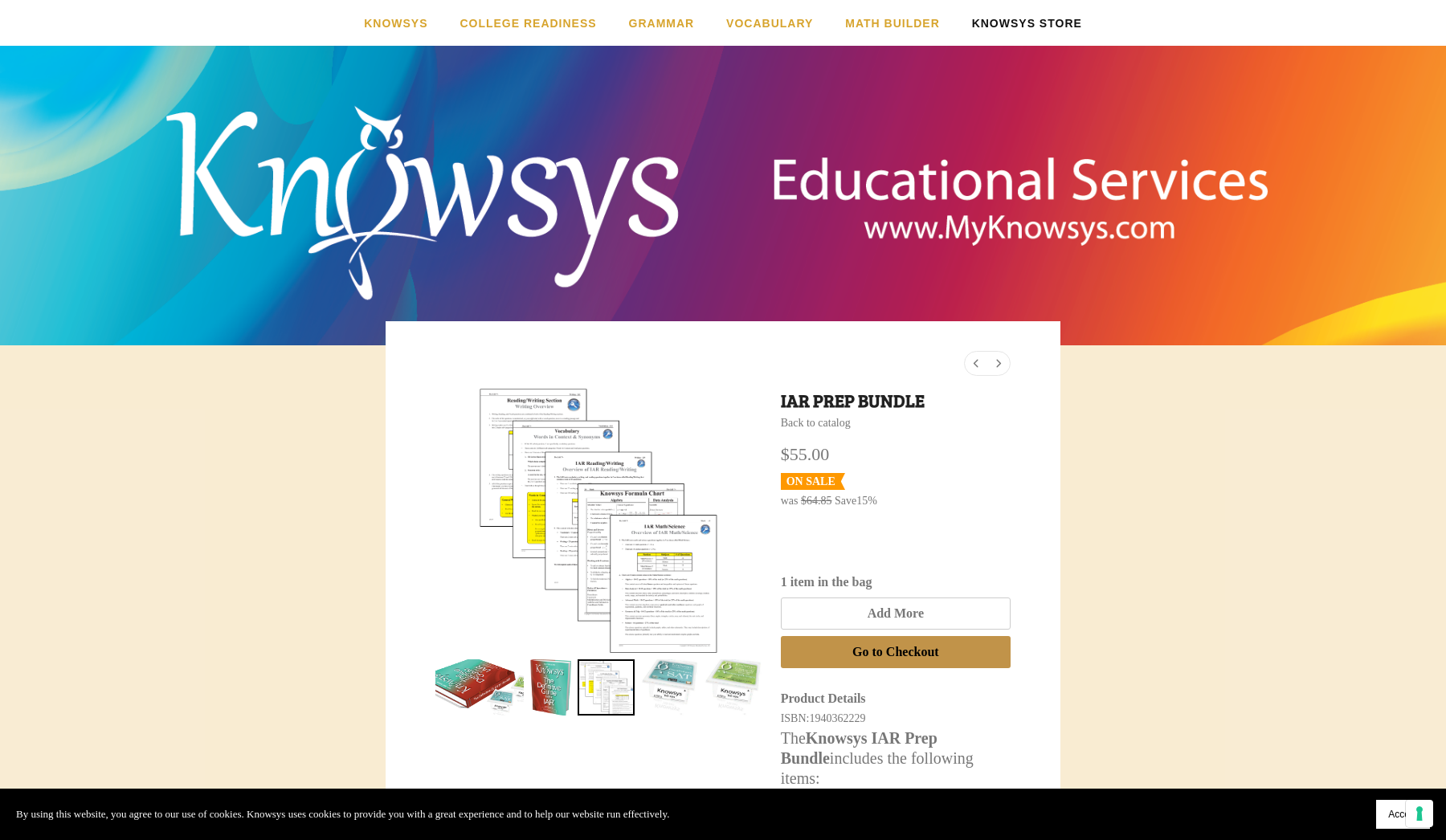
scroll to position [0, 0]
click at [853, 714] on span "1940362229" at bounding box center [837, 718] width 57 height 12
copy span "1940362229"
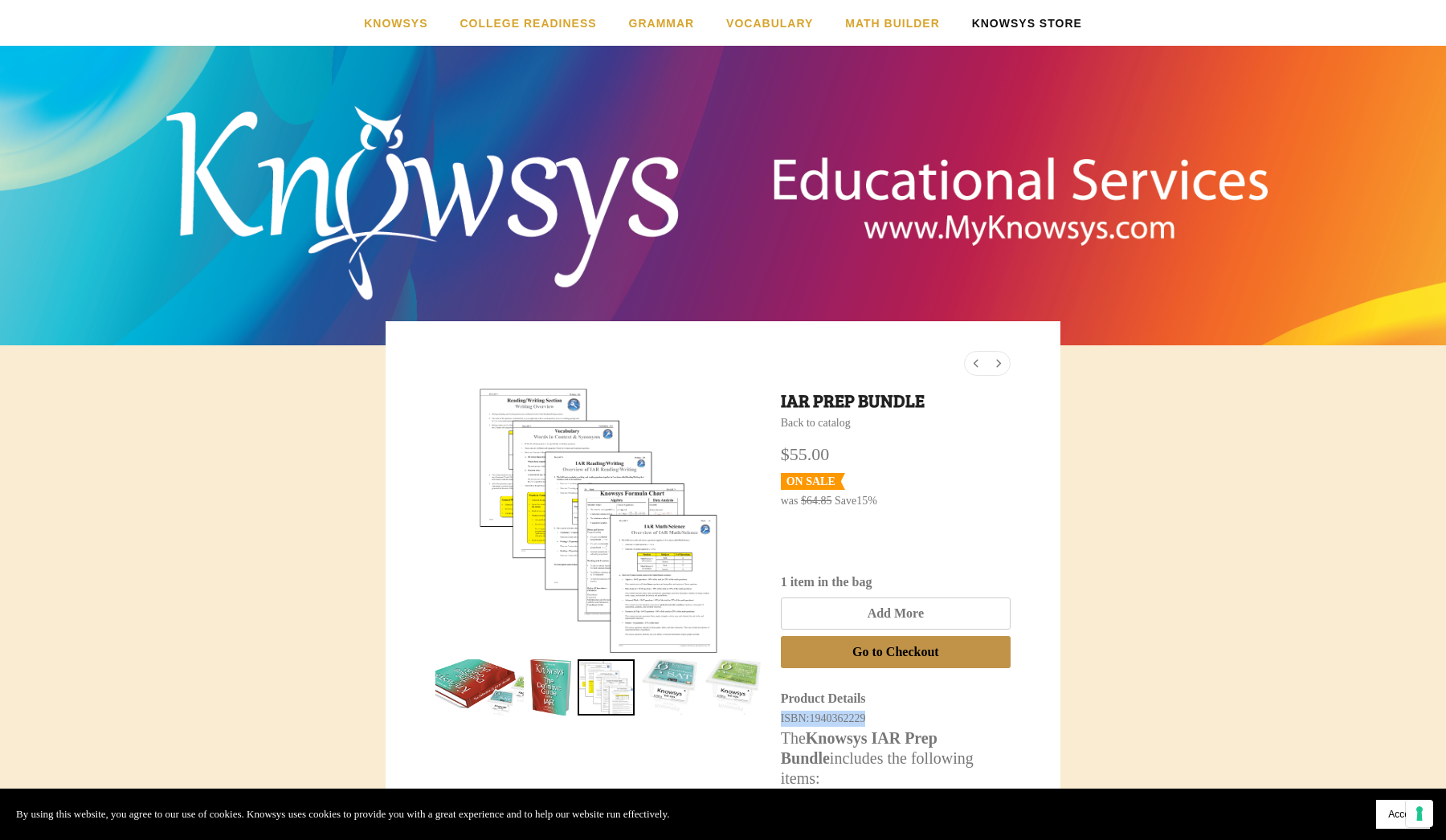
drag, startPoint x: 883, startPoint y: 714, endPoint x: 779, endPoint y: 713, distance: 104.0
copy div "ISBN: 1940362229"
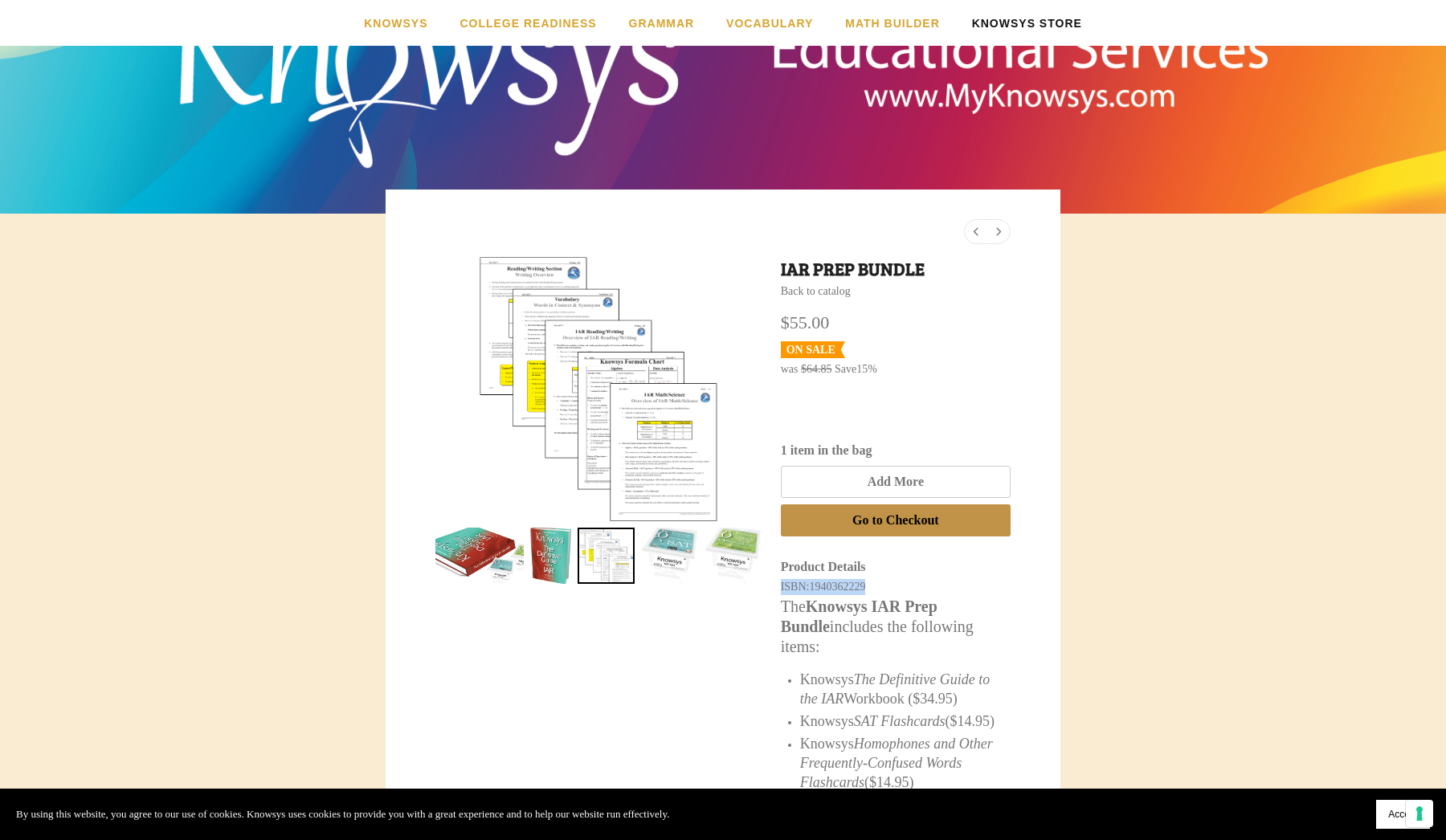
scroll to position [147, 0]
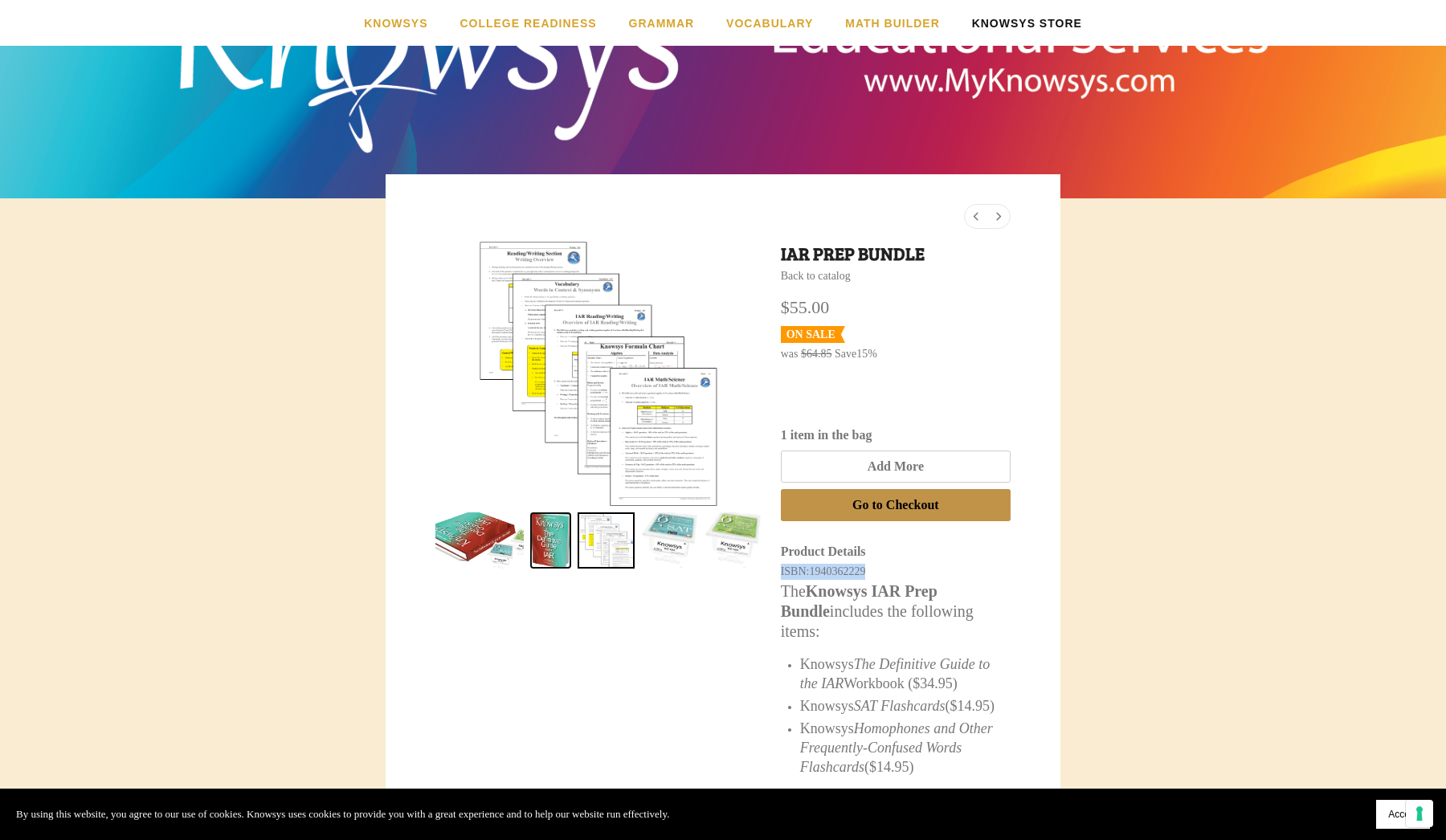
click at [543, 559] on link "IAR Prep Bundle 1" at bounding box center [550, 541] width 41 height 57
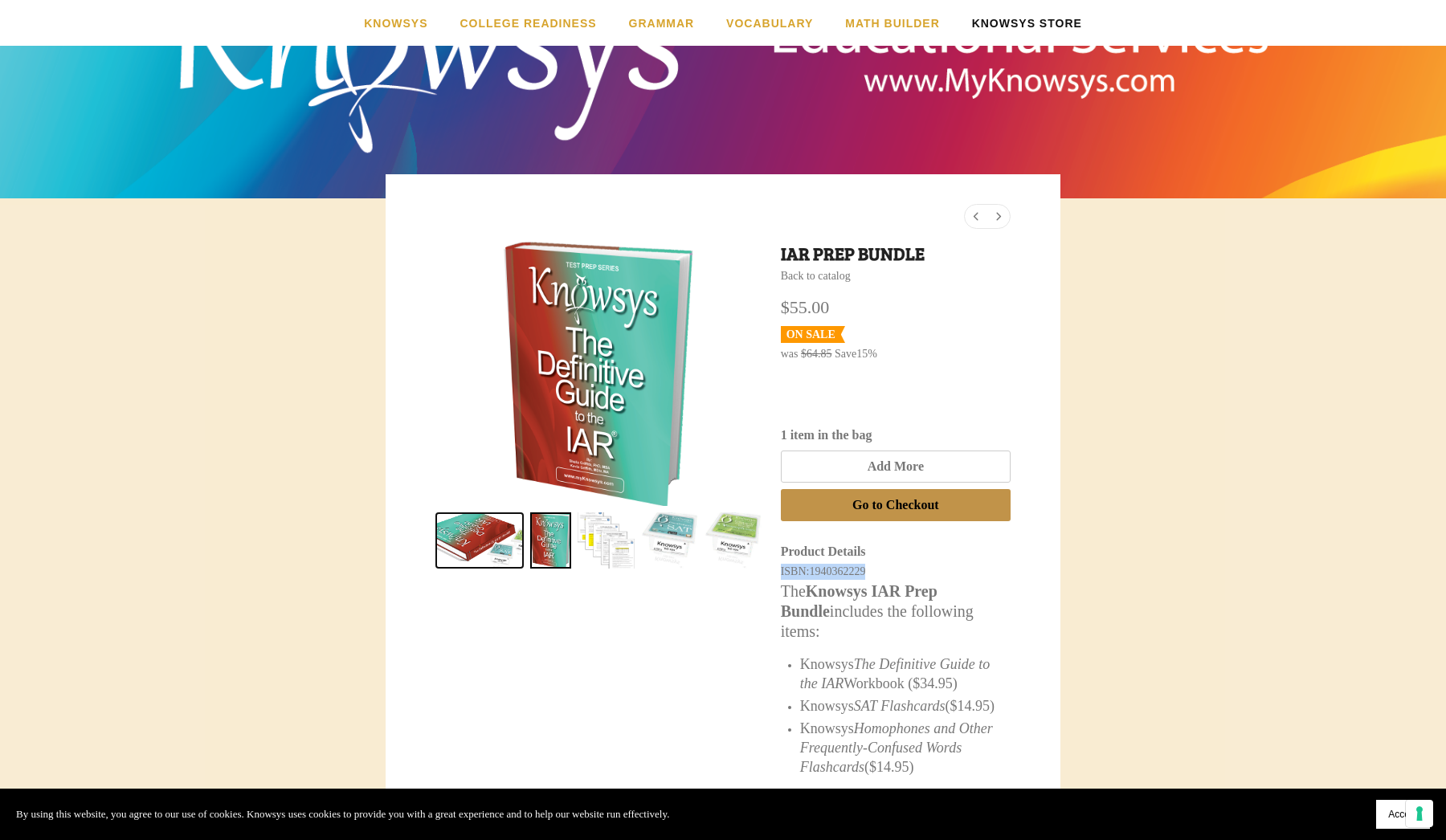
click at [464, 539] on link "IAR Prep Bundle 0" at bounding box center [479, 541] width 89 height 57
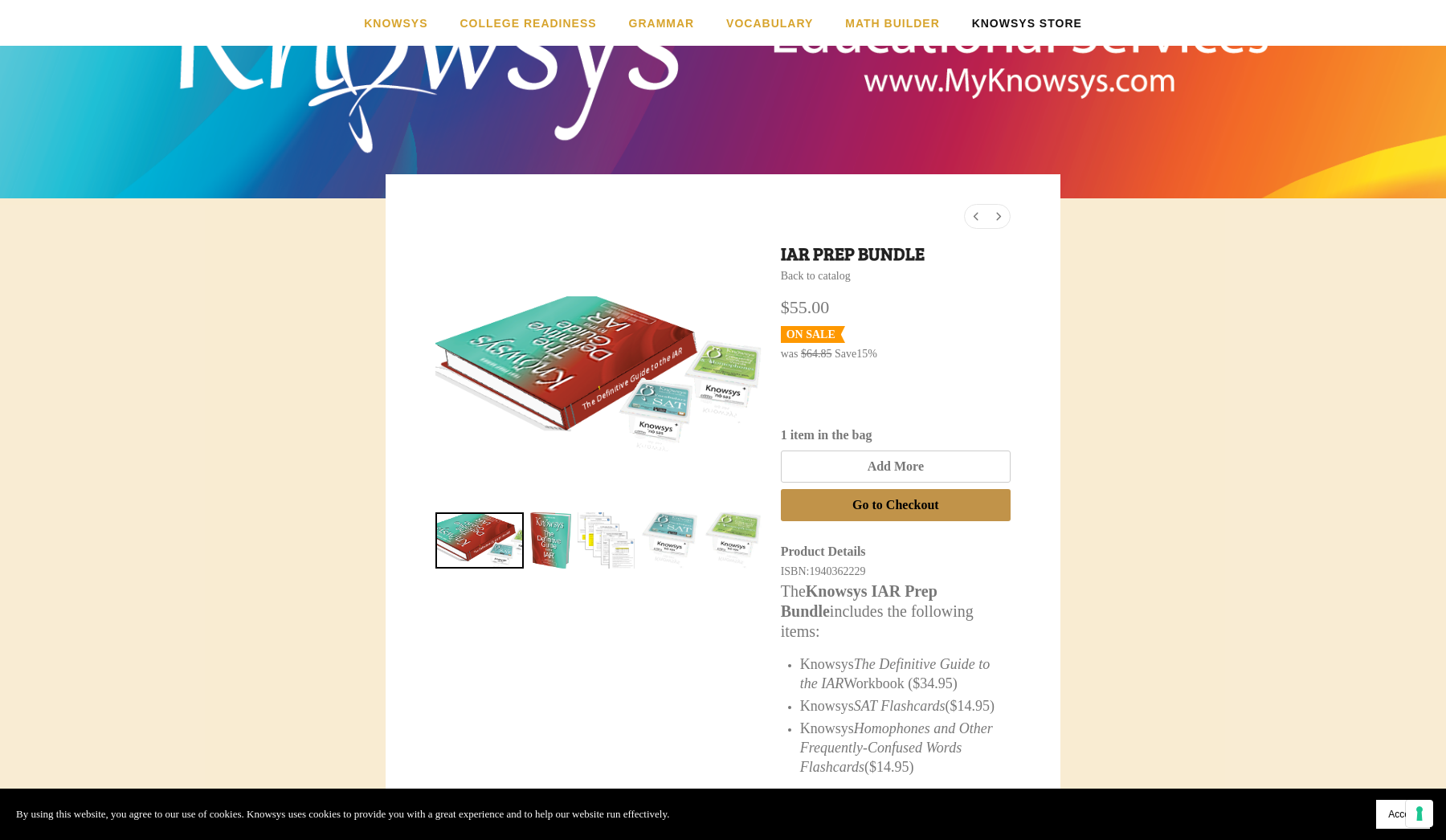
click at [580, 404] on img at bounding box center [598, 373] width 327 height 154
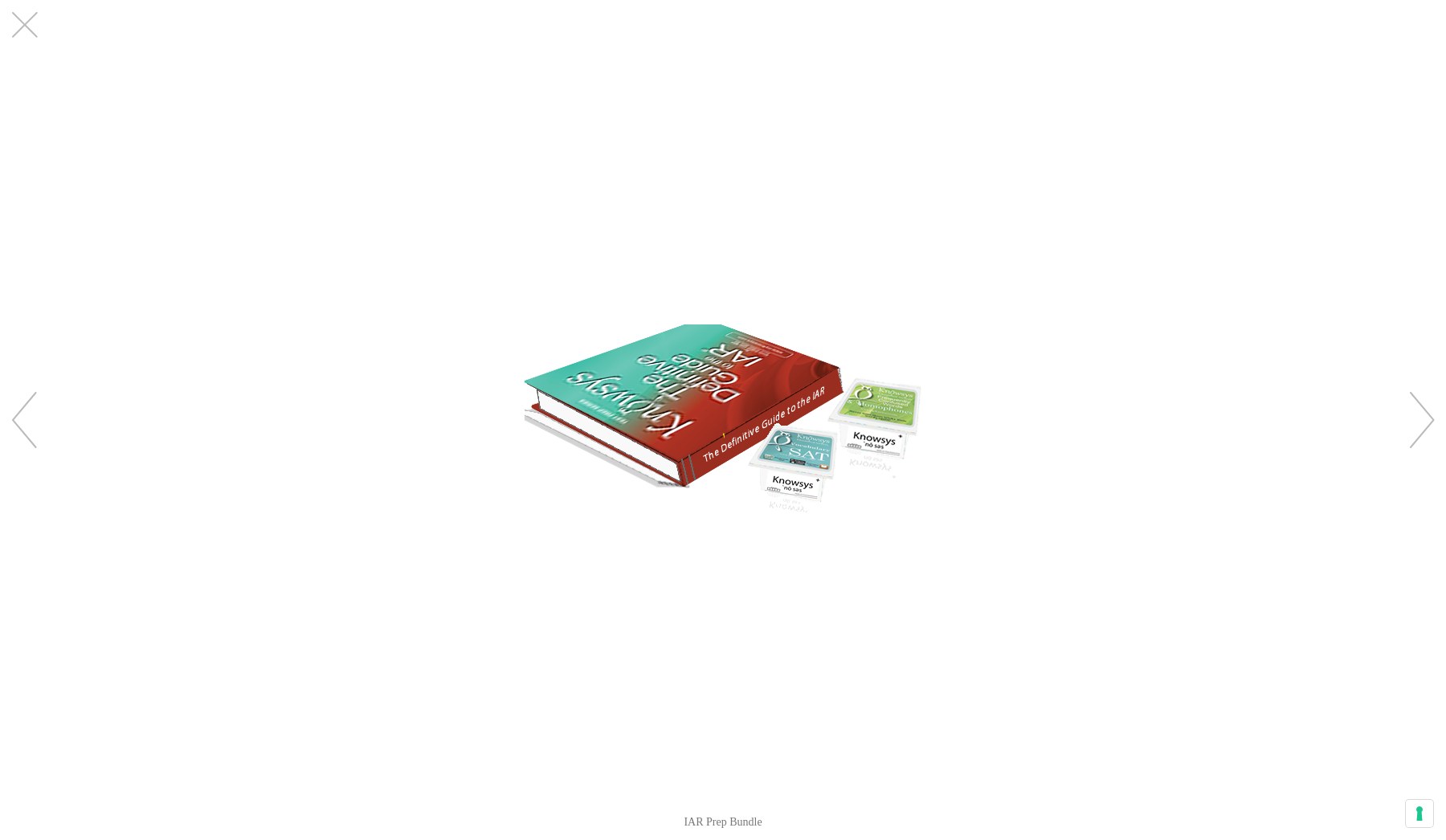
click at [580, 404] on img "Images Gallery" at bounding box center [723, 418] width 396 height 188
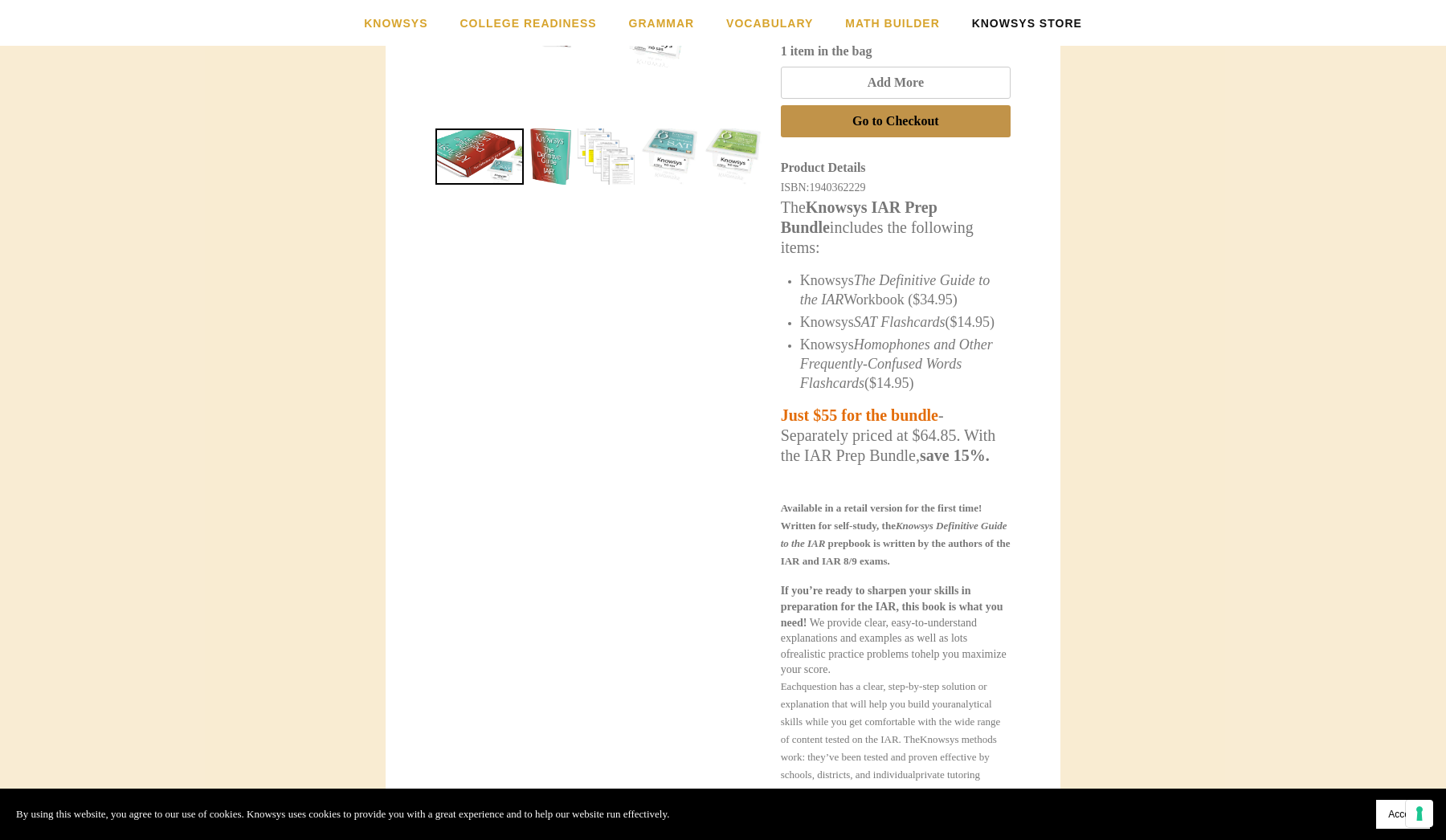
scroll to position [547, 0]
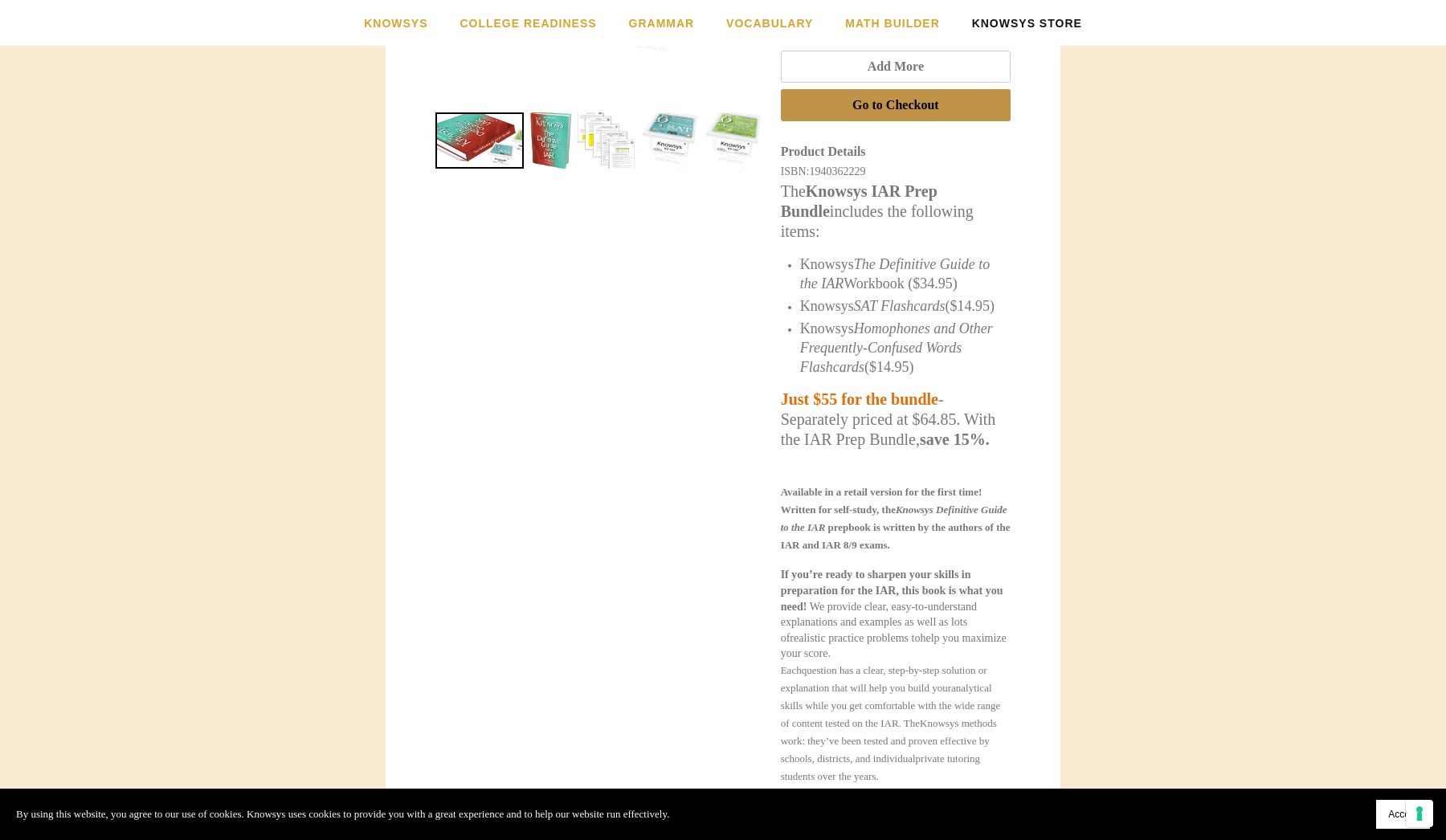
click at [885, 282] on span "Knowsys The Definitive Guide to the IAR Workbook ($34.95)" at bounding box center [895, 273] width 190 height 35
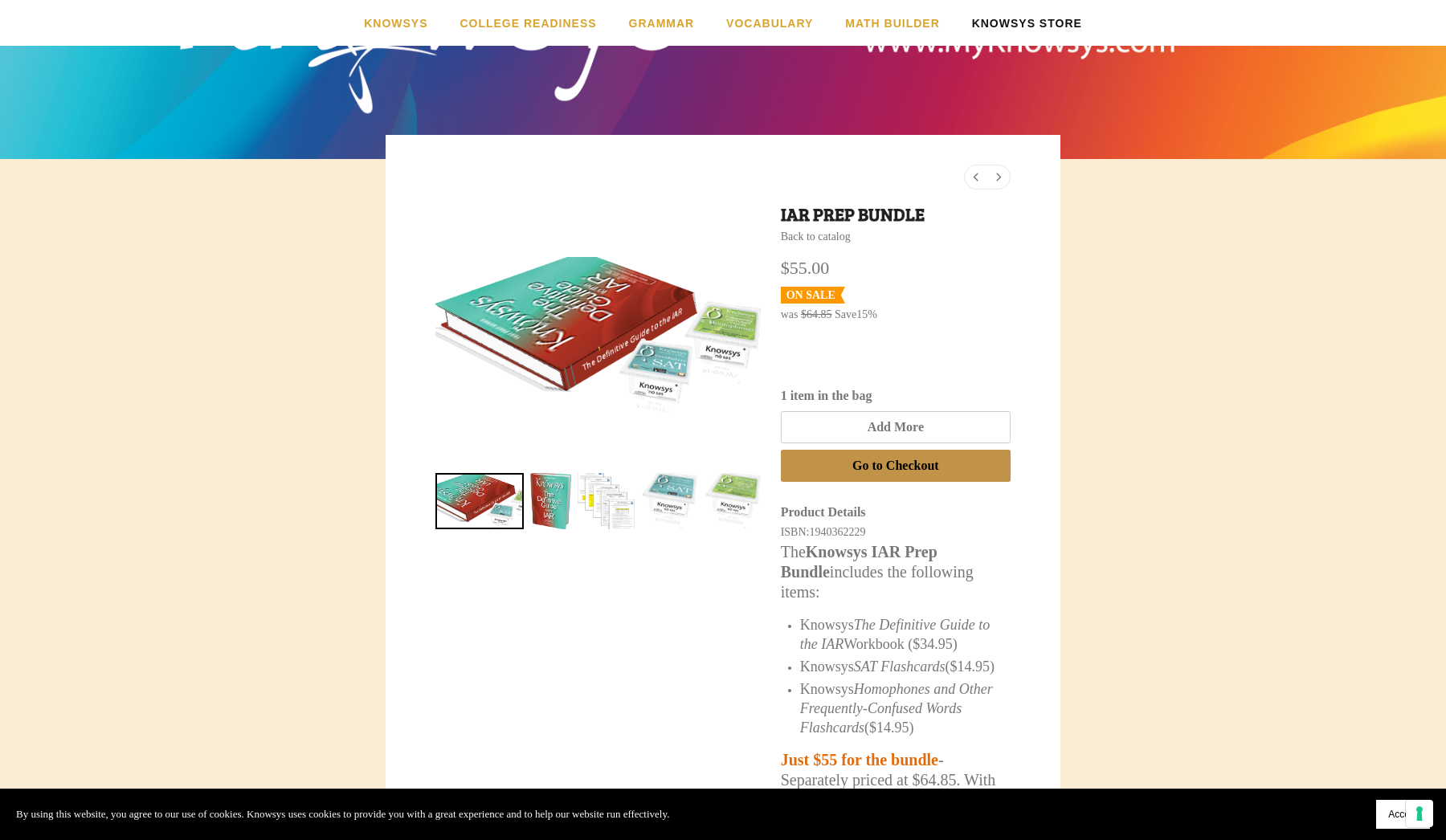
scroll to position [186, 0]
drag, startPoint x: 801, startPoint y: 620, endPoint x: 916, endPoint y: 639, distance: 116.6
click at [916, 639] on span "Knowsys The Definitive Guide to the IAR Workbook ($34.95)" at bounding box center [895, 634] width 190 height 35
copy span "Knowsys The Definitive Guide to the IAR Workbook"
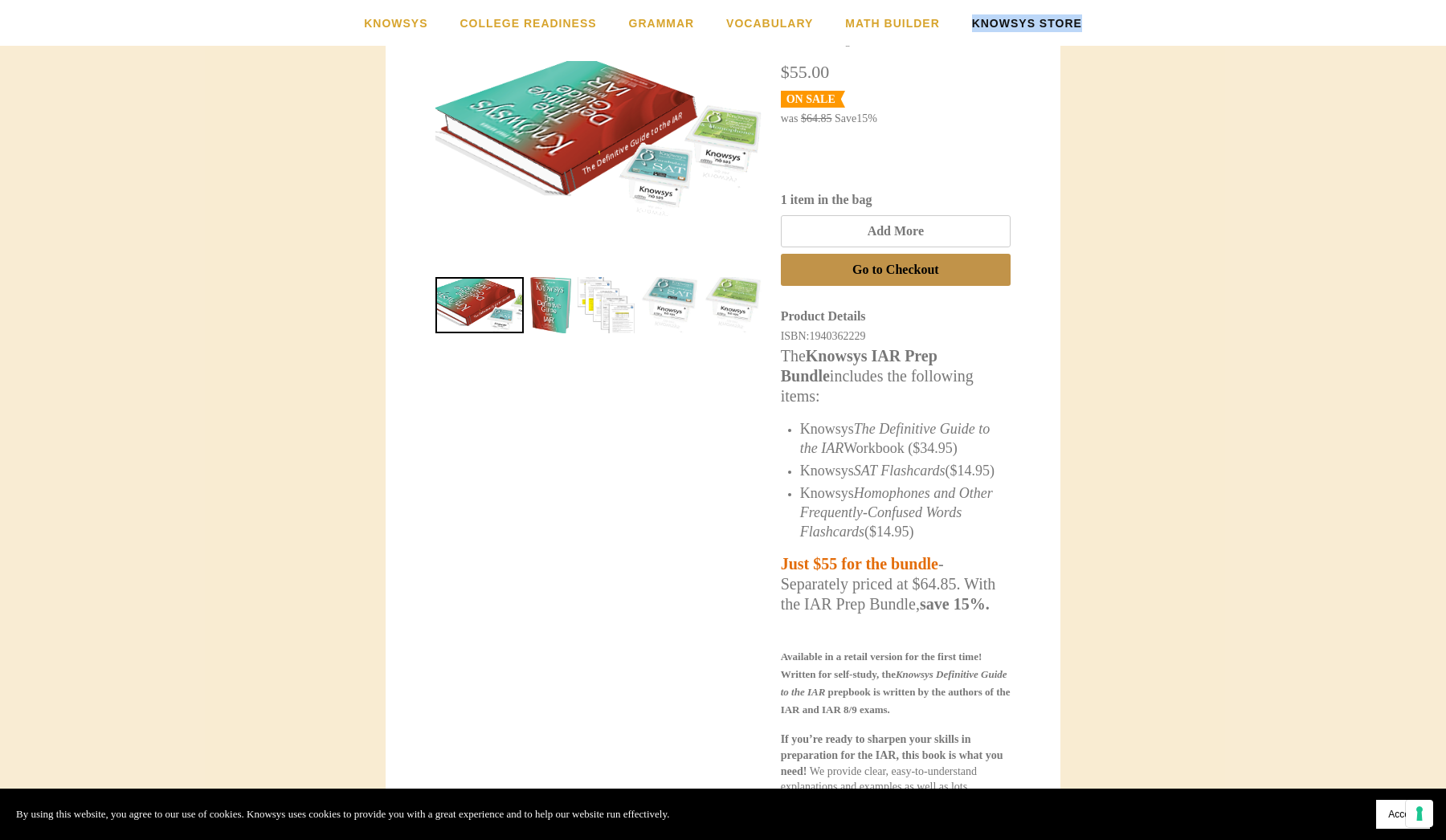
scroll to position [382, 0]
click at [911, 227] on span "Add More" at bounding box center [896, 230] width 57 height 14
drag, startPoint x: 804, startPoint y: 424, endPoint x: 916, endPoint y: 440, distance: 113.1
click at [916, 440] on span "Knowsys The Definitive Guide to the IAR Workbook ($34.95)" at bounding box center [895, 438] width 190 height 35
copy span "Knowsys The Definitive Guide to the IAR Workbook"
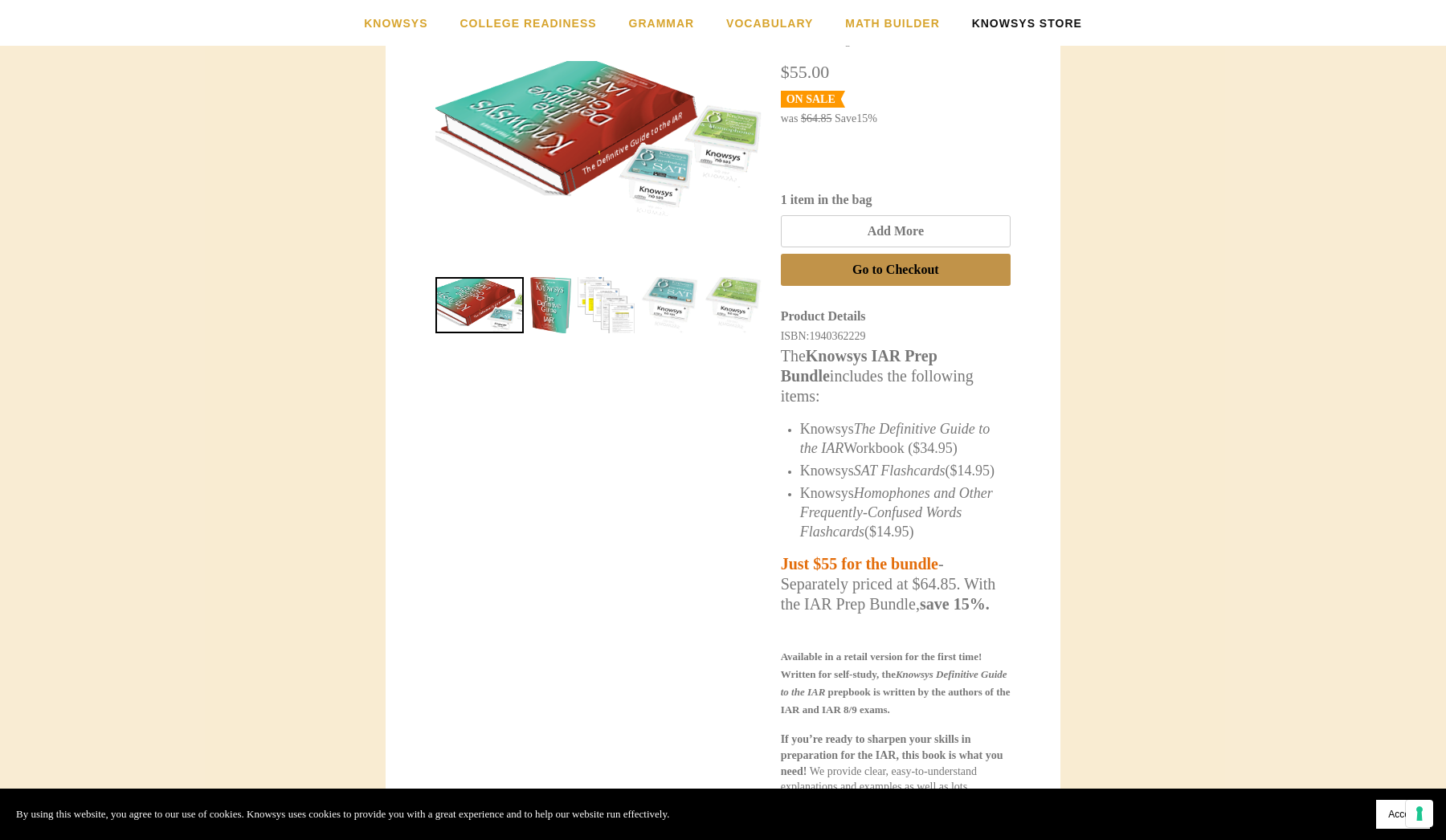
click at [893, 332] on div "ISBN: 1940362229" at bounding box center [895, 336] width 229 height 16
drag, startPoint x: 876, startPoint y: 333, endPoint x: 815, endPoint y: 329, distance: 61.1
click at [815, 330] on span "1940362229" at bounding box center [837, 336] width 57 height 12
copy div "1940362229"
click at [882, 347] on strong "Knowsys IAR Prep Bundle" at bounding box center [859, 366] width 157 height 38
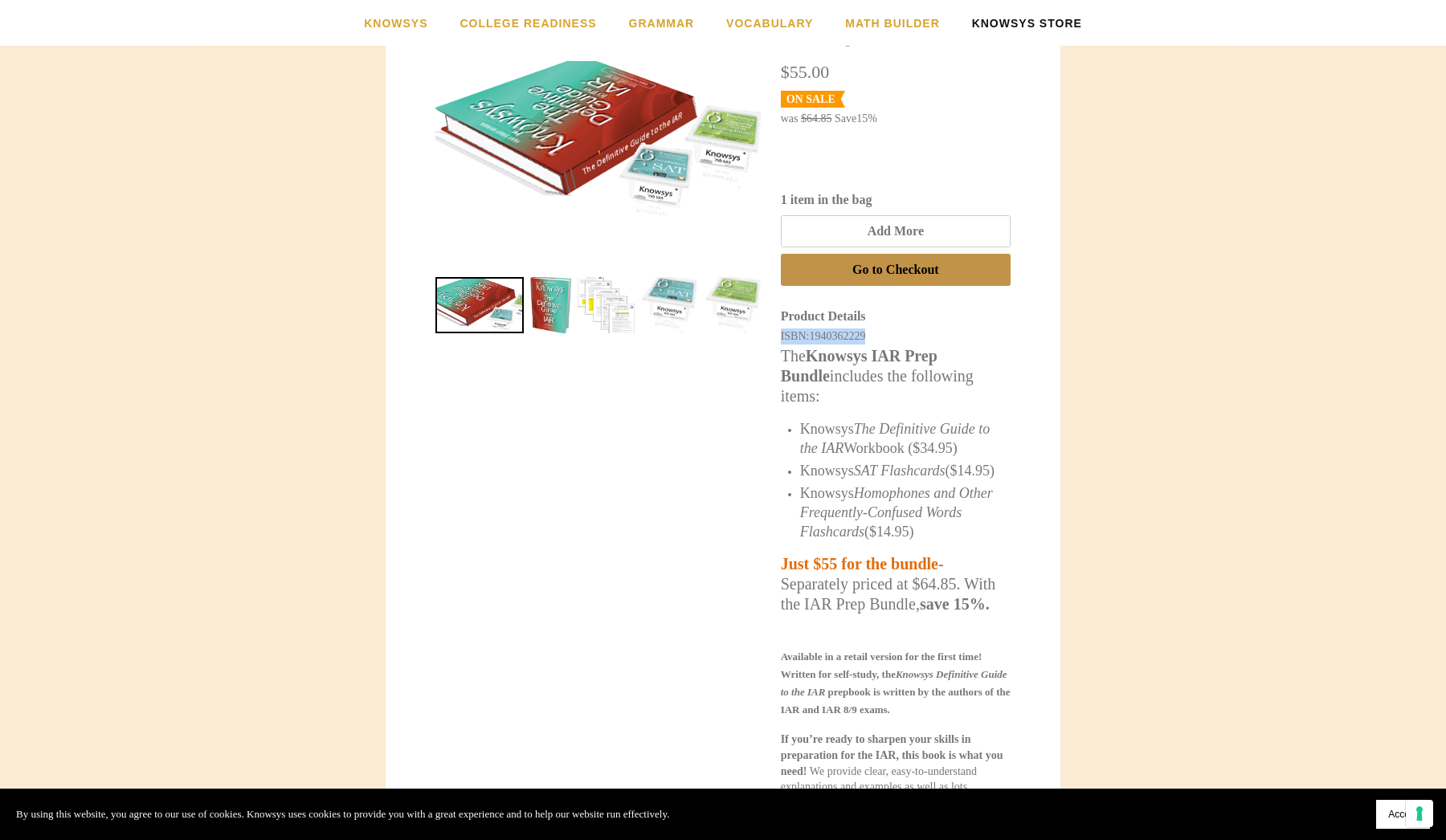
drag, startPoint x: 880, startPoint y: 332, endPoint x: 780, endPoint y: 330, distance: 100.0
click at [781, 330] on div "ISBN: 1940362229" at bounding box center [895, 336] width 229 height 16
copy div "ISBN: 1940362229"
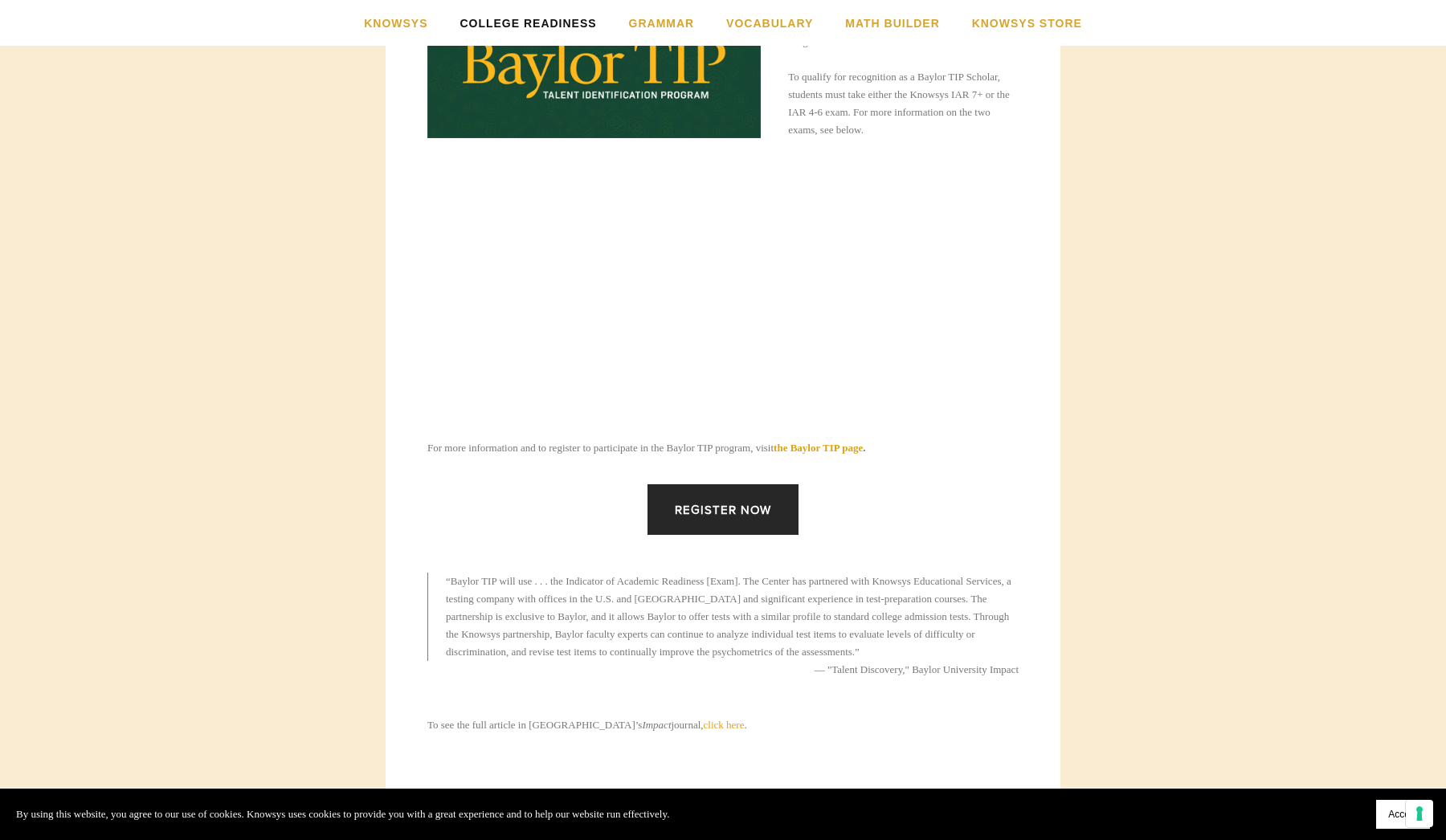
scroll to position [411, 0]
click at [842, 450] on strong "the Baylor TIP page" at bounding box center [818, 446] width 89 height 12
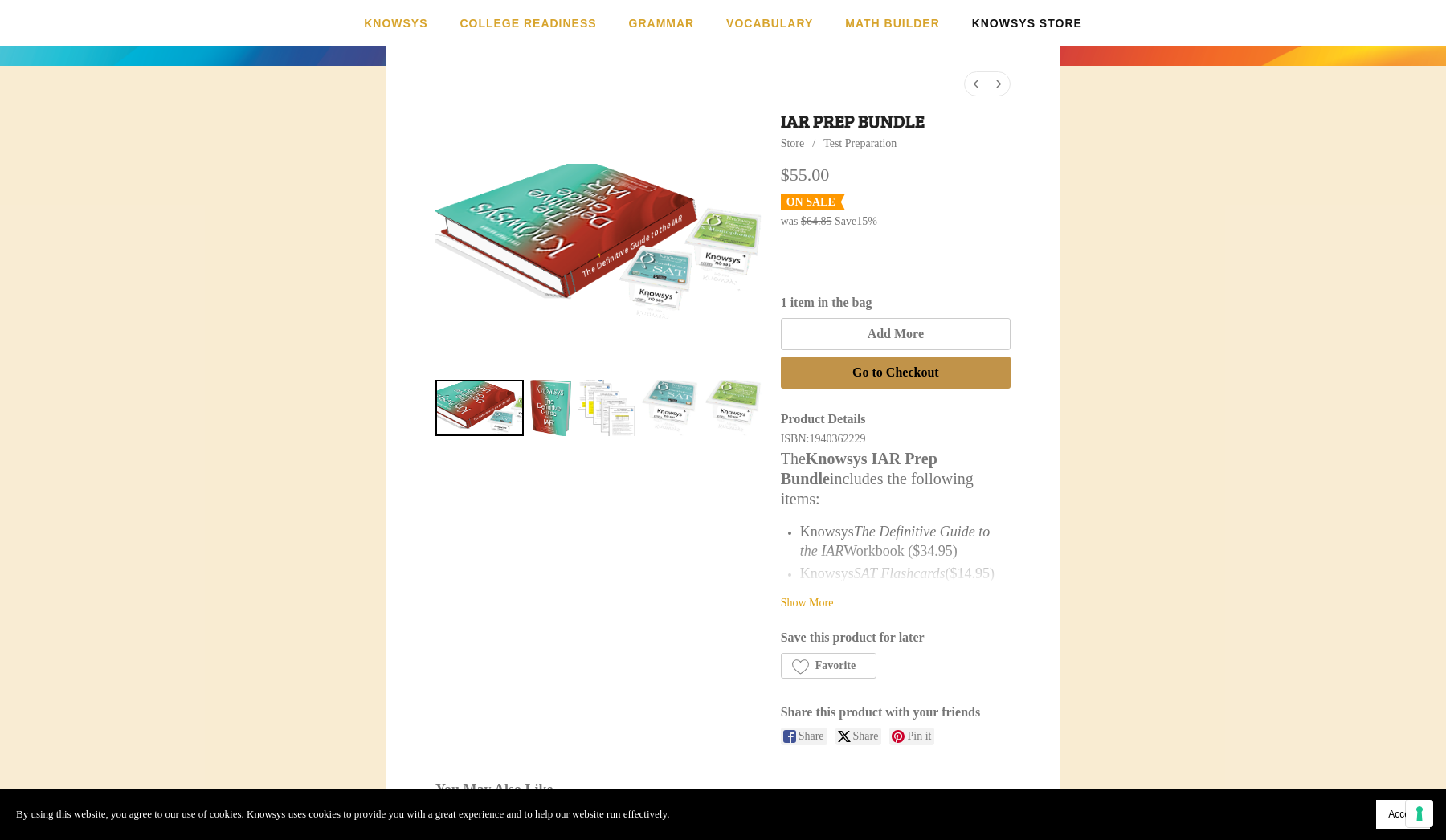
scroll to position [281, 0]
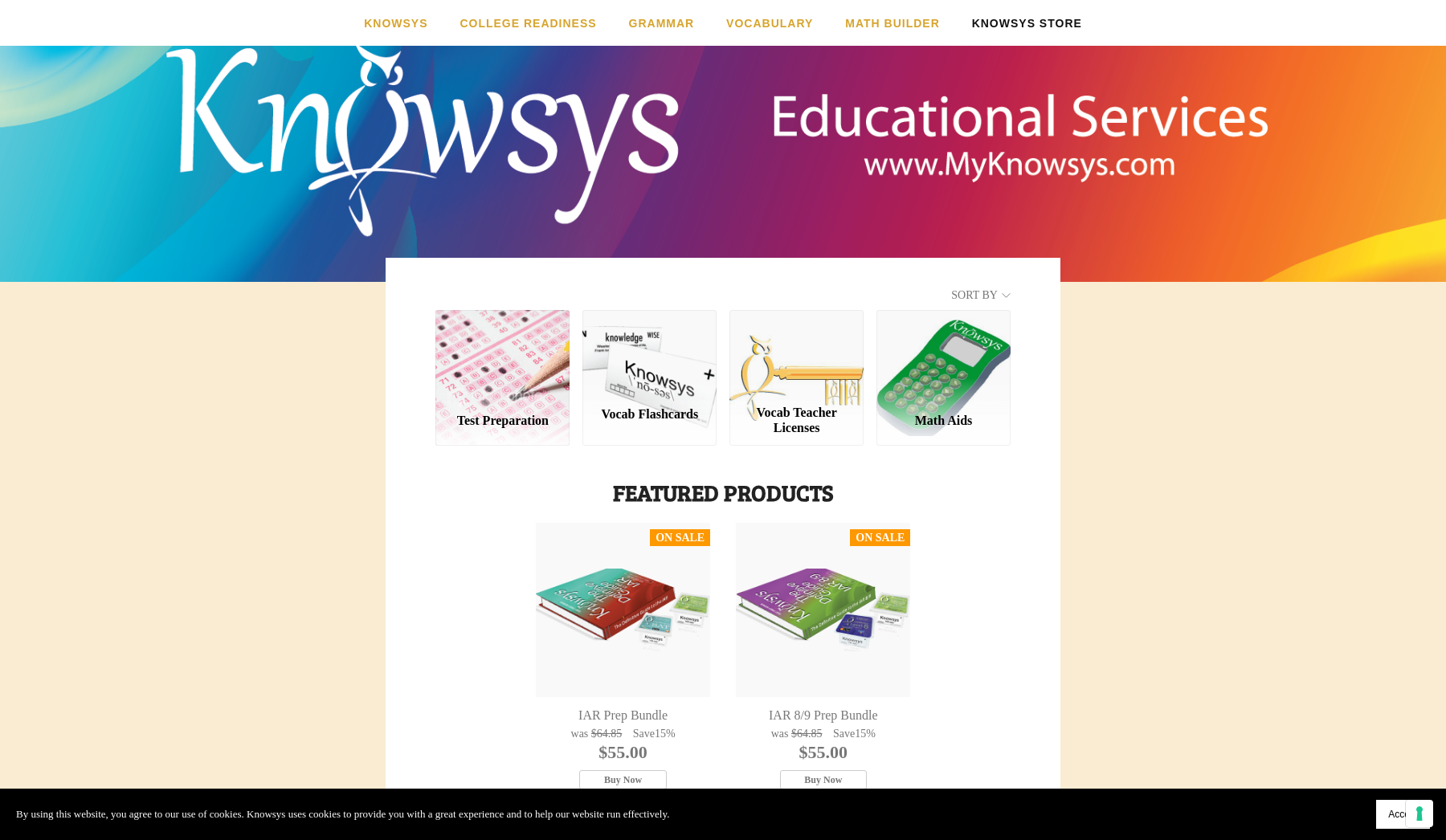
scroll to position [73, 0]
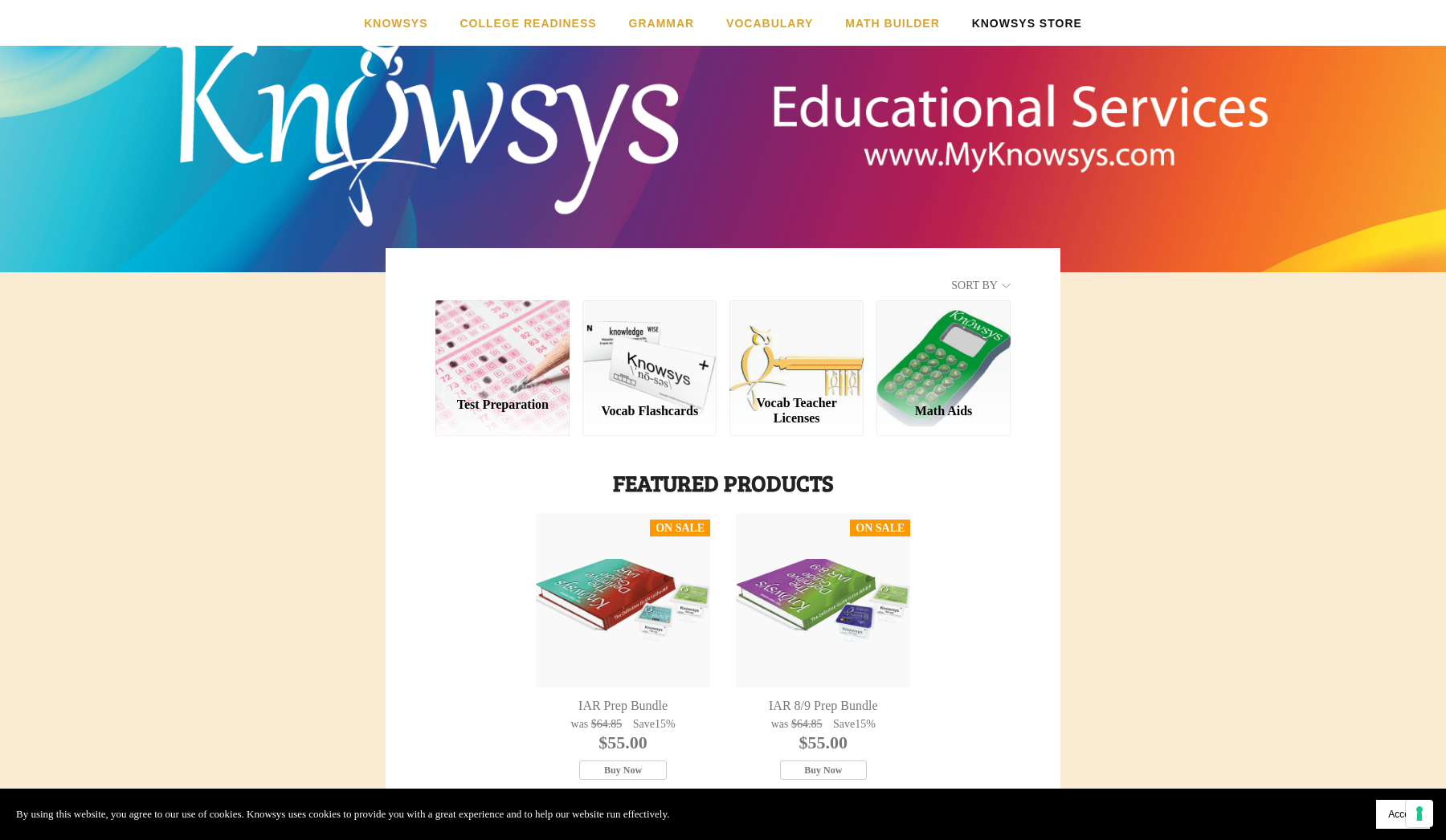
click at [511, 362] on div "Test Preparation" at bounding box center [502, 367] width 134 height 135
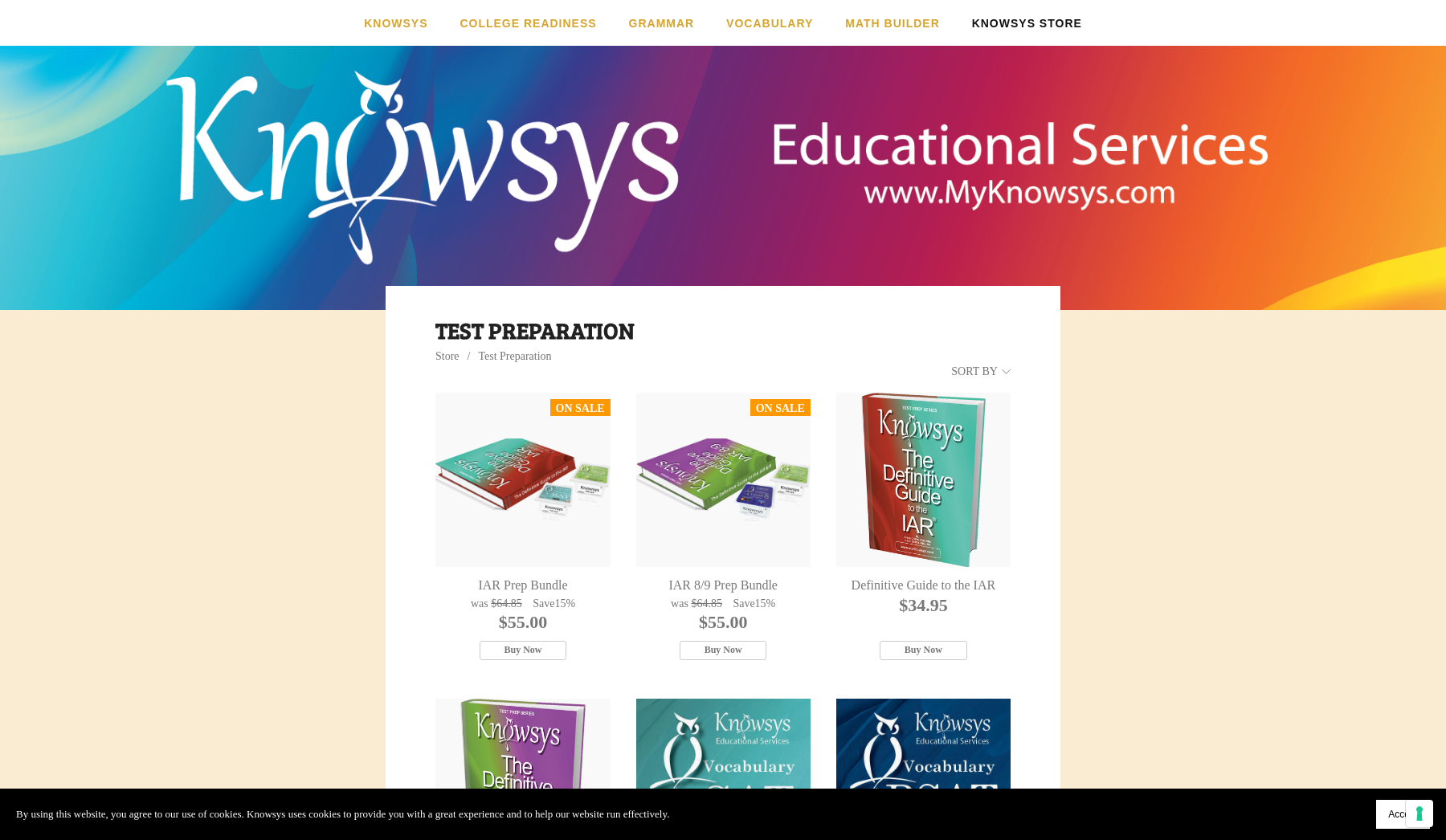
scroll to position [35, 0]
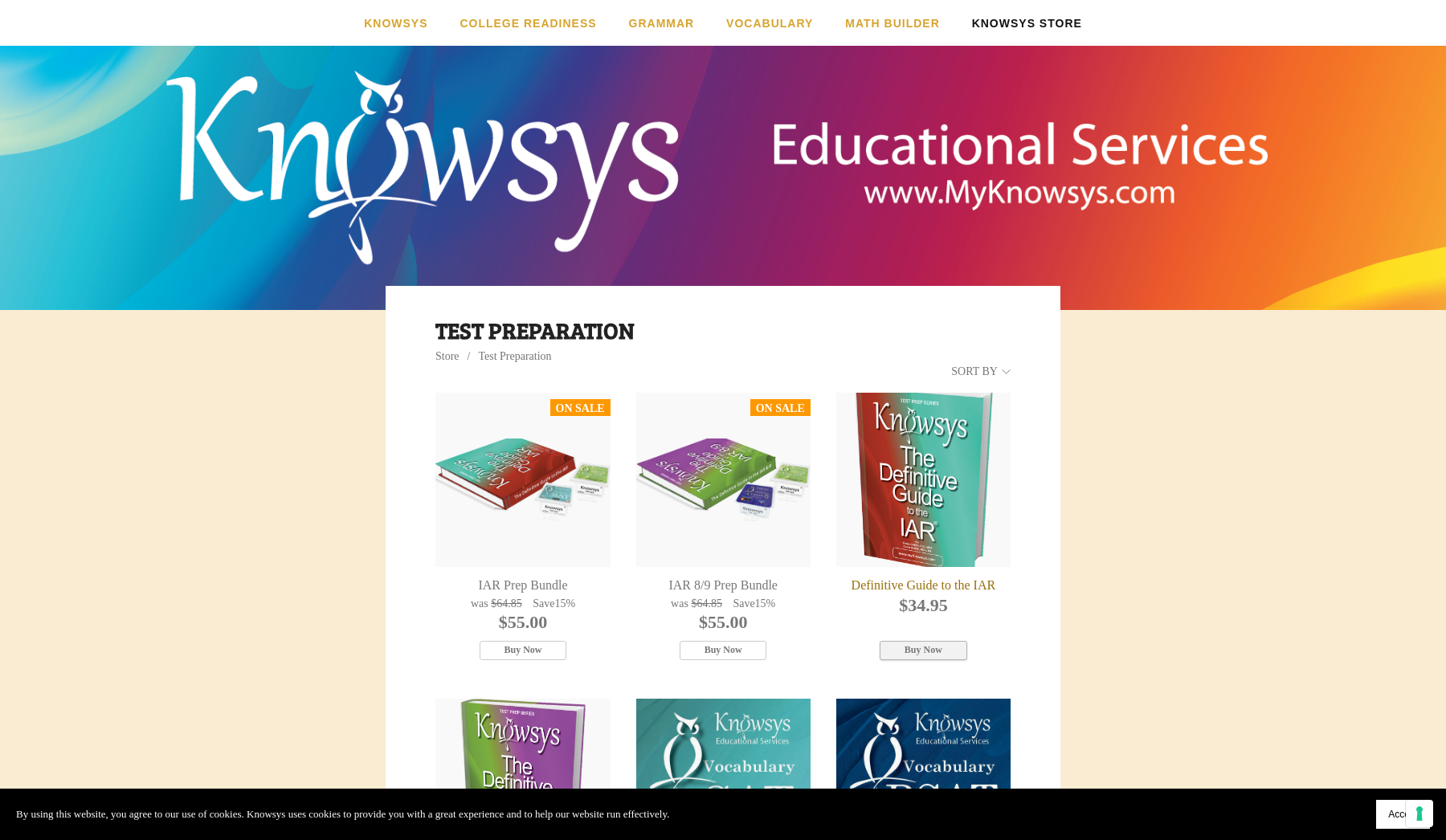
click at [928, 646] on icon "button" at bounding box center [924, 650] width 11 height 14
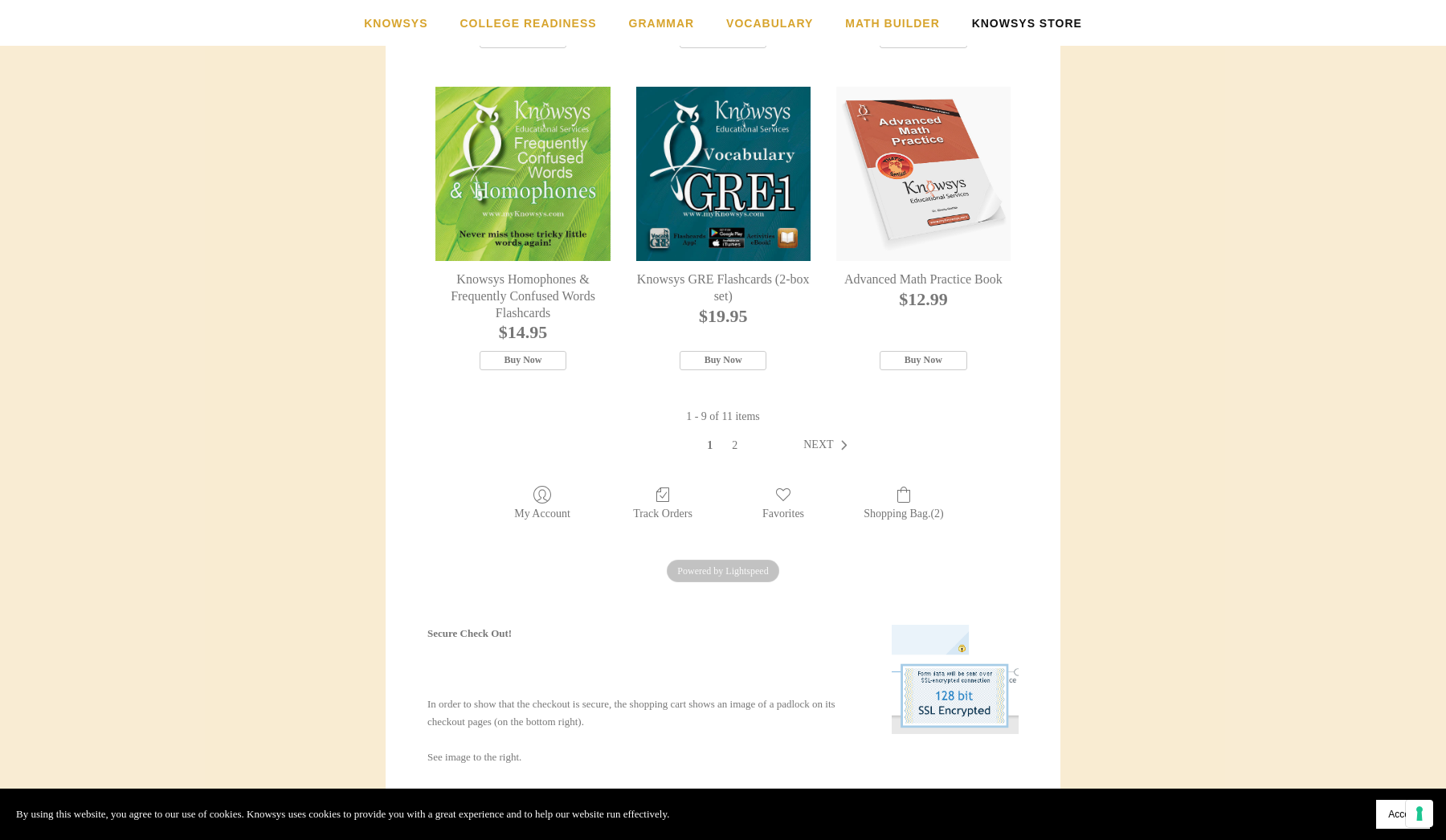
scroll to position [936, 0]
click at [825, 450] on span "Next" at bounding box center [817, 445] width 29 height 12
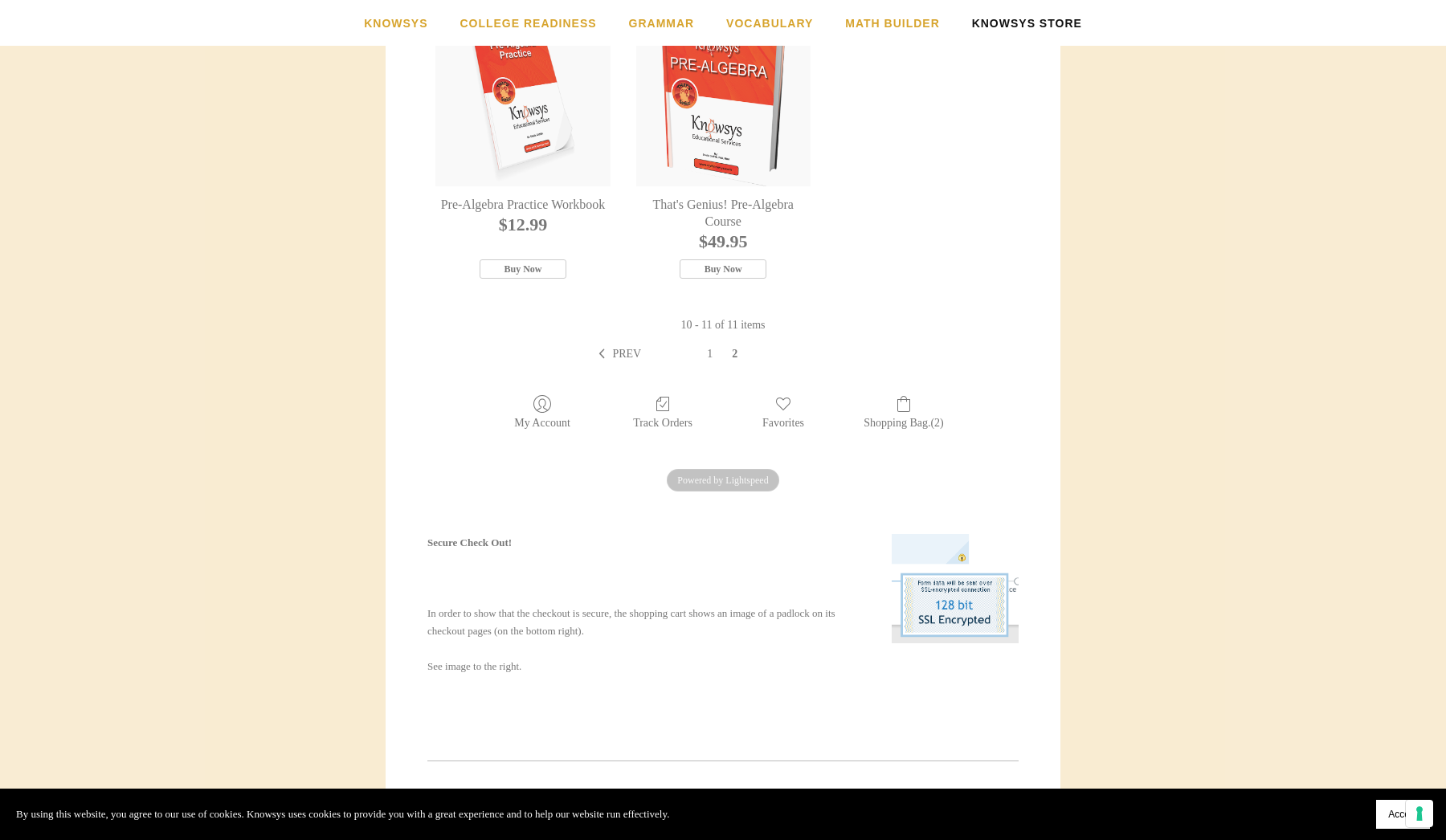
scroll to position [434, 0]
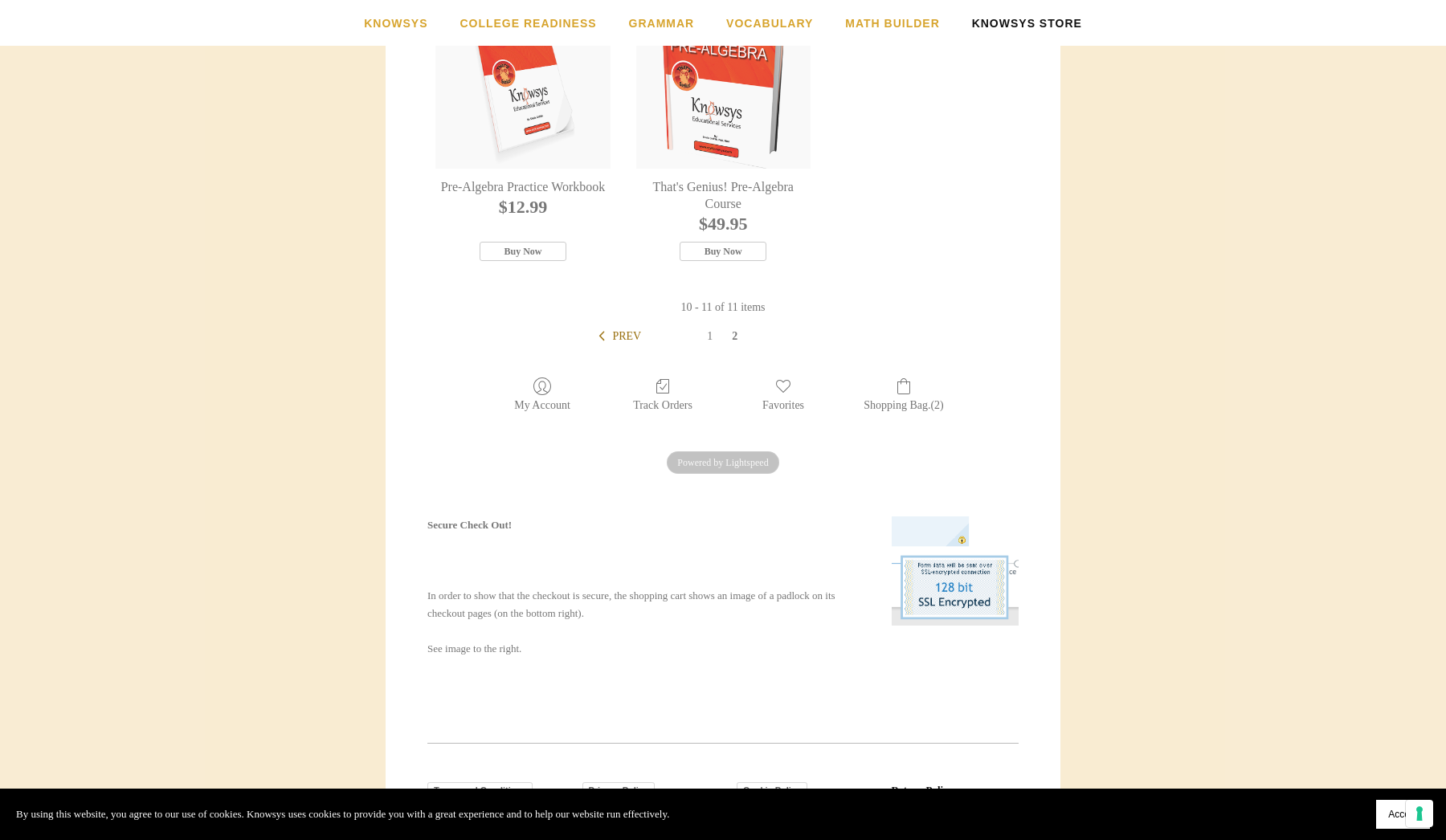
click at [621, 333] on span "Prev" at bounding box center [627, 336] width 29 height 12
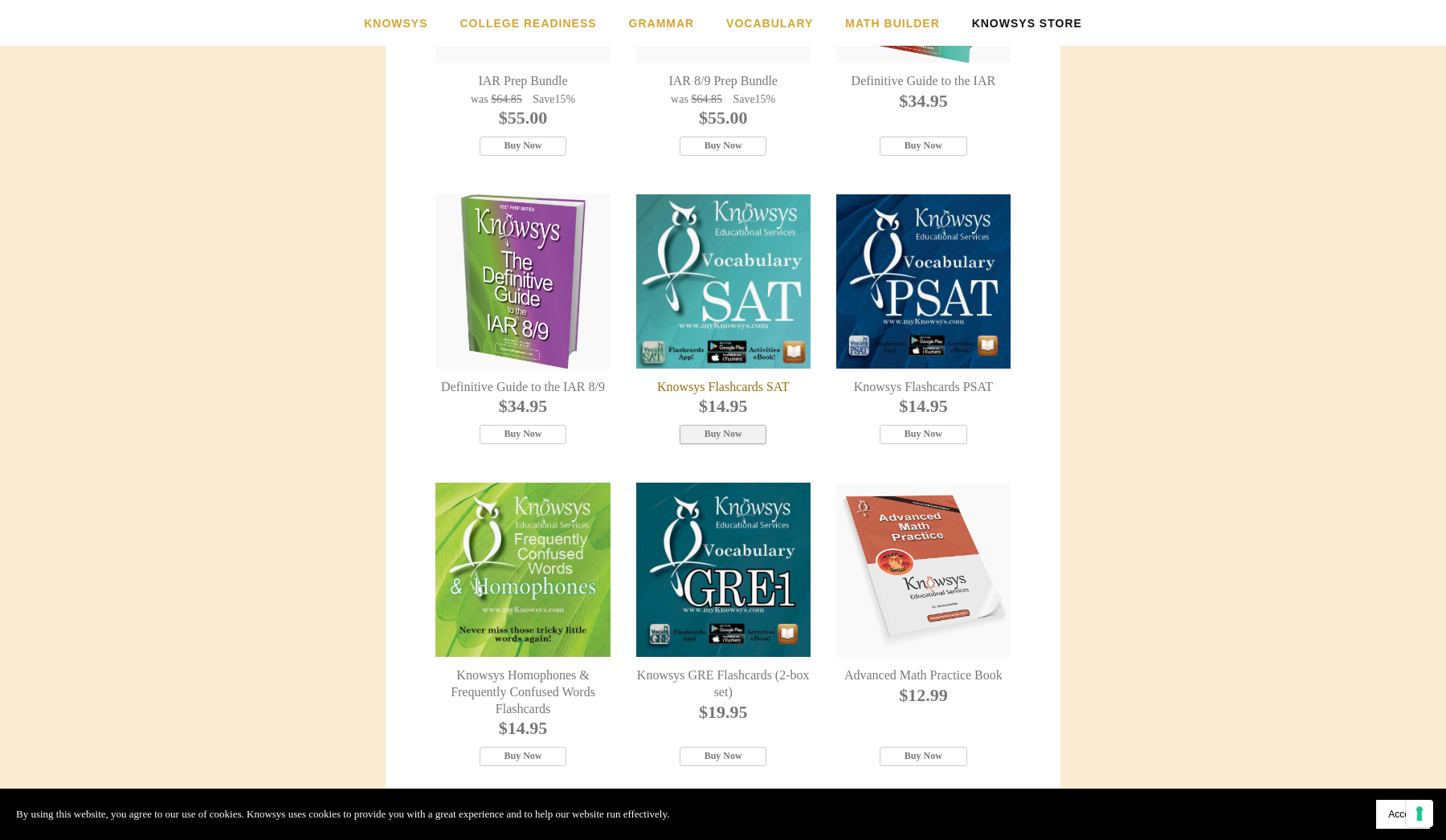
click at [742, 440] on span "Buy Now" at bounding box center [723, 434] width 38 height 12
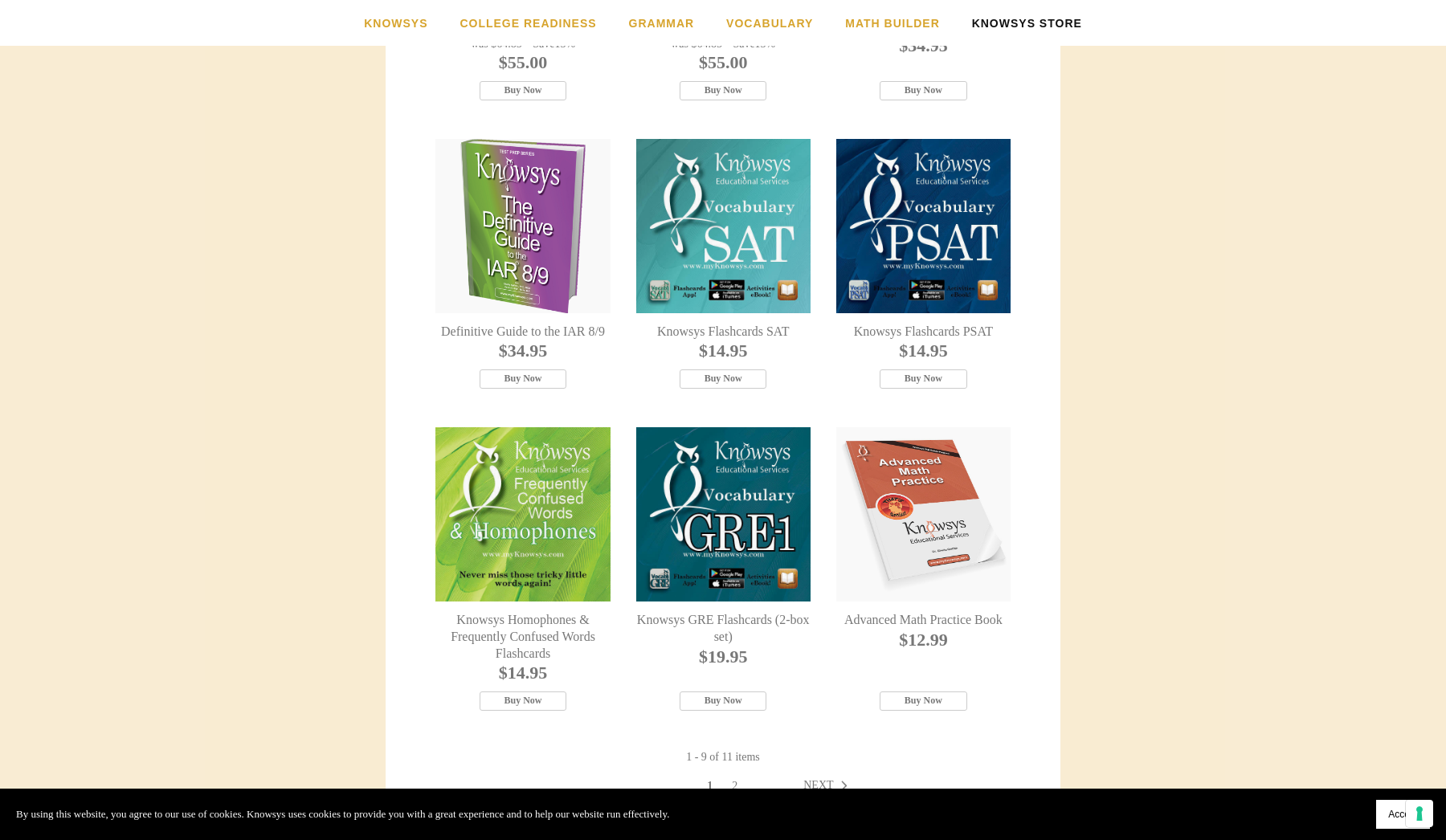
scroll to position [596, 0]
click at [513, 707] on span "Buy Now" at bounding box center [523, 700] width 38 height 12
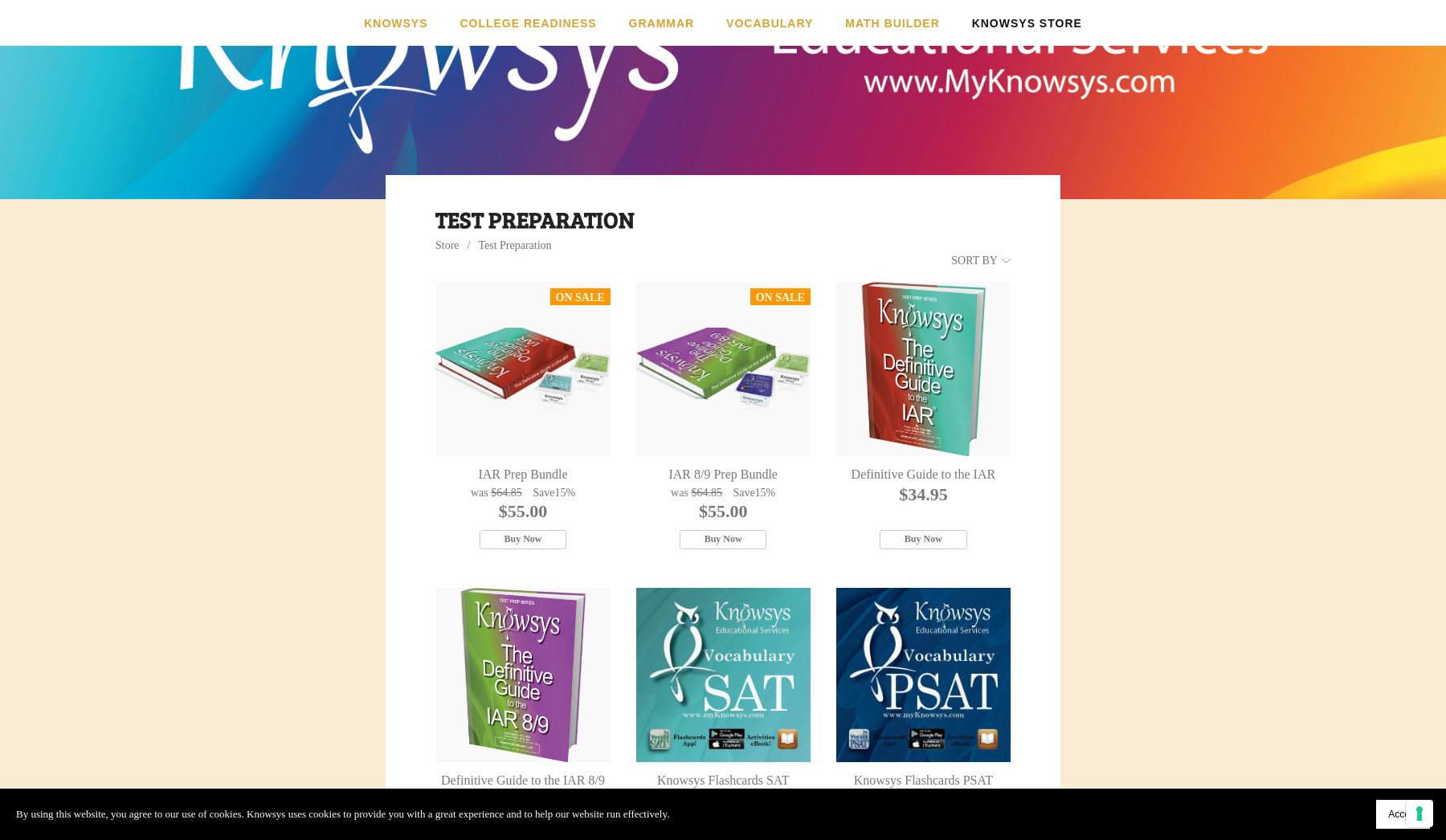
scroll to position [114, 0]
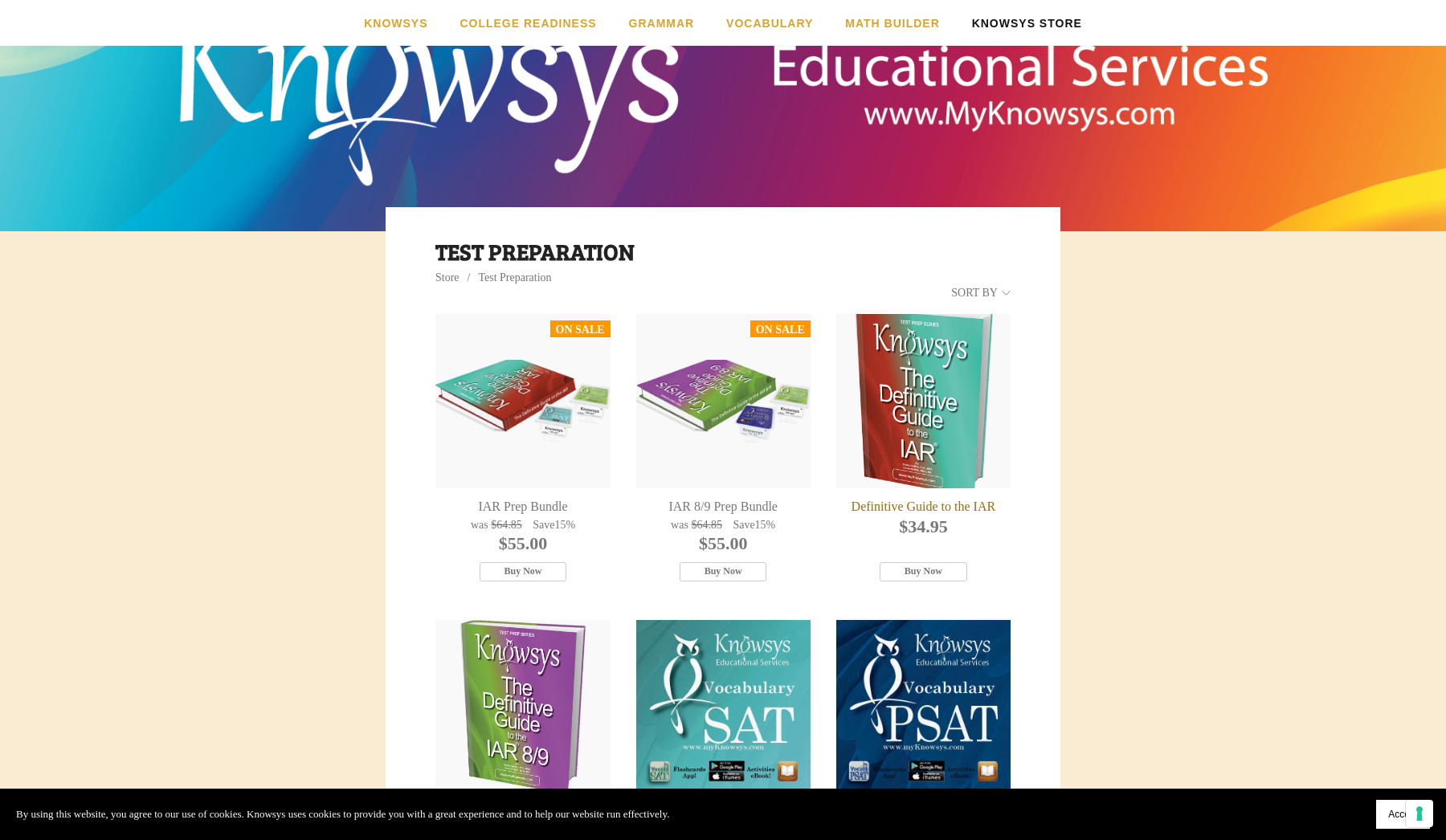
click at [919, 421] on div "Definitive Guide to the IAR" at bounding box center [923, 401] width 175 height 175
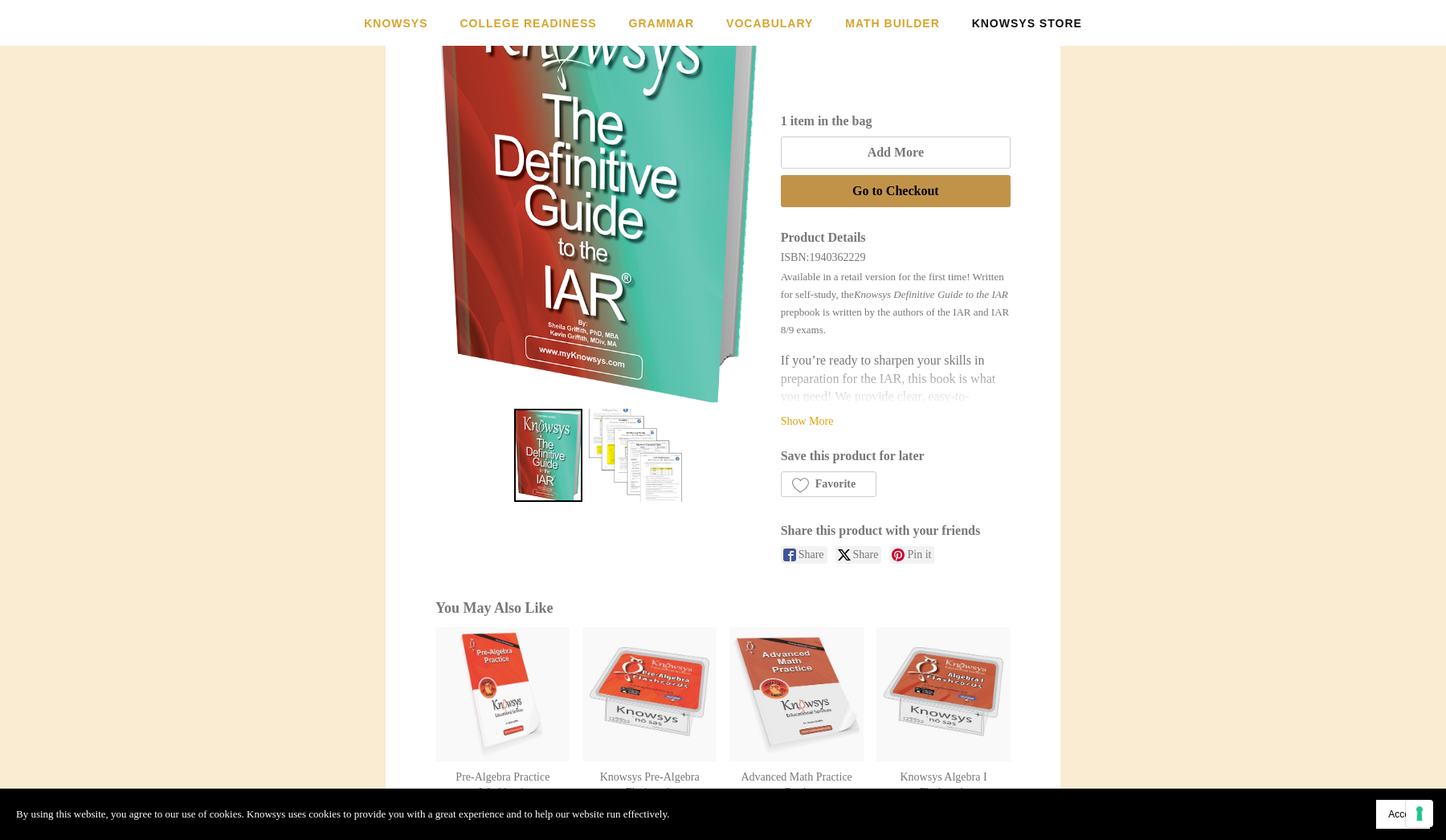
scroll to position [438, 0]
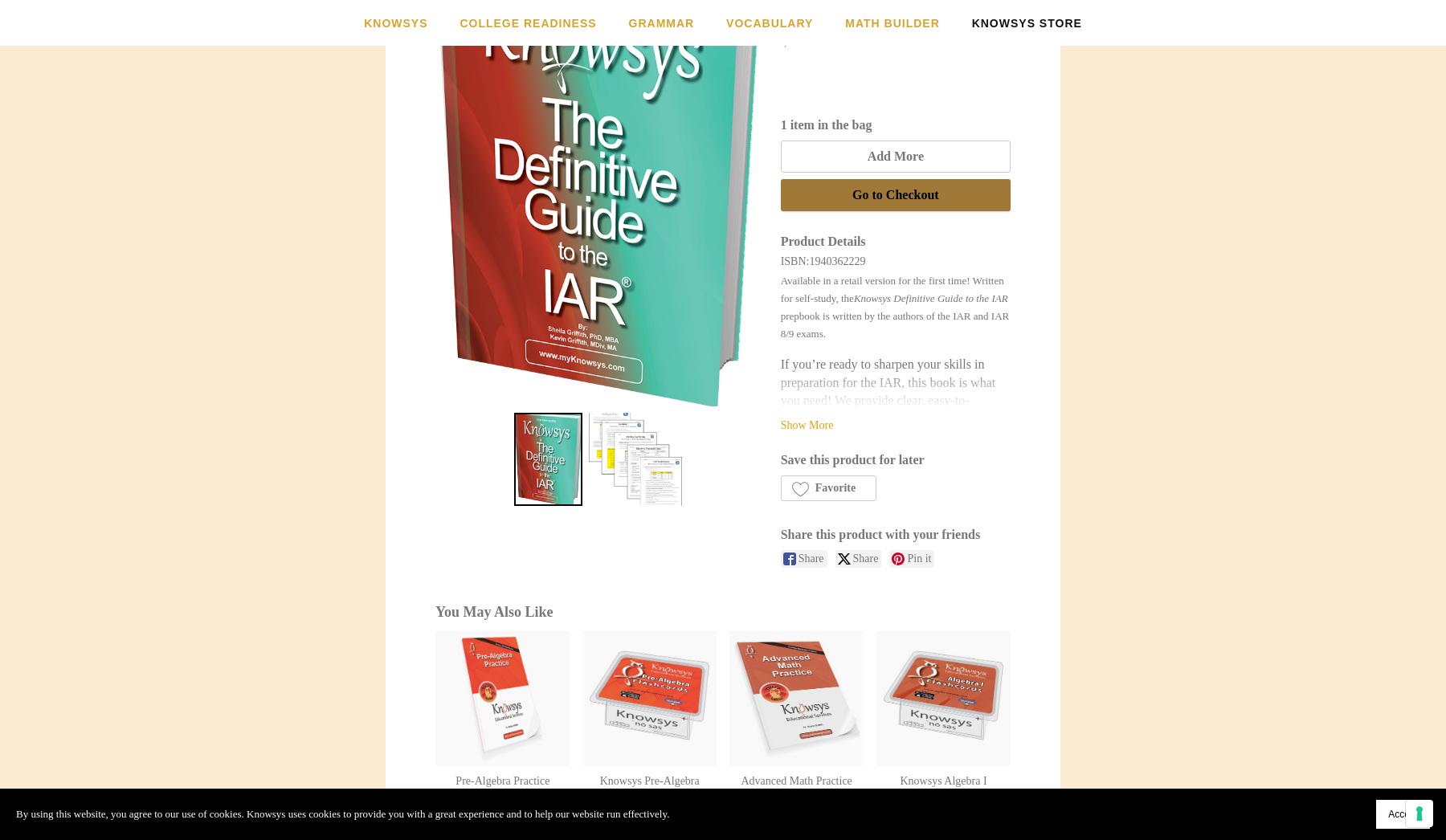
click at [876, 194] on span "Go to Checkout" at bounding box center [896, 194] width 87 height 14
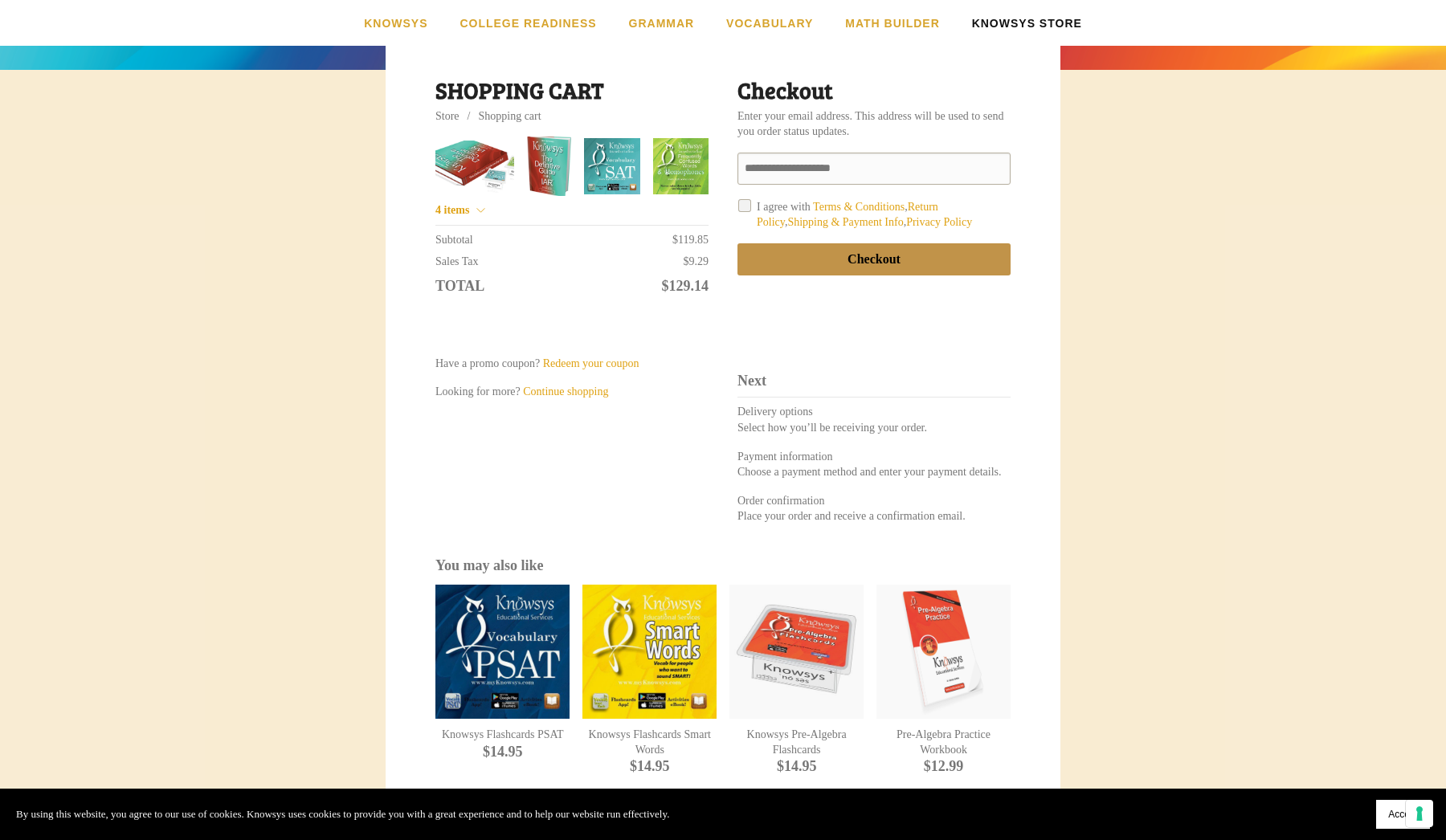
scroll to position [262, 0]
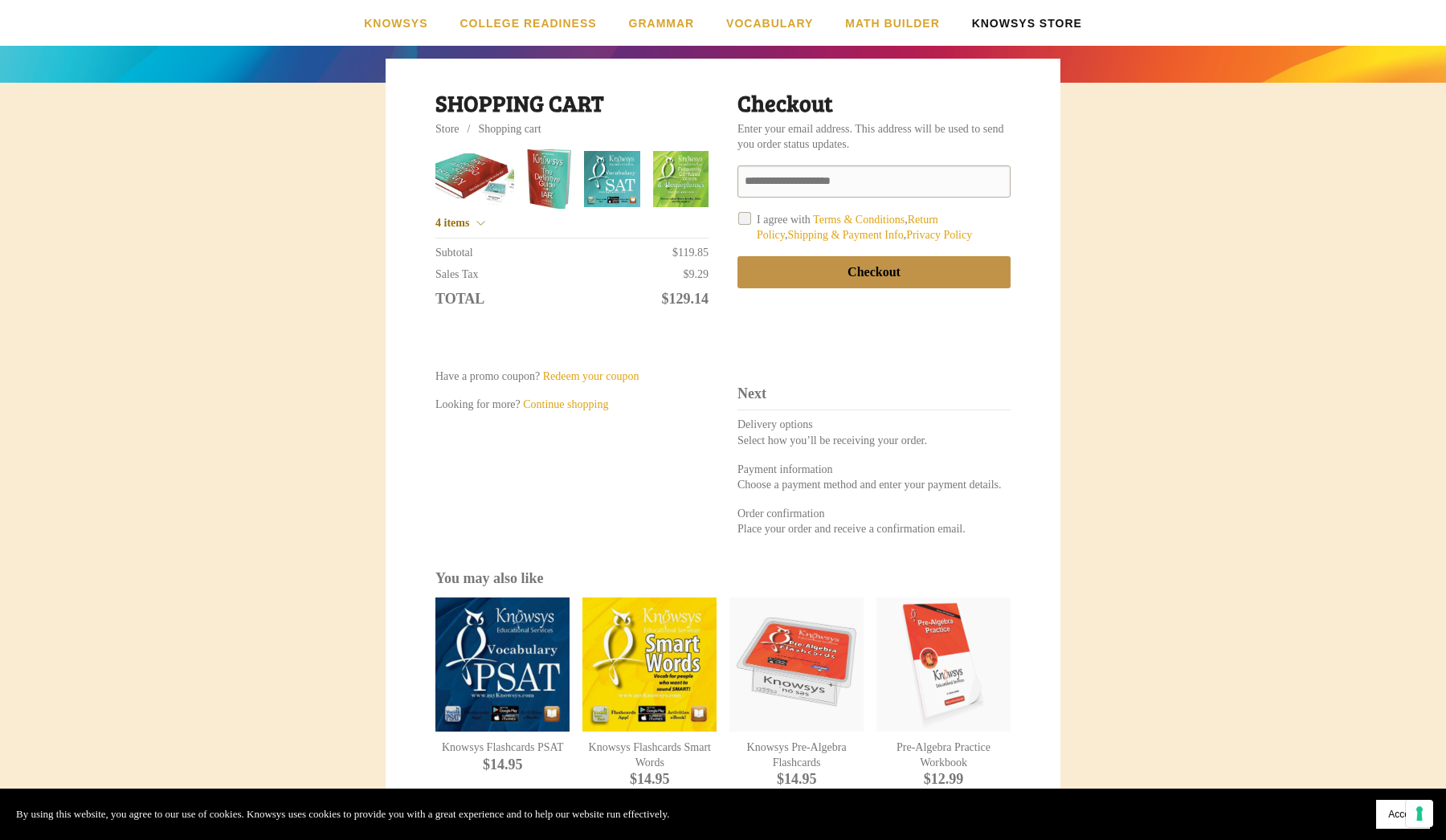
click at [492, 222] on div "IAR Prep Bundle Qty: 1 * * * * * * * * * ** ** ** ** ** ** ** ** ** ** ** Pleas…" at bounding box center [571, 193] width 273 height 89
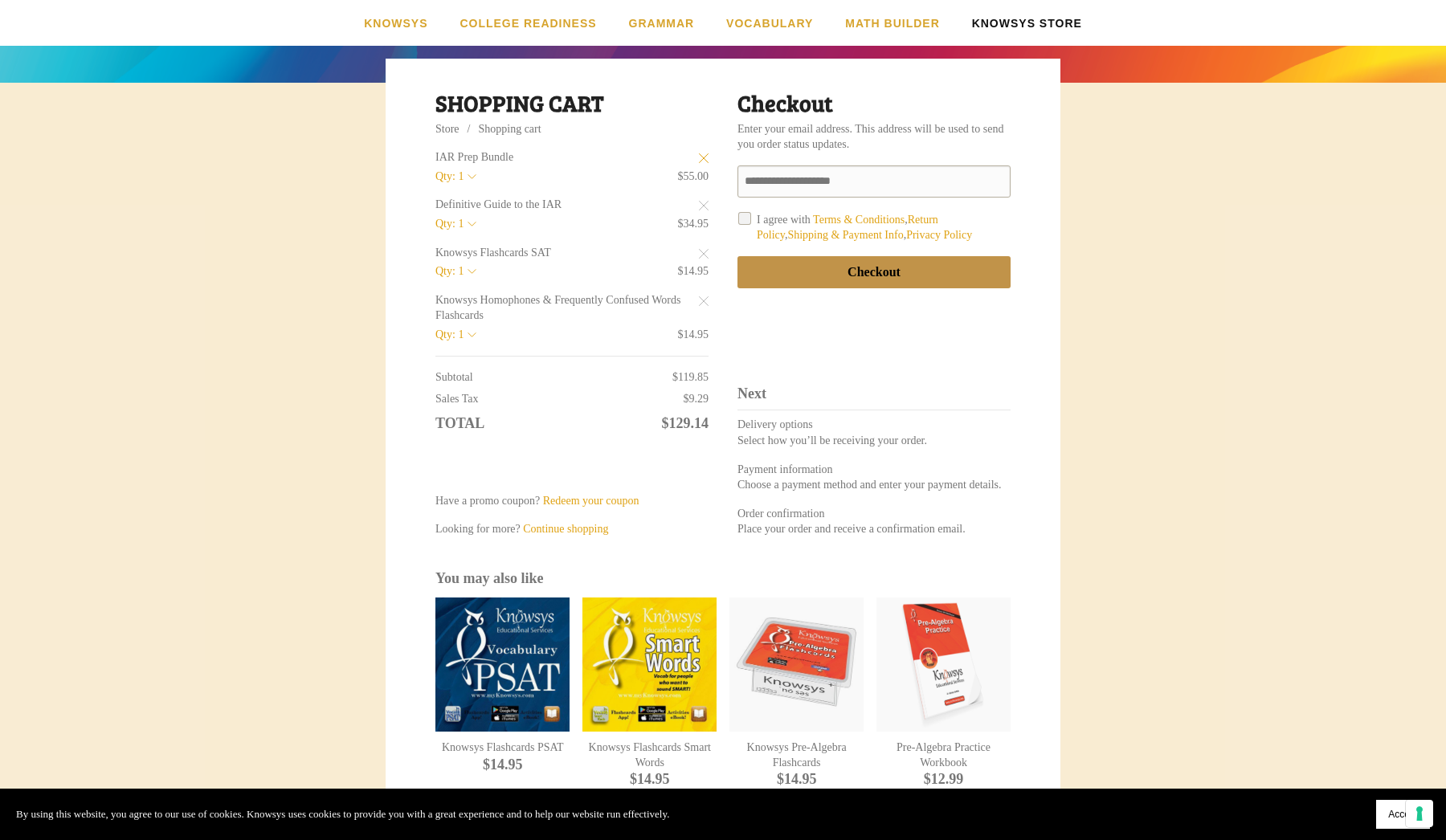
click at [704, 157] on icon "Remove Item" at bounding box center [703, 158] width 8 height 8
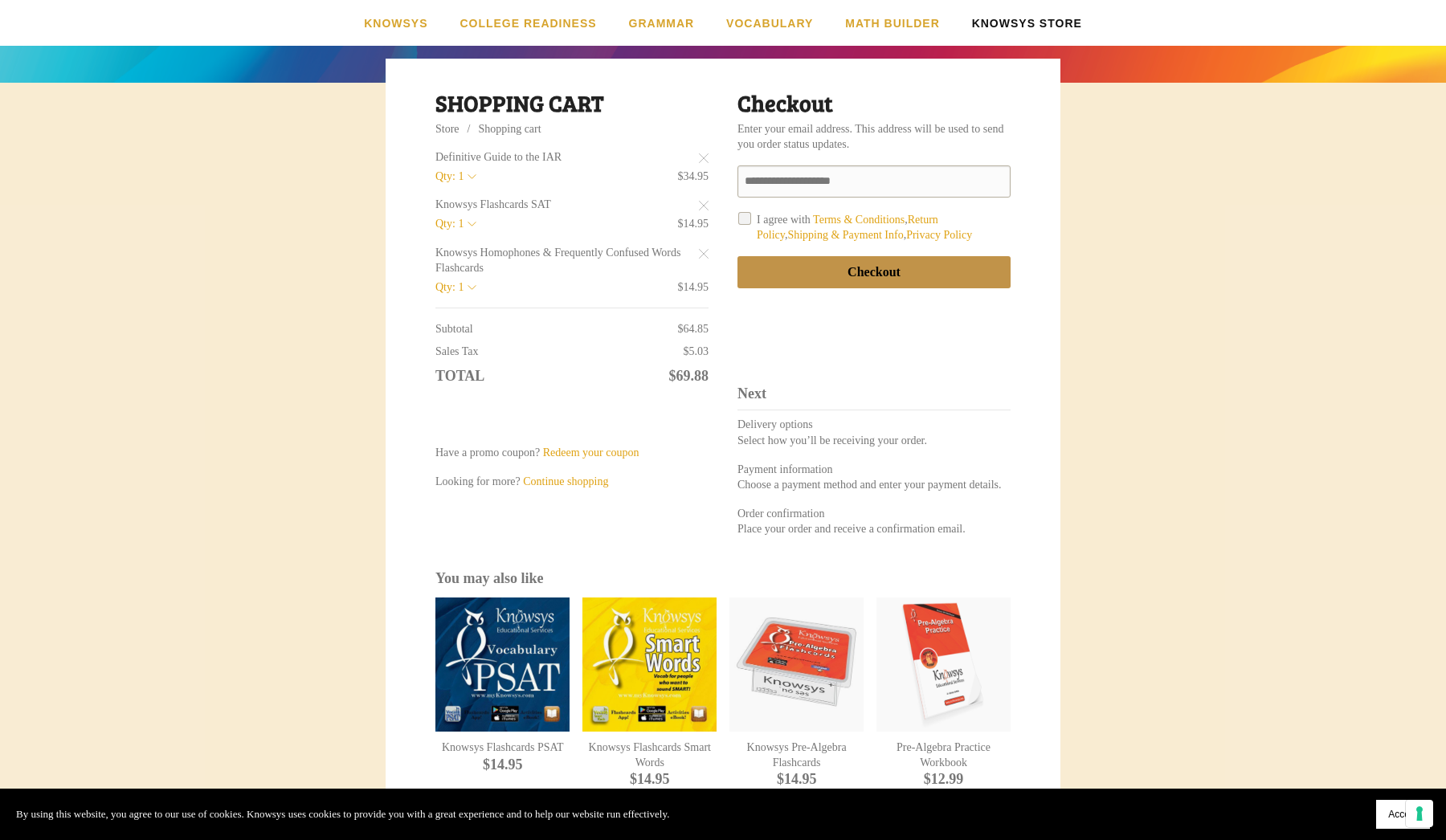
click at [1109, 384] on body "By using this website, you agree to our use of cookies. Knowsys uses cookies to…" at bounding box center [723, 713] width 1446 height 1950
click at [874, 267] on div "button" at bounding box center [874, 272] width 272 height 30
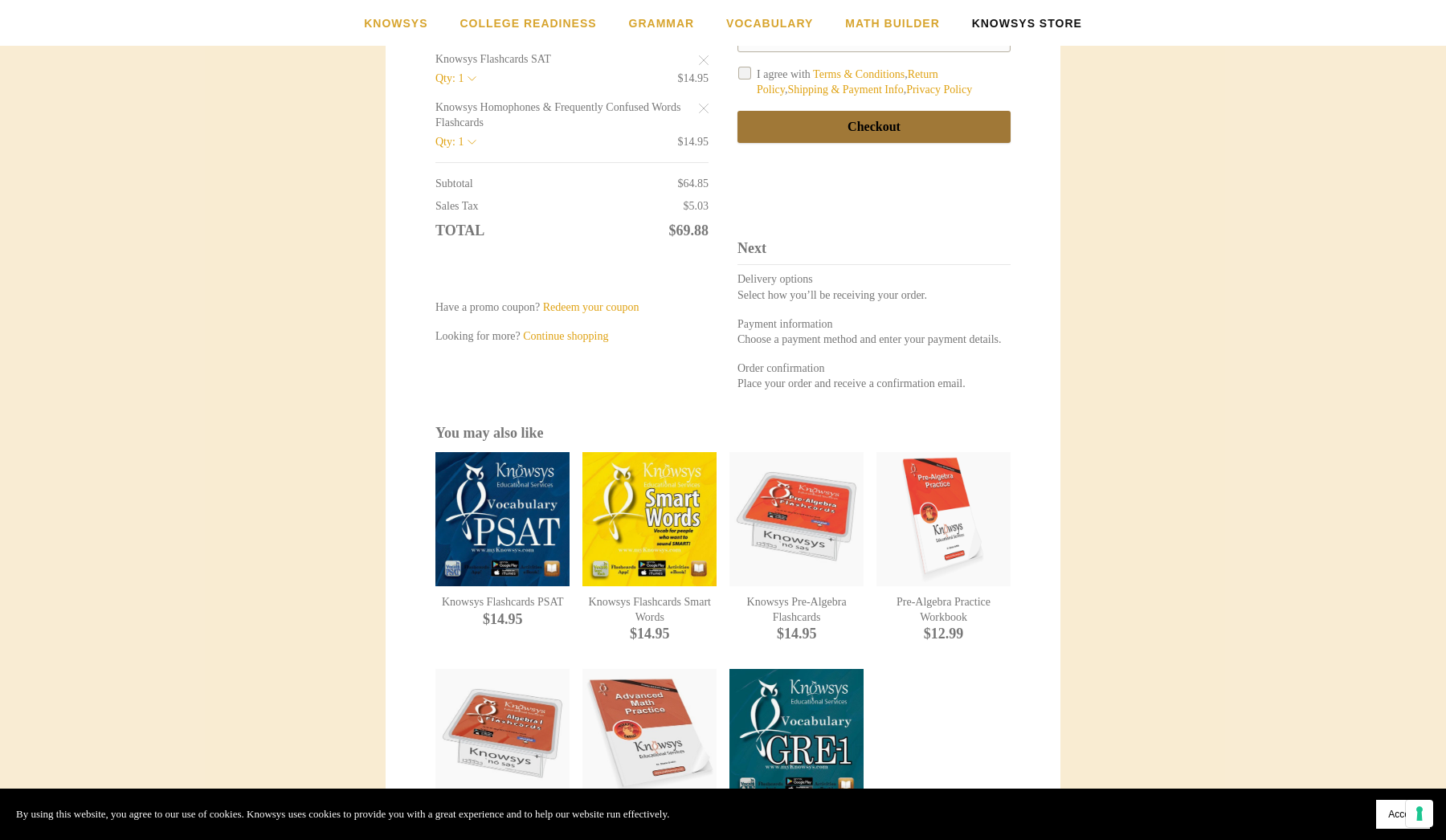
select select "**"
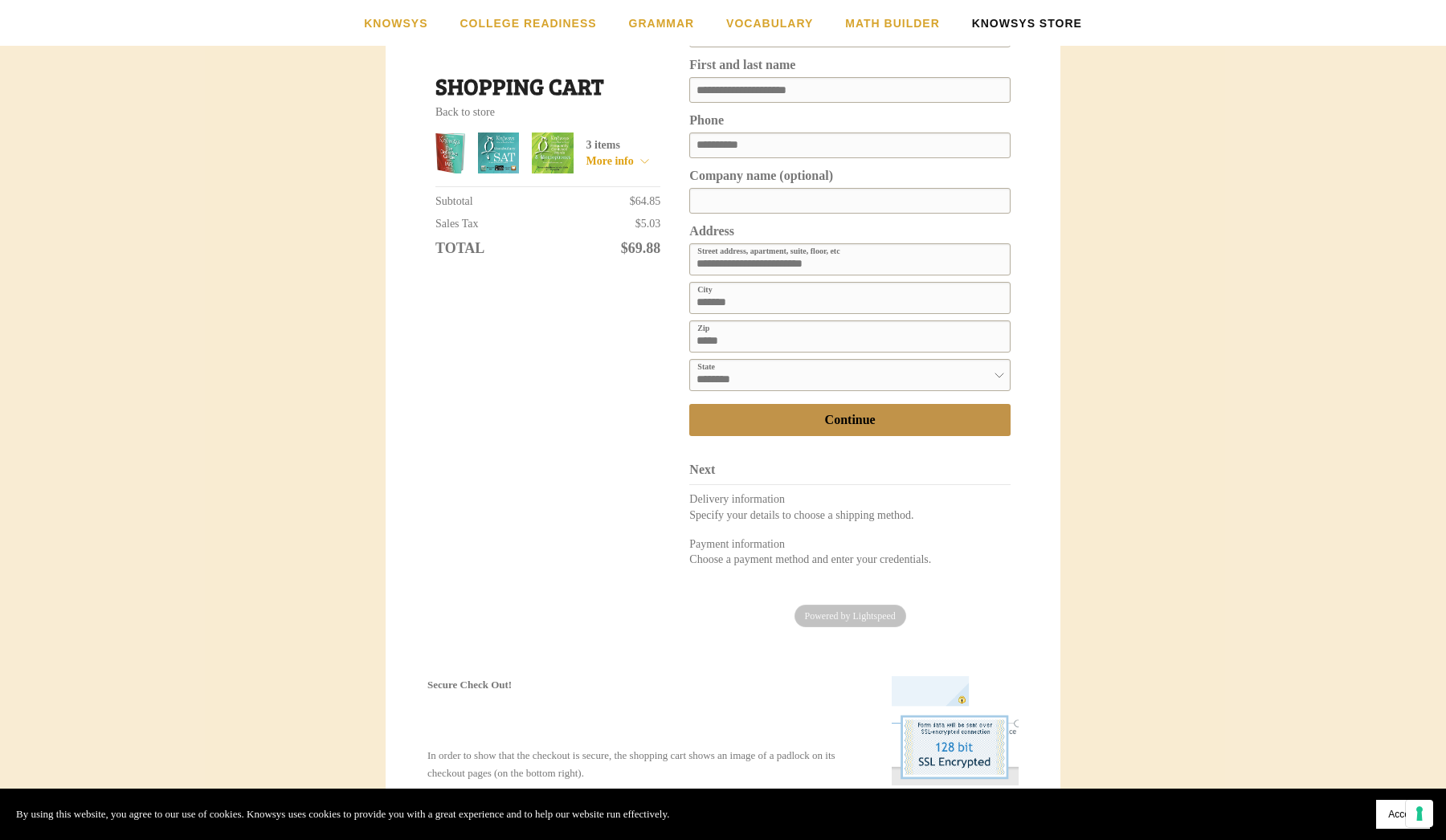
scroll to position [489, 0]
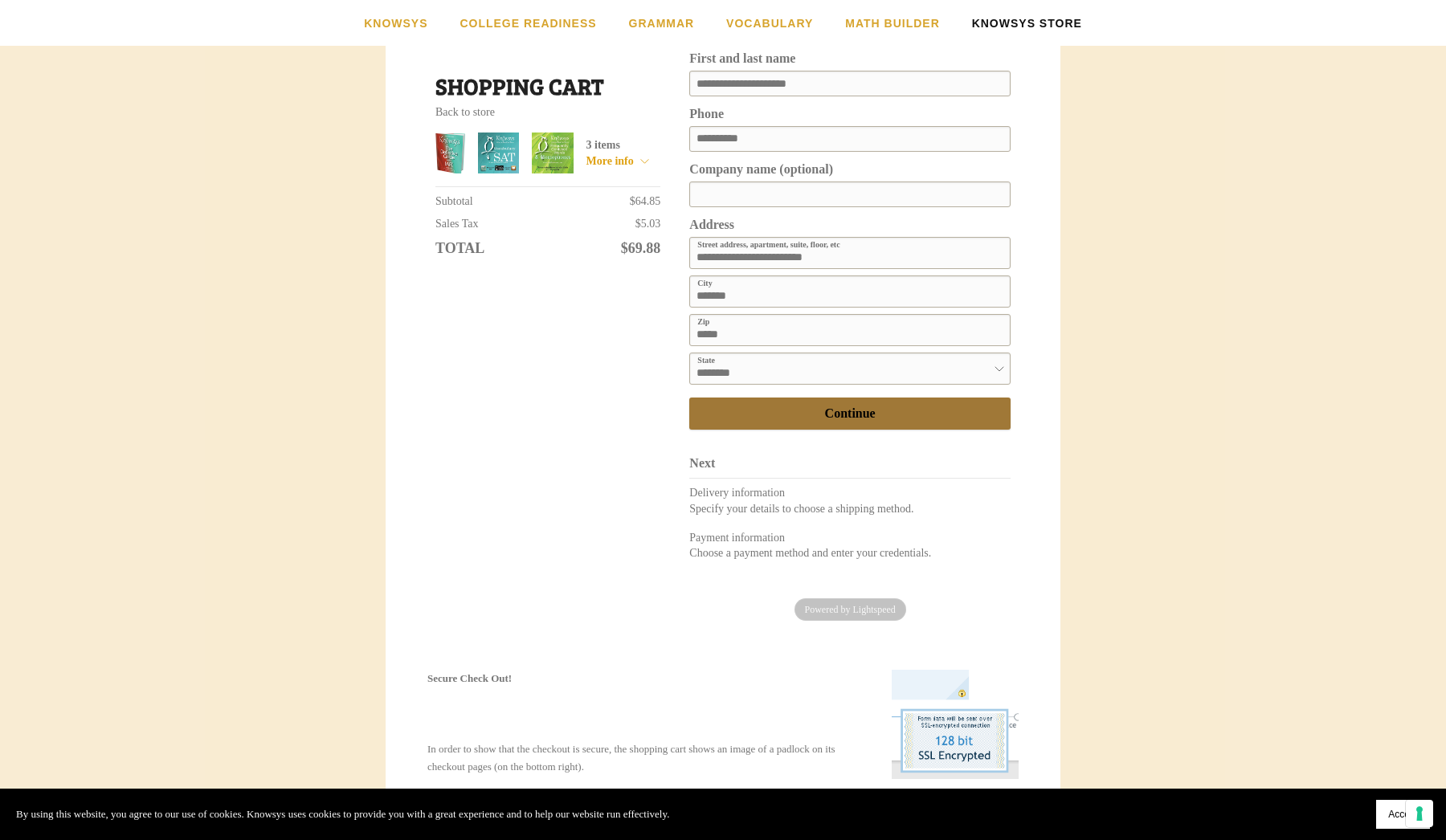
click at [875, 410] on div "button" at bounding box center [849, 413] width 320 height 30
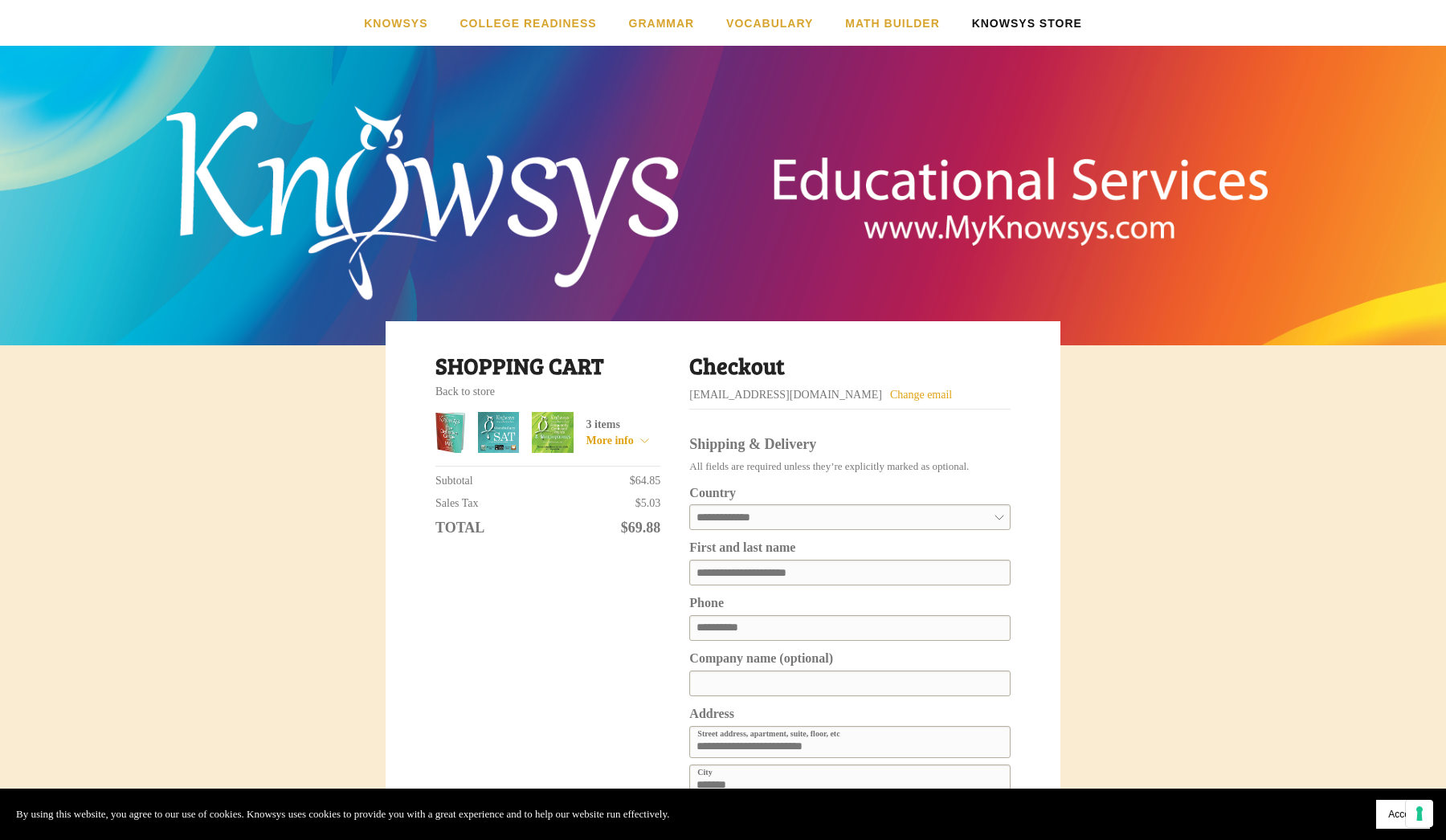
scroll to position [0, 0]
